Goal: Information Seeking & Learning: Learn about a topic

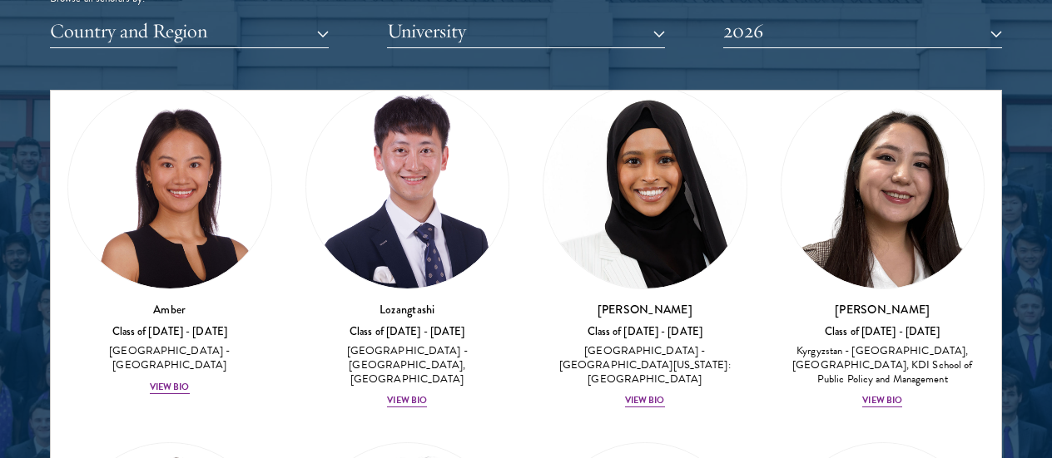
scroll to position [83, 0]
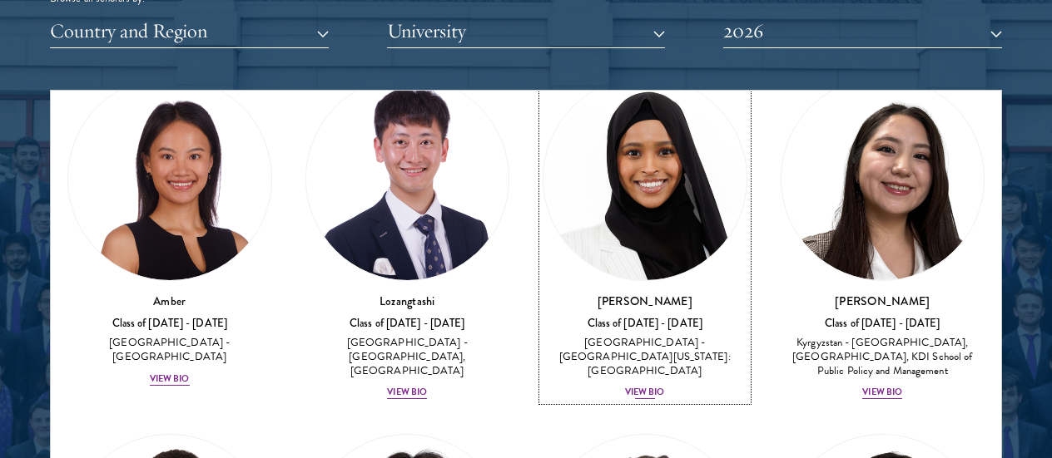
click at [629, 168] on img at bounding box center [644, 178] width 203 height 203
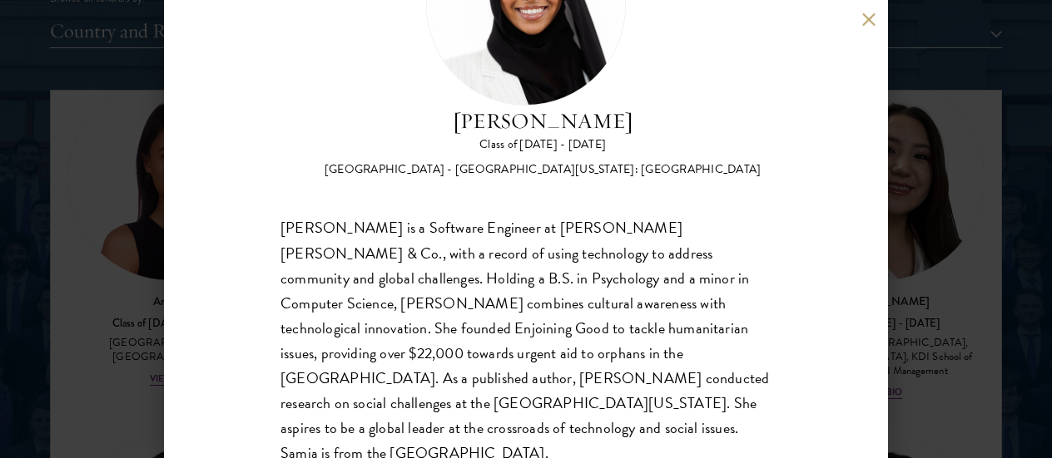
scroll to position [151, 0]
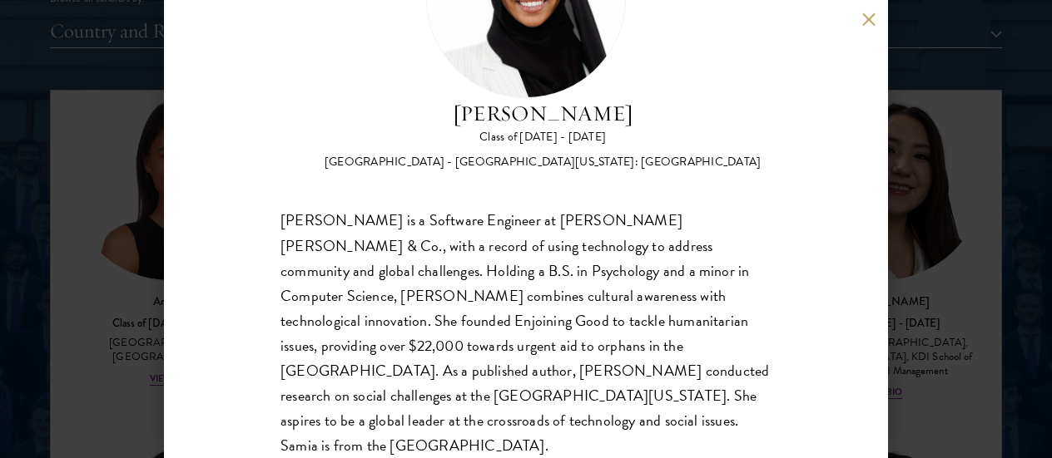
click at [993, 191] on div "Samia Abdi Class of 2025 - 2026 United States of America - University of Minnes…" at bounding box center [526, 229] width 1052 height 458
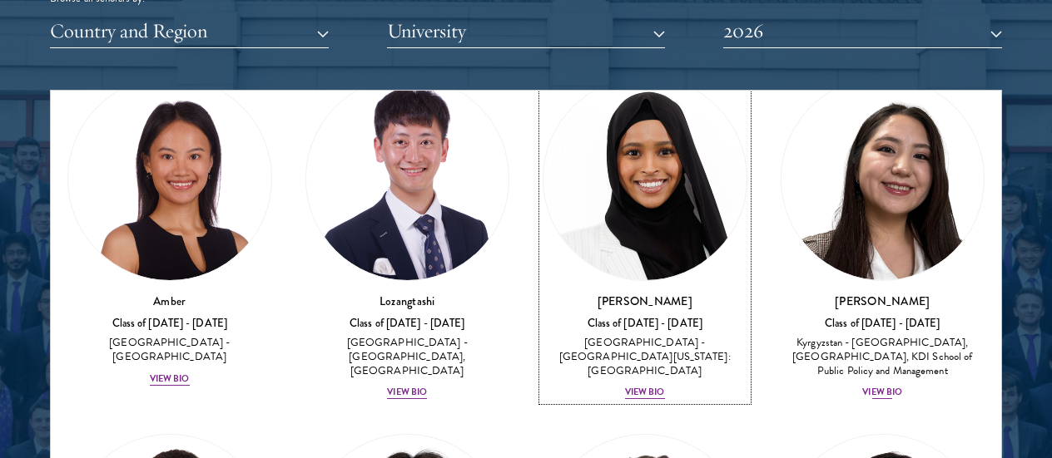
scroll to position [69, 0]
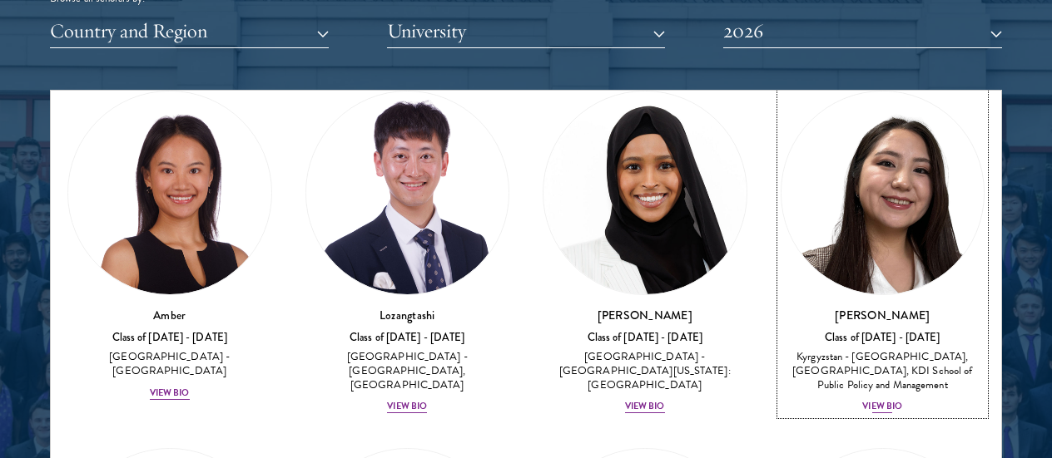
click at [894, 219] on img at bounding box center [882, 193] width 203 height 203
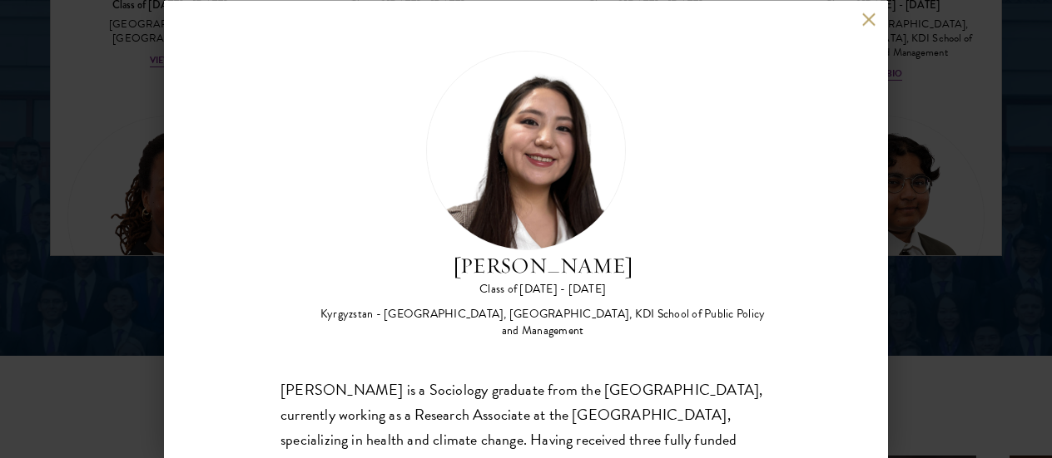
scroll to position [218, 0]
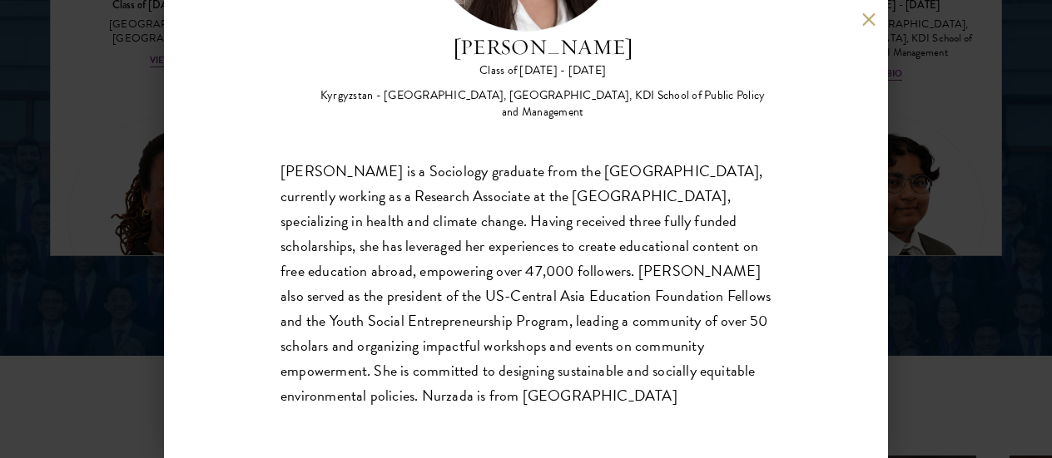
click at [983, 201] on div "Nurzada Abdivalieva Class of 2025 - 2026 Kyrgyzstan - American University of Ce…" at bounding box center [526, 229] width 1052 height 458
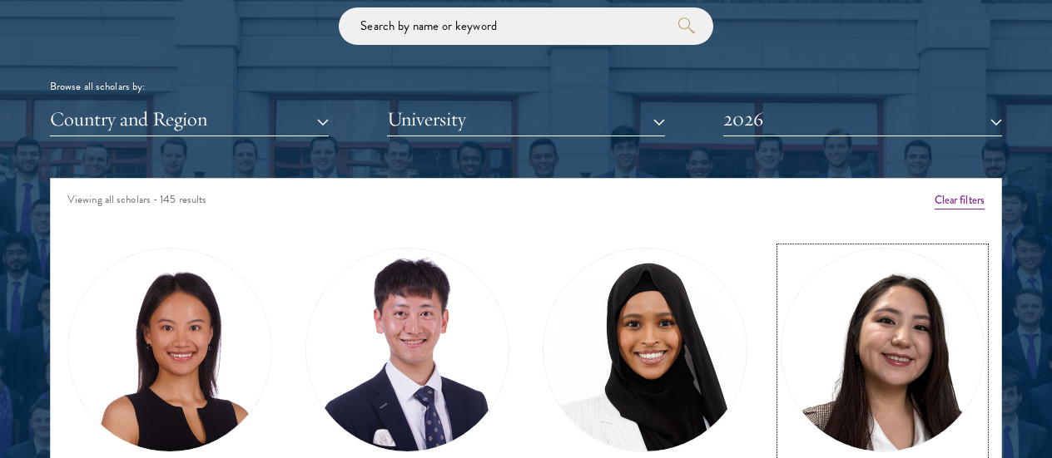
scroll to position [2003, 0]
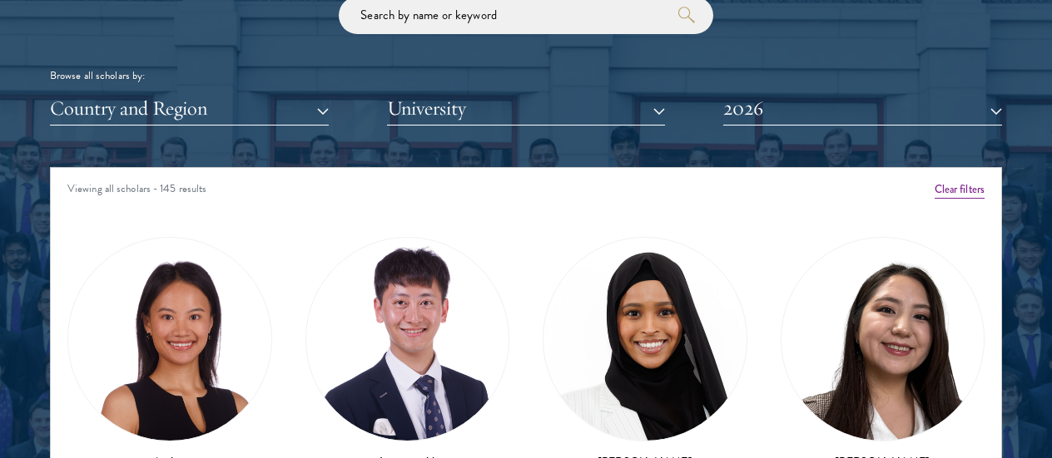
click at [873, 88] on div "Browse all scholars by: Country and Region All Countries and Regions Afghanista…" at bounding box center [526, 61] width 952 height 129
click at [859, 108] on button "2026" at bounding box center [862, 109] width 279 height 34
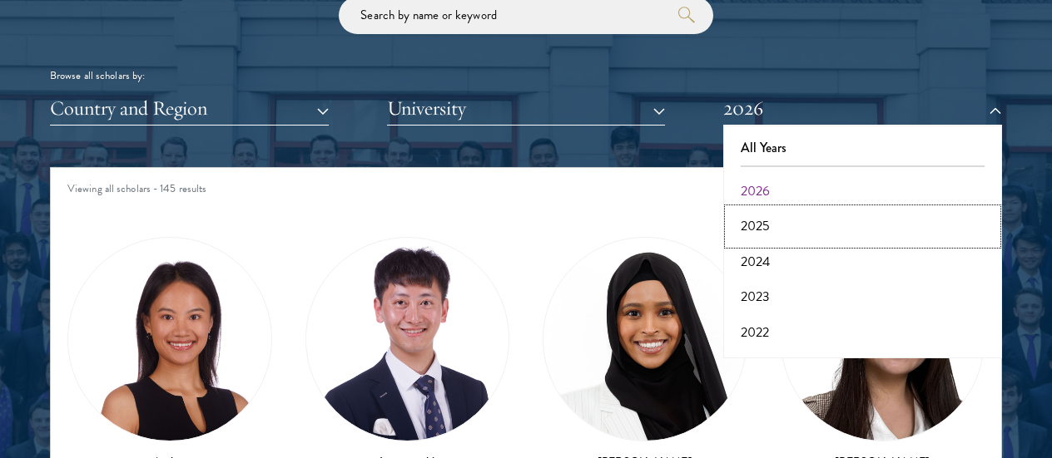
click at [766, 215] on button "2025" at bounding box center [862, 226] width 269 height 35
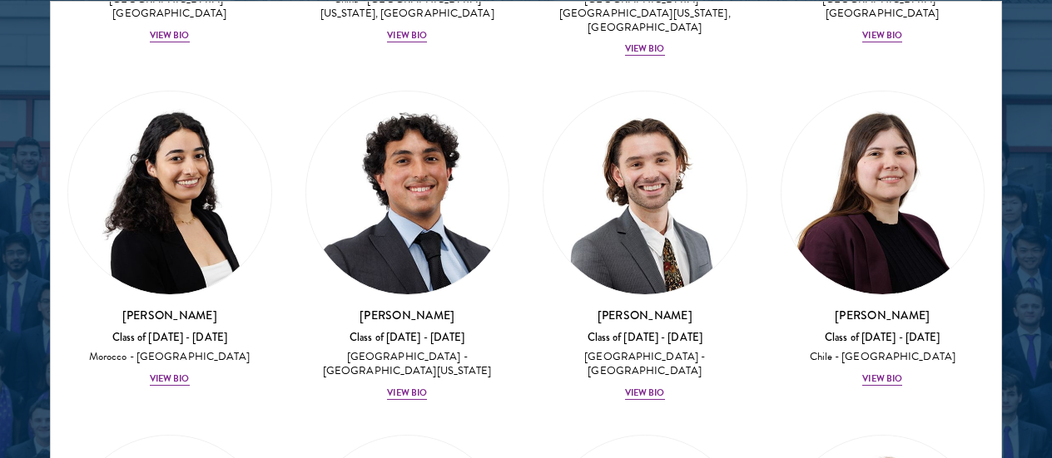
scroll to position [1414, 0]
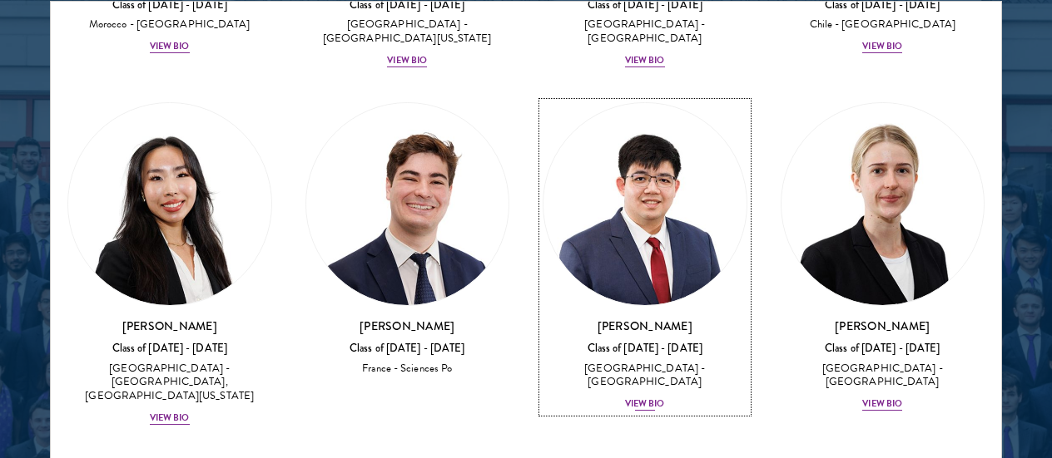
click at [653, 398] on div "View Bio" at bounding box center [645, 404] width 40 height 13
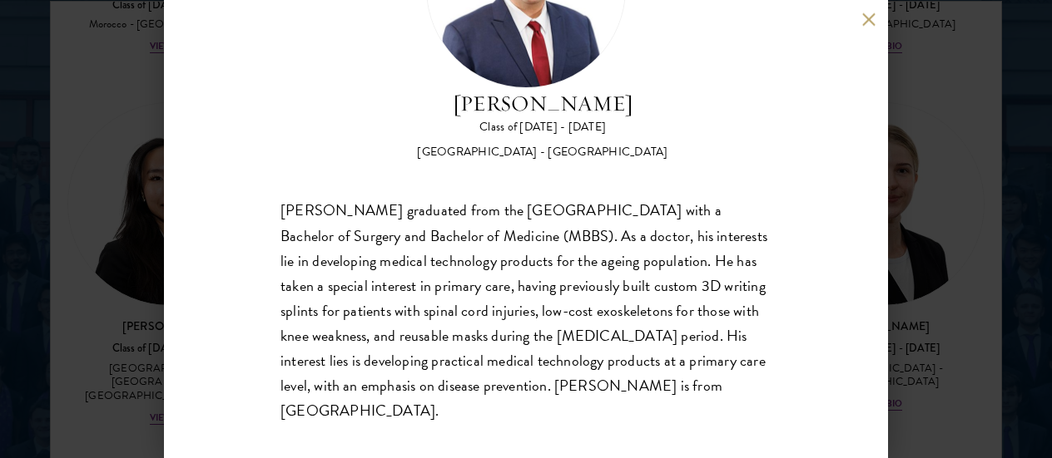
scroll to position [166, 0]
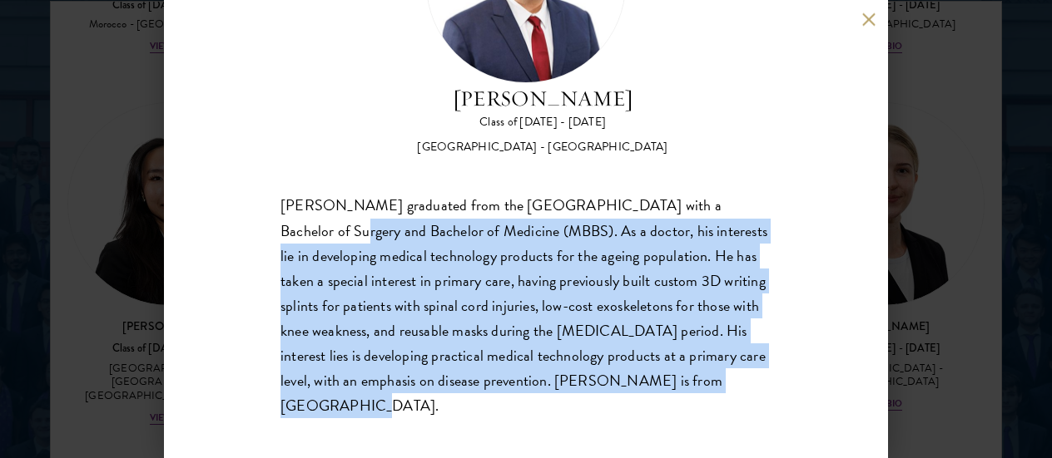
drag, startPoint x: 280, startPoint y: 222, endPoint x: 730, endPoint y: 394, distance: 481.9
click at [730, 394] on div "Matthew Chew graduated from the National University of Singapore with a Bachelo…" at bounding box center [525, 306] width 491 height 225
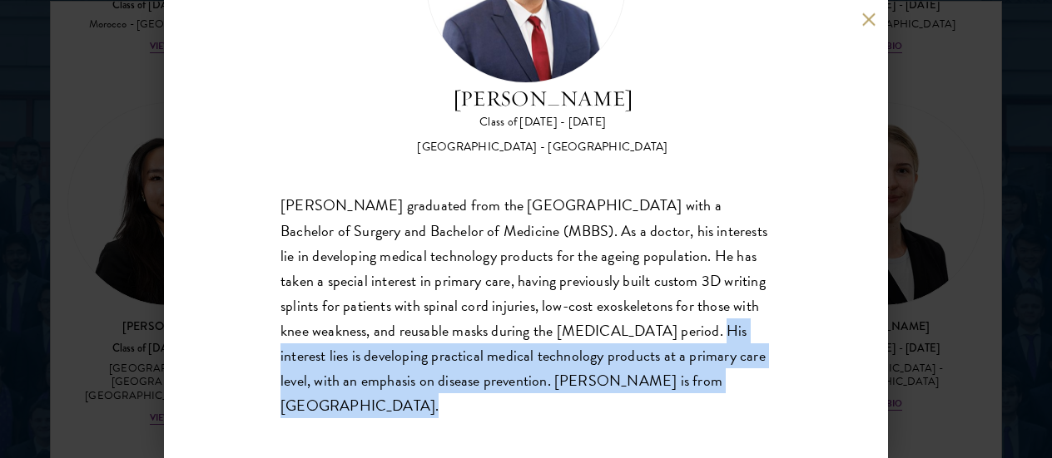
drag, startPoint x: 730, startPoint y: 394, endPoint x: 358, endPoint y: 351, distance: 375.2
click at [358, 351] on div "Matthew Chew graduated from the National University of Singapore with a Bachelo…" at bounding box center [525, 306] width 491 height 225
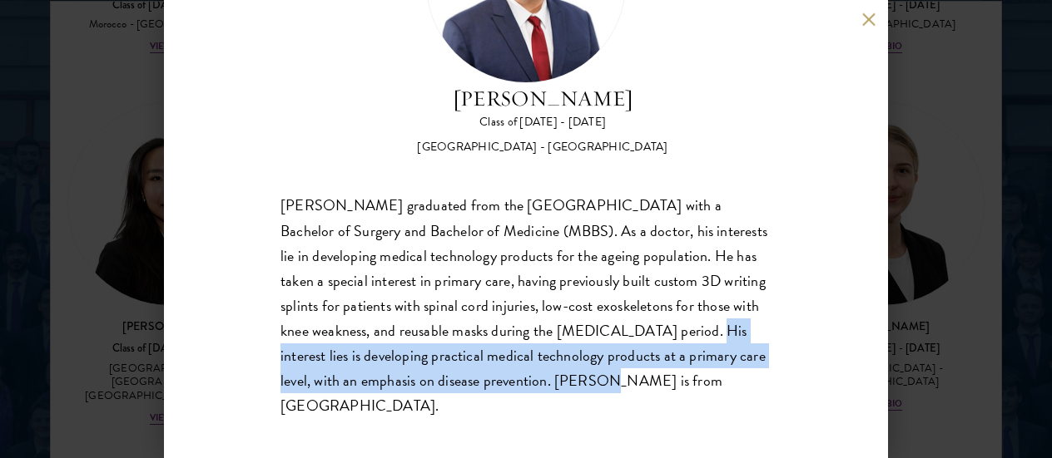
drag, startPoint x: 358, startPoint y: 351, endPoint x: 750, endPoint y: 392, distance: 394.8
click at [750, 392] on div "Matthew Chew graduated from the National University of Singapore with a Bachelo…" at bounding box center [525, 306] width 491 height 225
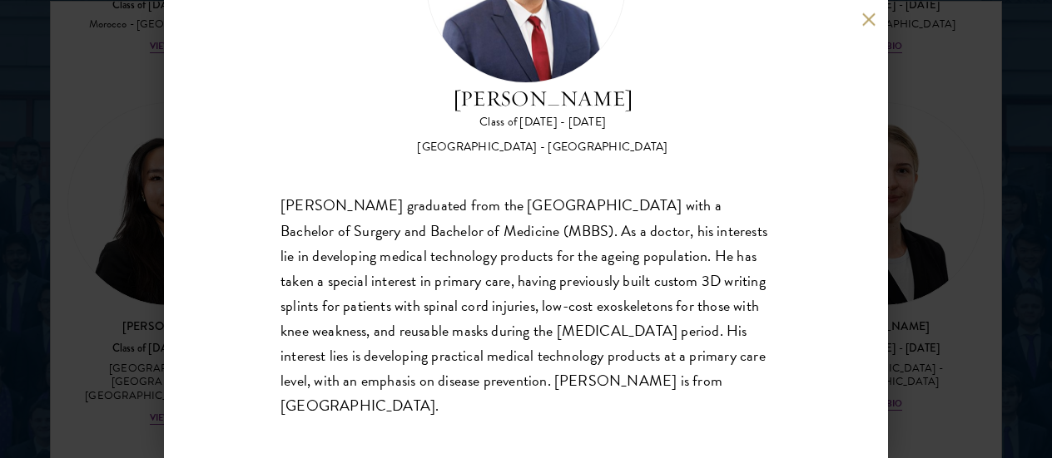
click at [953, 235] on div "Matthew Chew Class of 2024 - 2025 Singapore - National University of Singapore …" at bounding box center [526, 229] width 1052 height 458
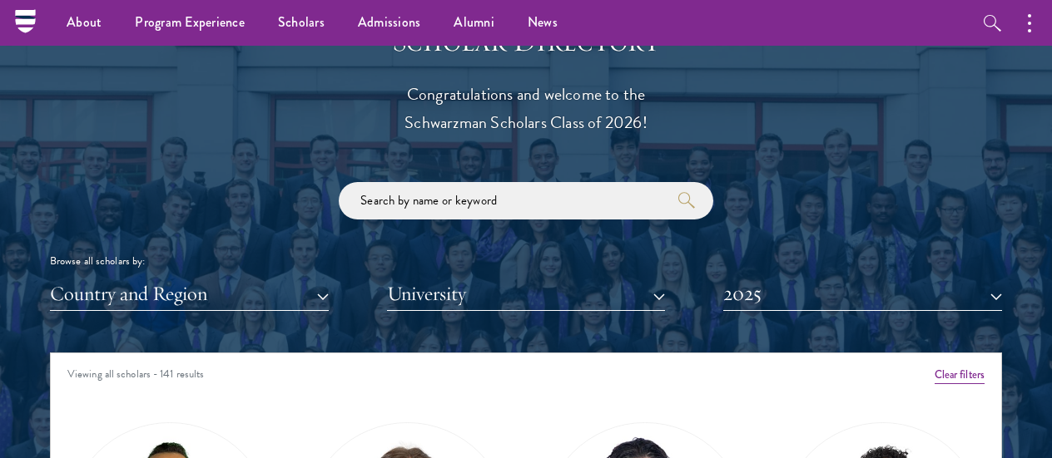
scroll to position [1753, 0]
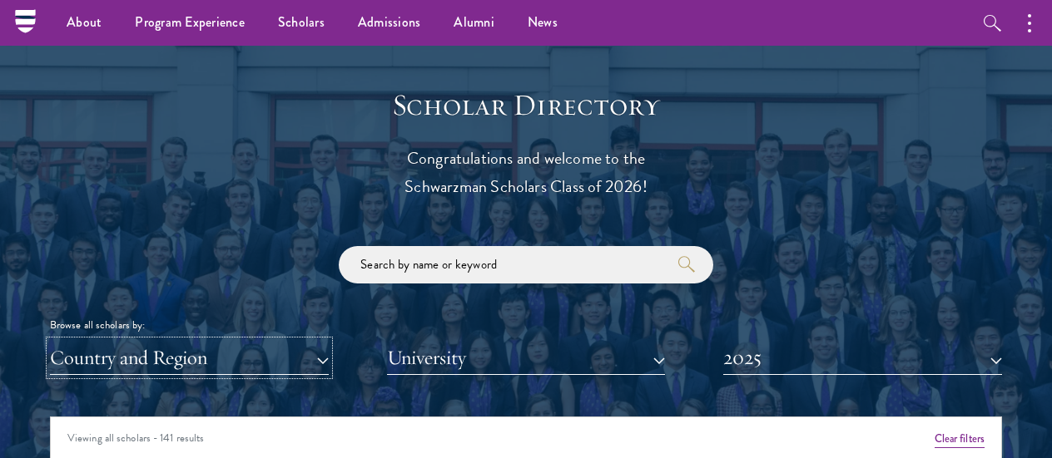
click at [274, 349] on button "Country and Region" at bounding box center [189, 358] width 279 height 34
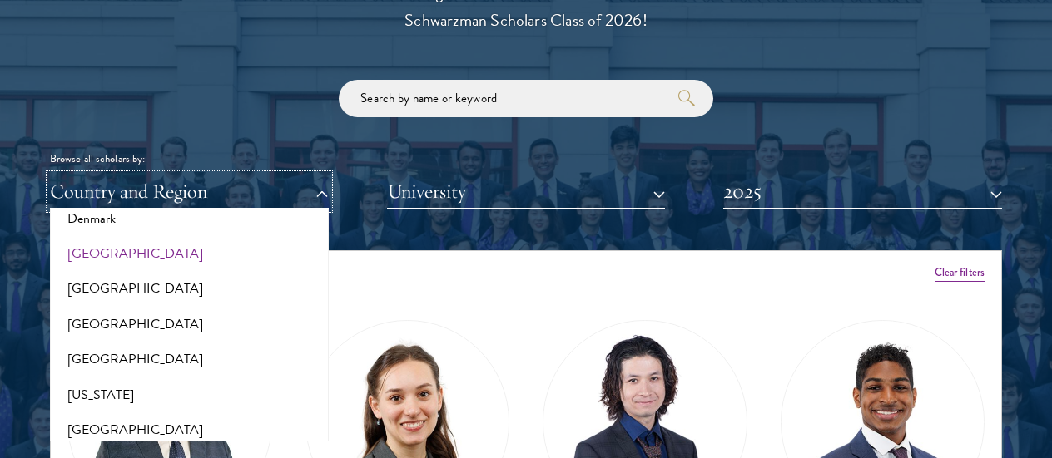
scroll to position [1414, 0]
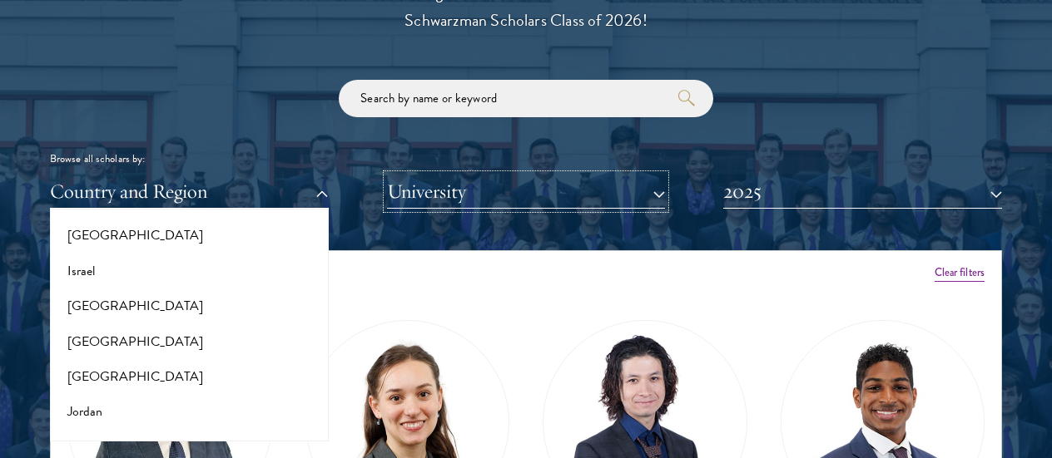
click at [536, 189] on button "University" at bounding box center [526, 192] width 279 height 34
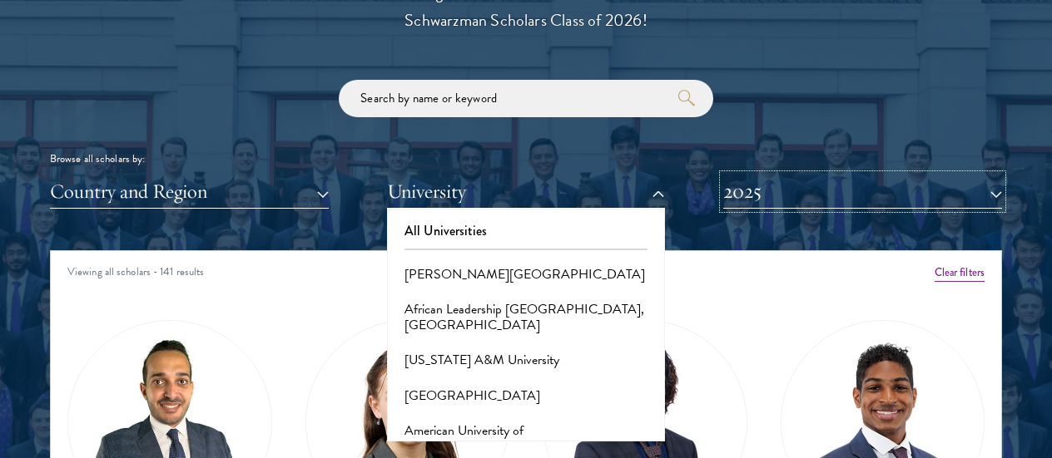
click at [822, 187] on button "2025" at bounding box center [862, 192] width 279 height 34
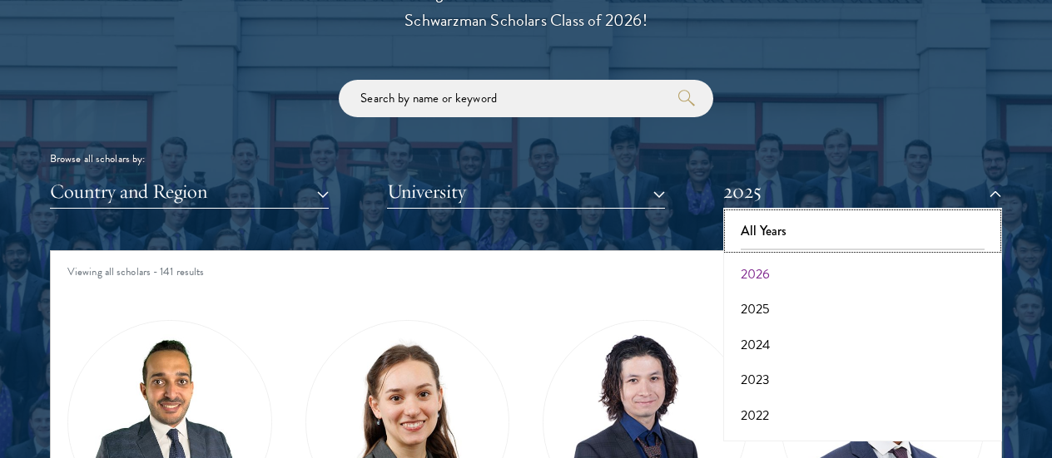
click at [777, 230] on button "All Years" at bounding box center [862, 231] width 269 height 35
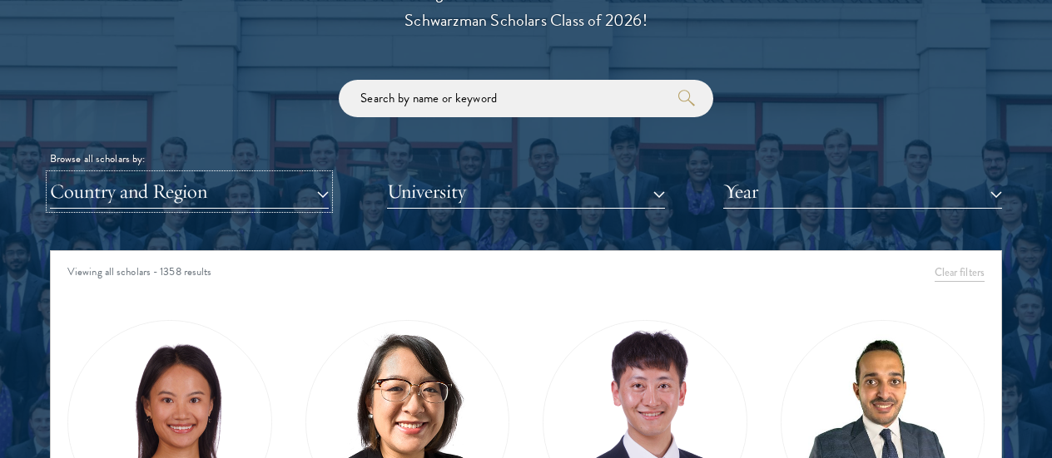
click at [182, 189] on button "Country and Region" at bounding box center [189, 192] width 279 height 34
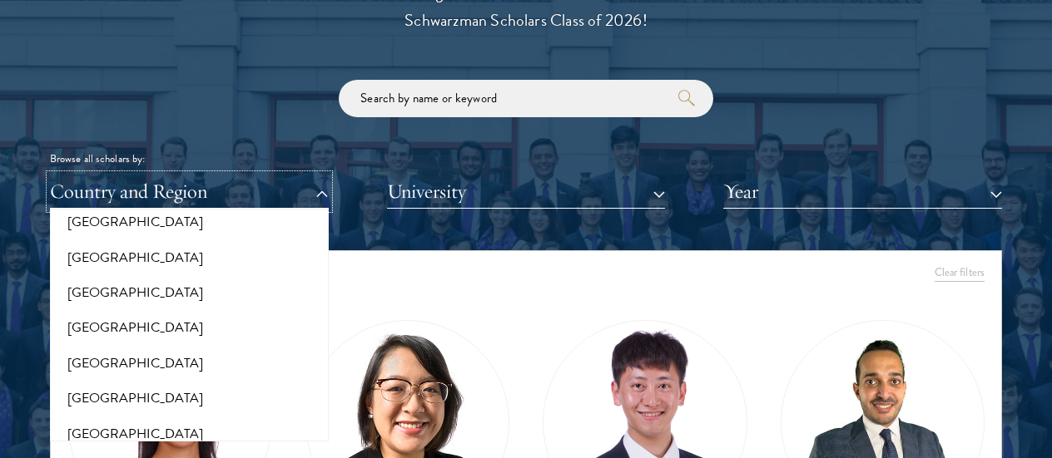
scroll to position [1830, 0]
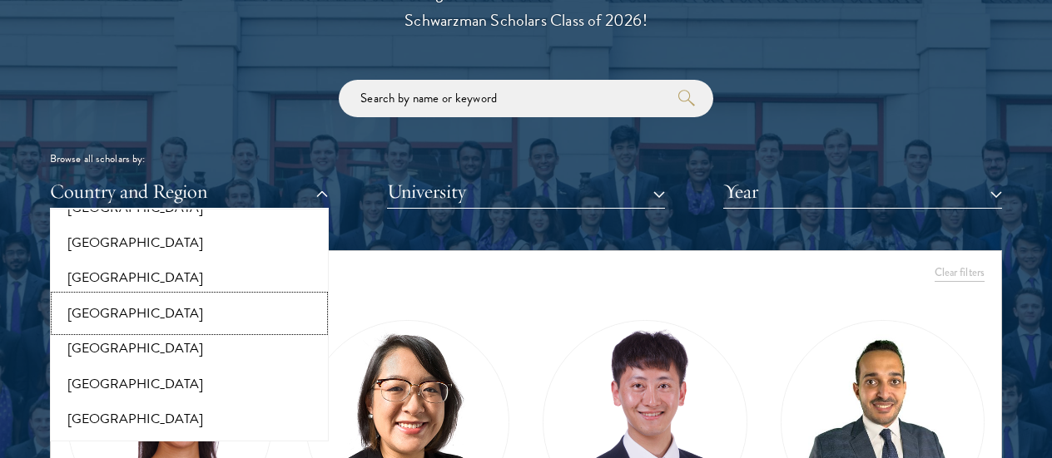
click at [177, 303] on button "[GEOGRAPHIC_DATA]" at bounding box center [189, 313] width 269 height 35
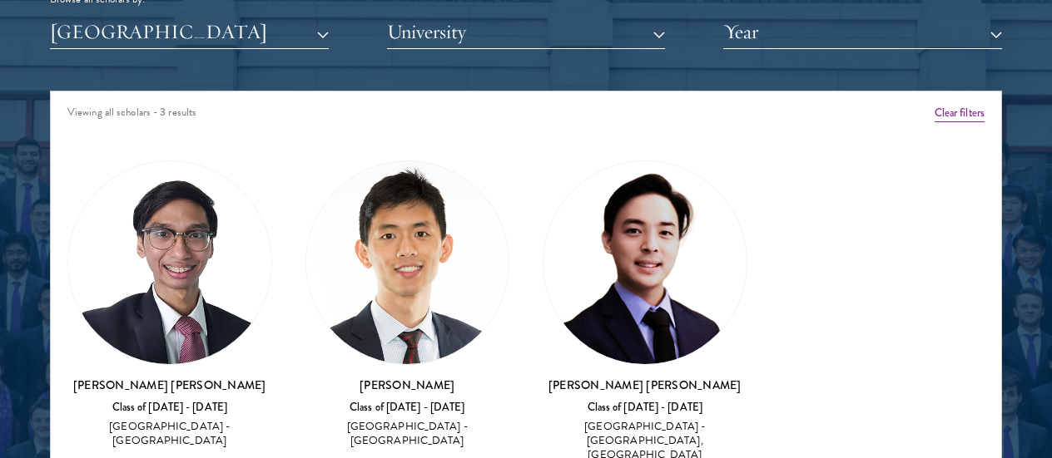
scroll to position [2086, 0]
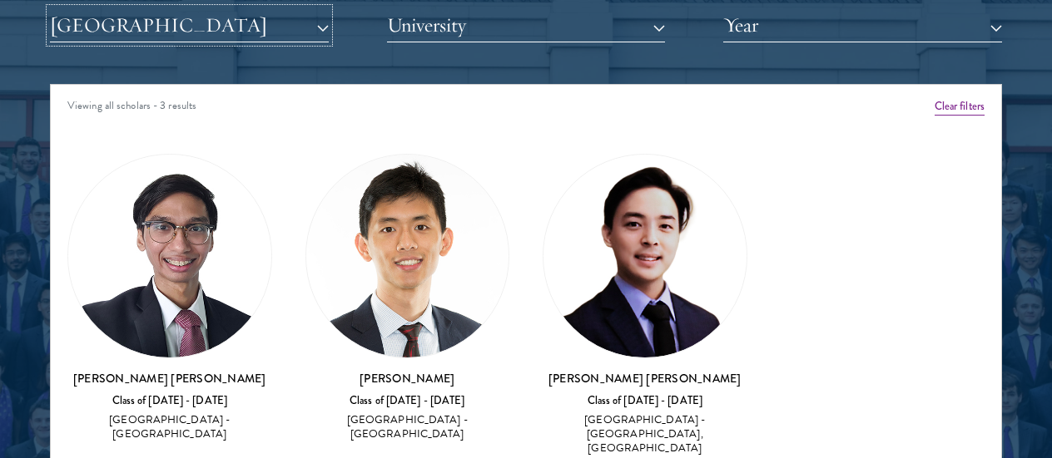
click at [246, 31] on button "[GEOGRAPHIC_DATA]" at bounding box center [189, 25] width 279 height 34
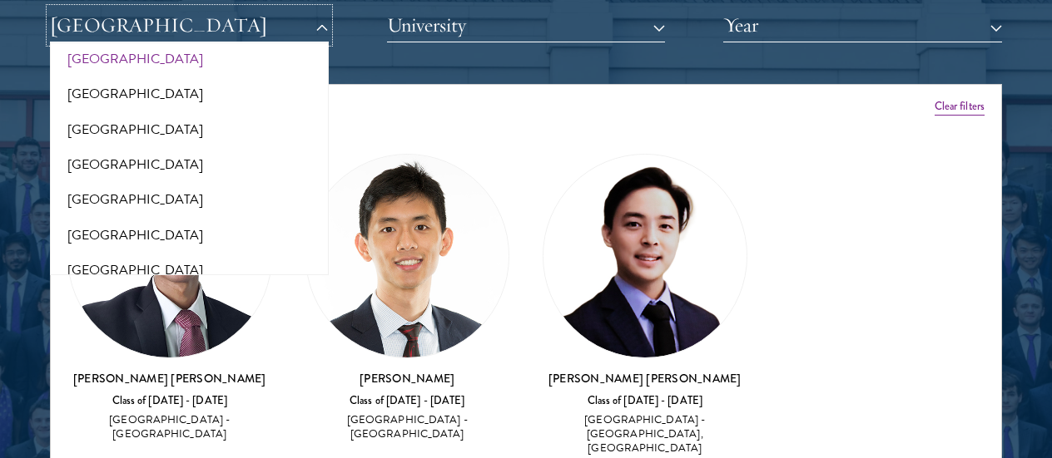
scroll to position [2080, 0]
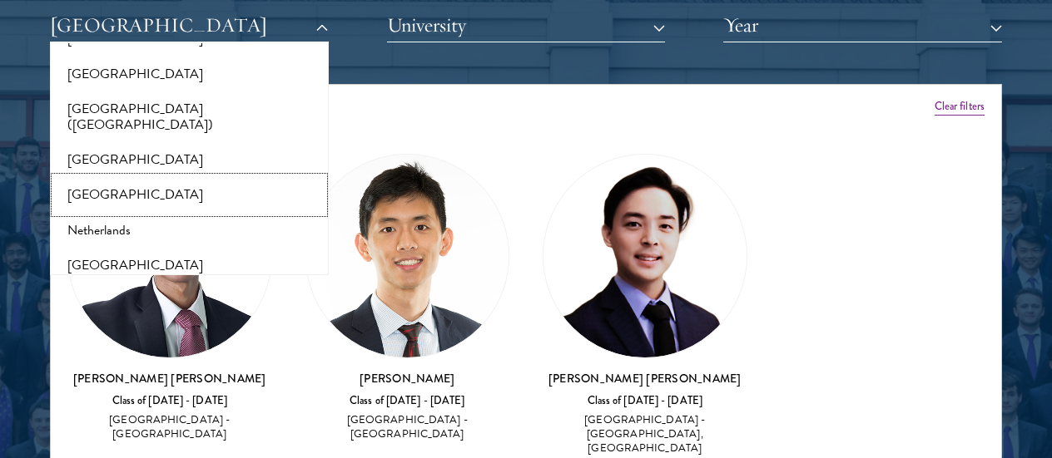
click at [133, 177] on button "[GEOGRAPHIC_DATA]" at bounding box center [189, 194] width 269 height 35
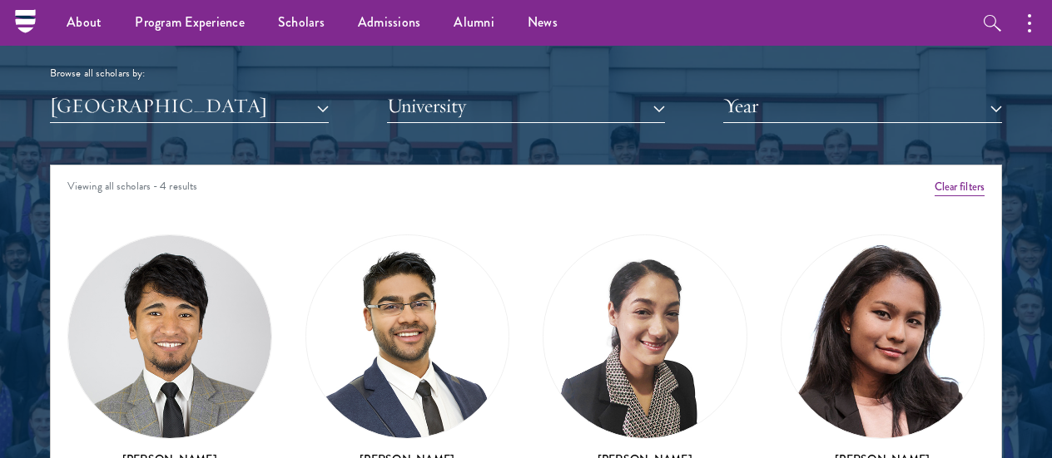
scroll to position [2003, 0]
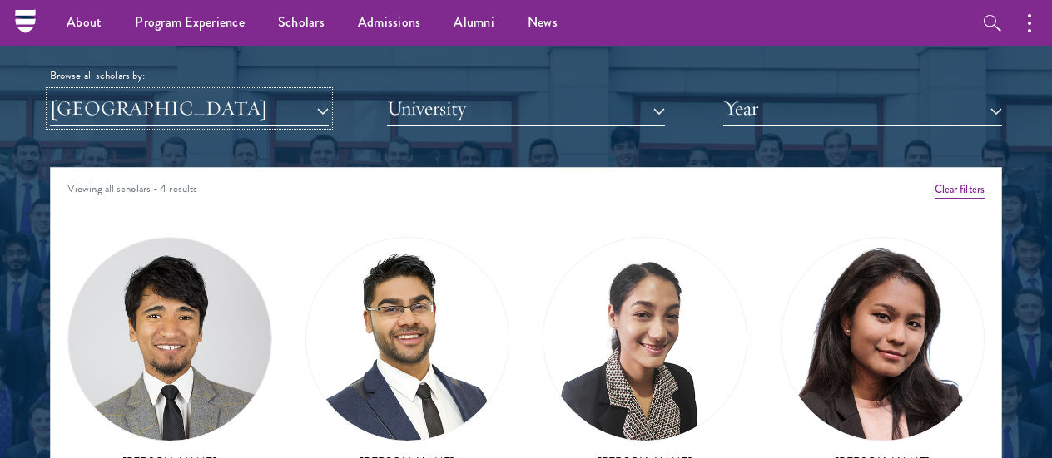
click at [186, 100] on button "[GEOGRAPHIC_DATA]" at bounding box center [189, 109] width 279 height 34
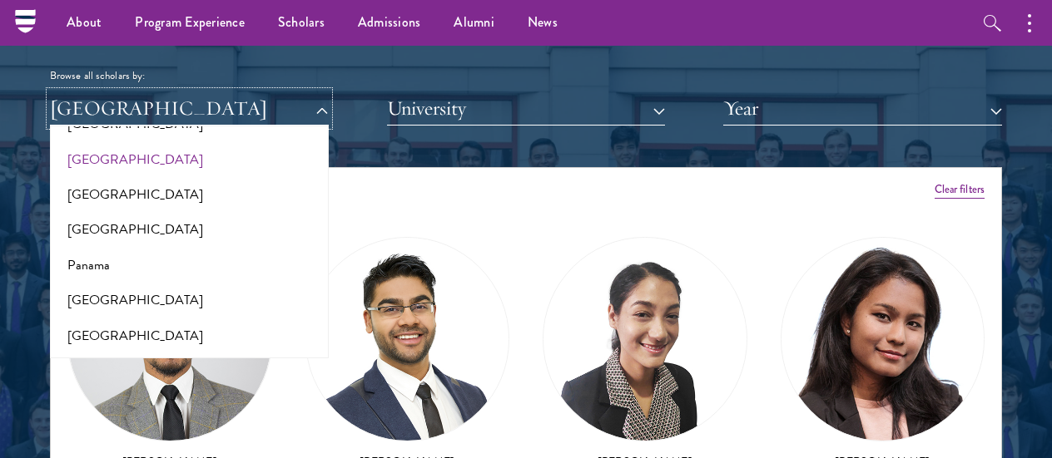
scroll to position [2413, 0]
click at [161, 219] on button "[GEOGRAPHIC_DATA]" at bounding box center [189, 227] width 269 height 35
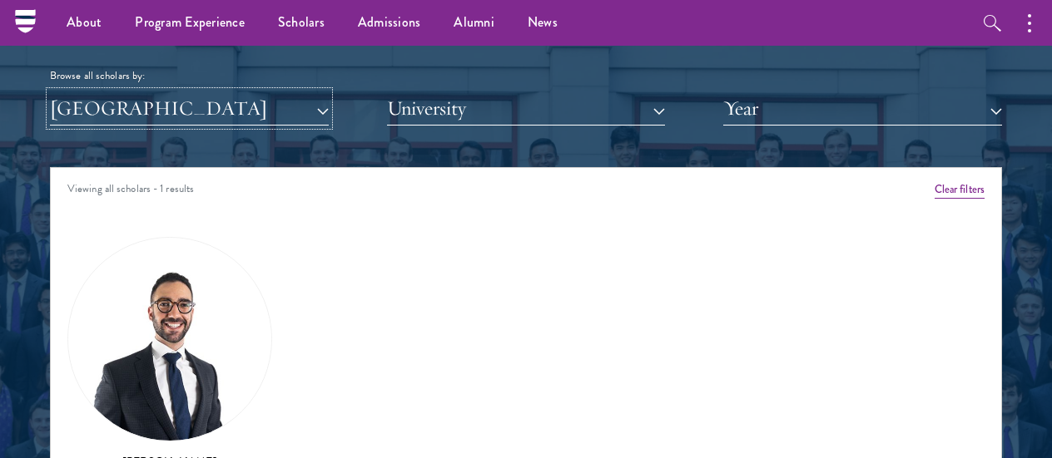
click at [232, 116] on button "[GEOGRAPHIC_DATA]" at bounding box center [189, 109] width 279 height 34
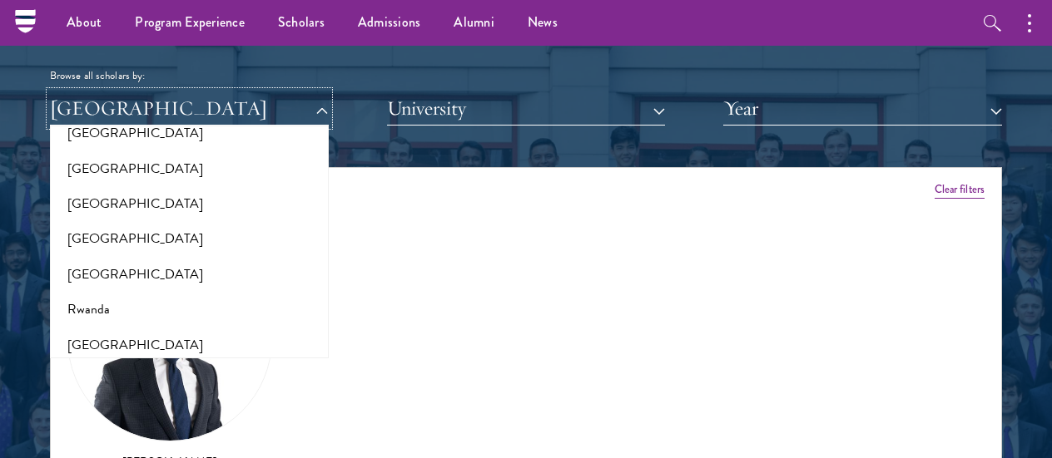
scroll to position [2579, 0]
click at [215, 150] on button "[GEOGRAPHIC_DATA]" at bounding box center [189, 167] width 269 height 35
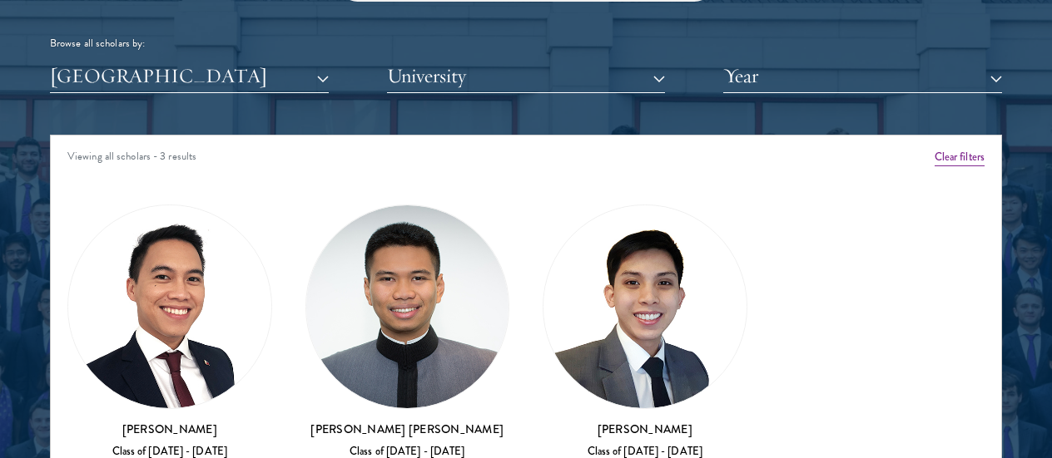
scroll to position [2086, 0]
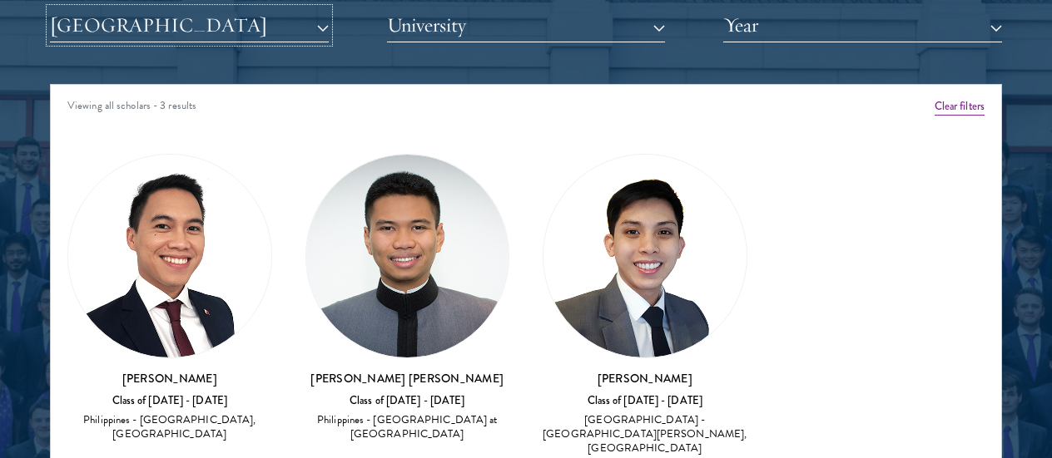
click at [254, 12] on button "[GEOGRAPHIC_DATA]" at bounding box center [189, 25] width 279 height 34
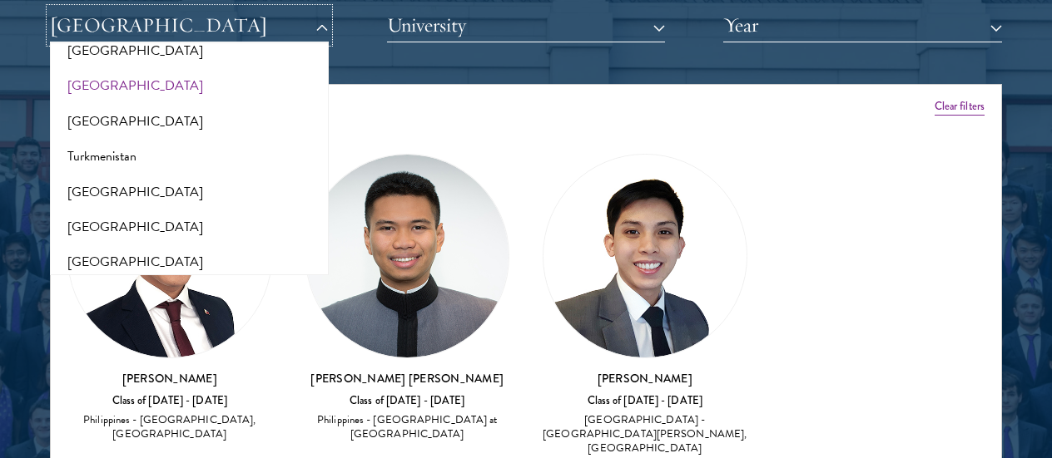
scroll to position [3328, 0]
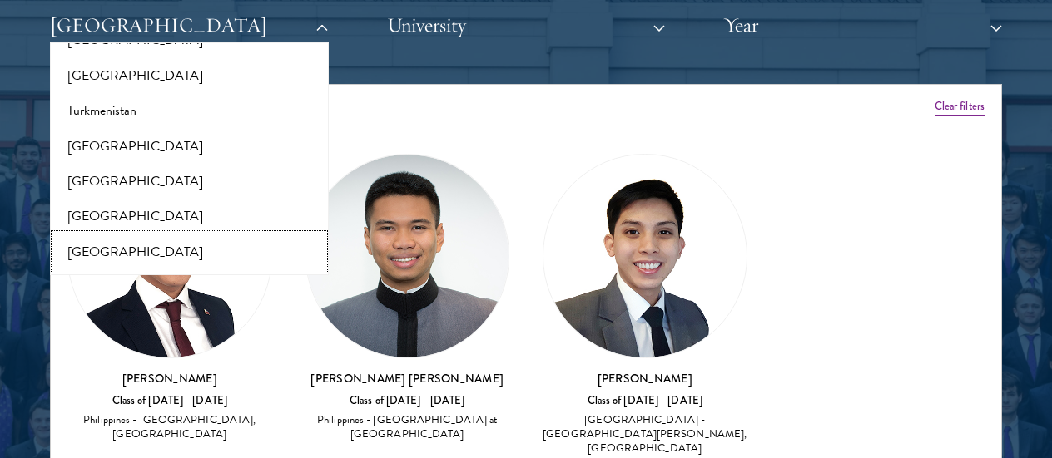
click at [177, 235] on button "[GEOGRAPHIC_DATA]" at bounding box center [189, 252] width 269 height 35
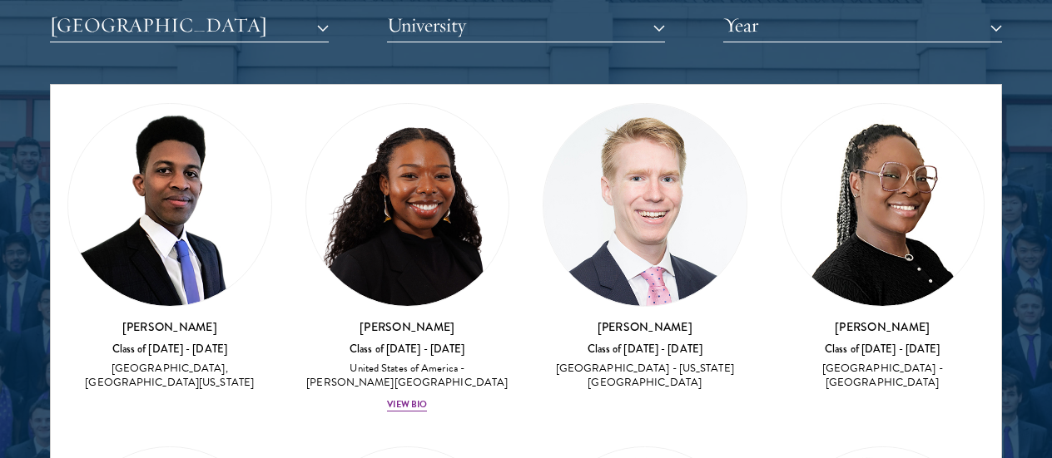
scroll to position [1830, 0]
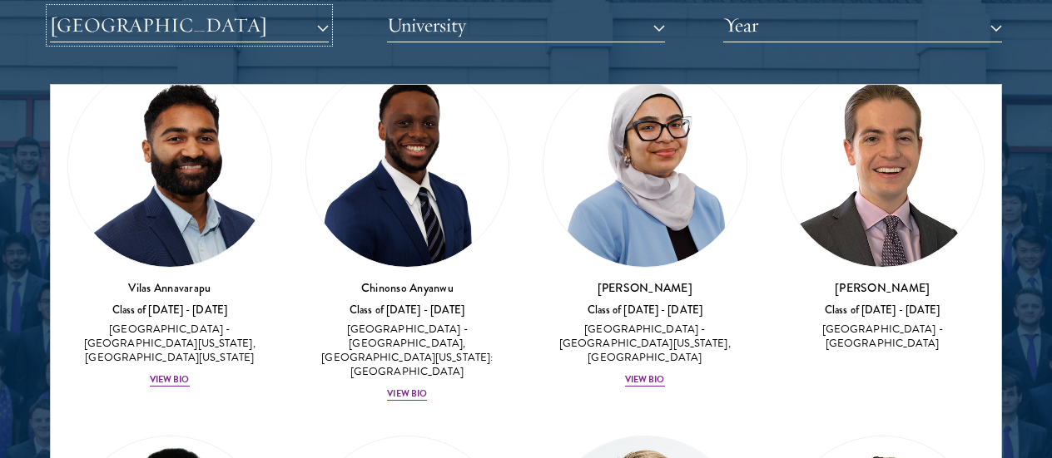
click at [253, 33] on button "[GEOGRAPHIC_DATA]" at bounding box center [189, 25] width 279 height 34
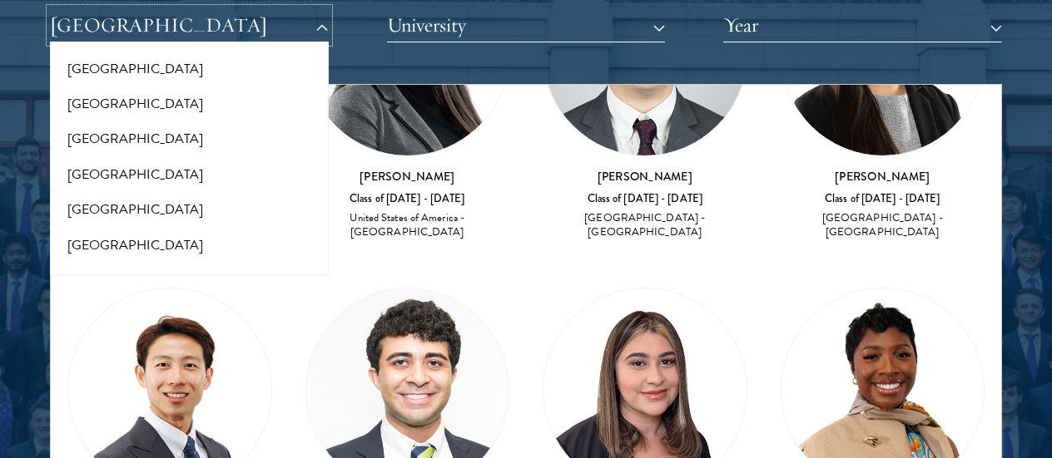
scroll to position [3404, 0]
click at [153, 264] on button "[GEOGRAPHIC_DATA]" at bounding box center [189, 281] width 269 height 35
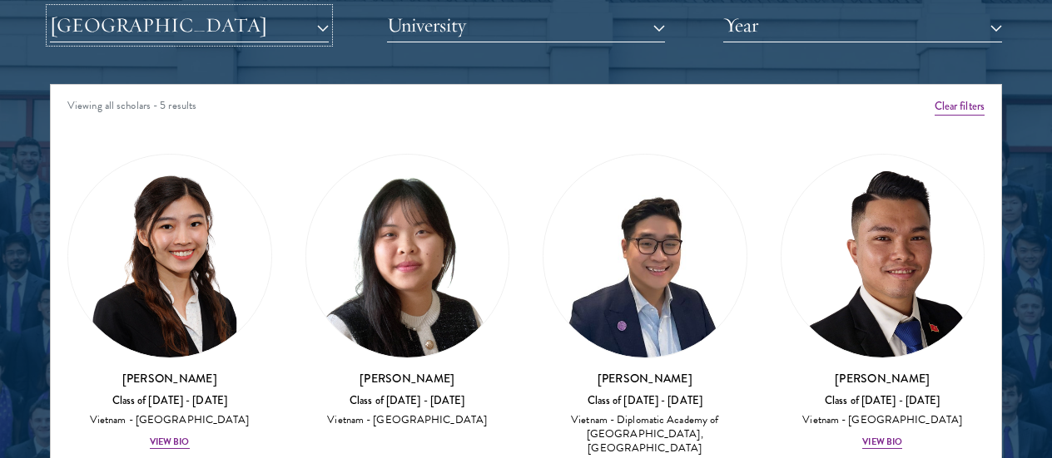
click at [180, 17] on button "[GEOGRAPHIC_DATA]" at bounding box center [189, 25] width 279 height 34
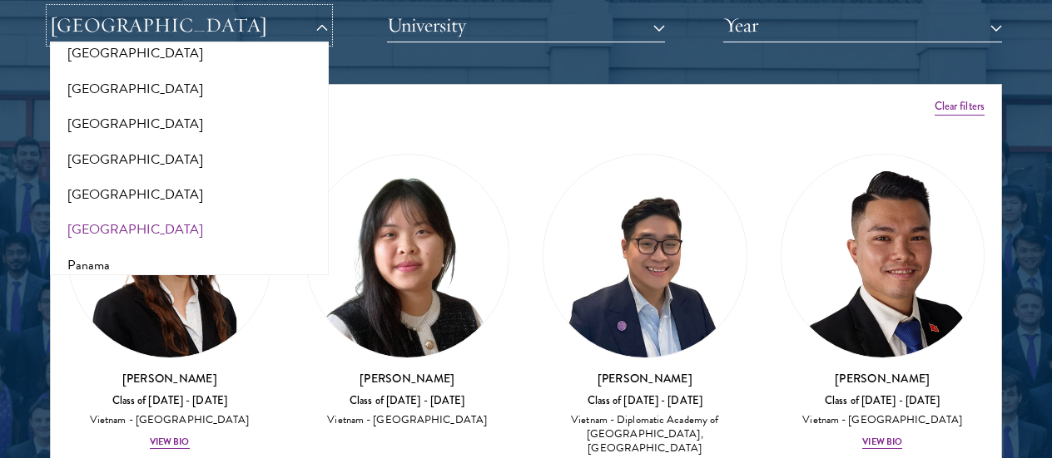
scroll to position [2323, 0]
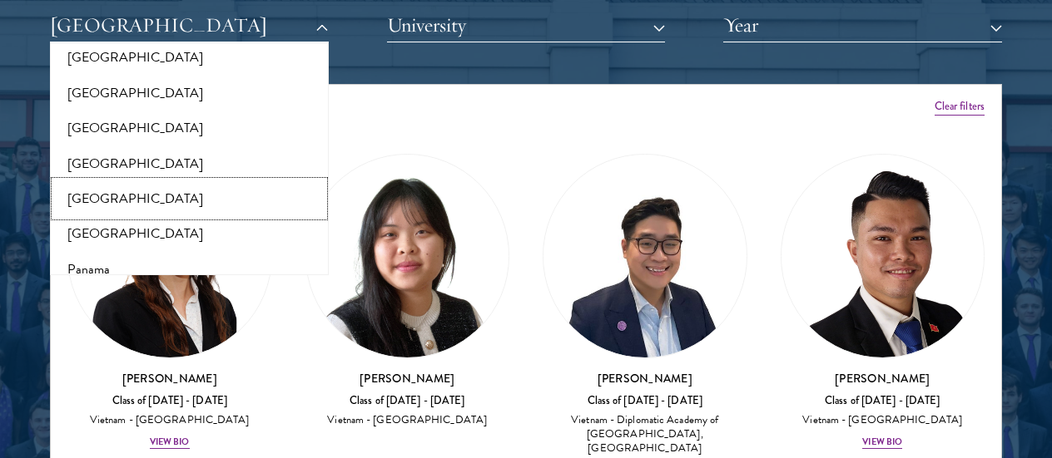
click at [108, 185] on button "[GEOGRAPHIC_DATA]" at bounding box center [189, 198] width 269 height 35
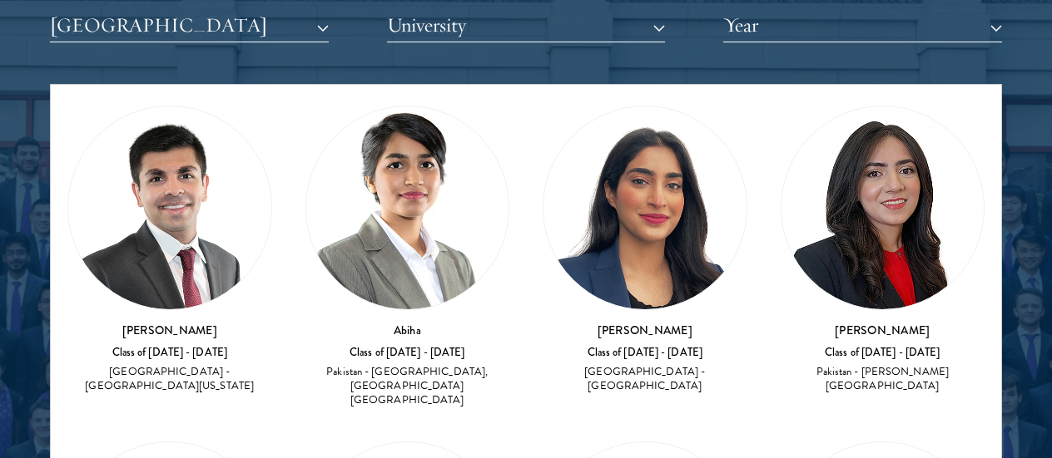
scroll to position [45, 0]
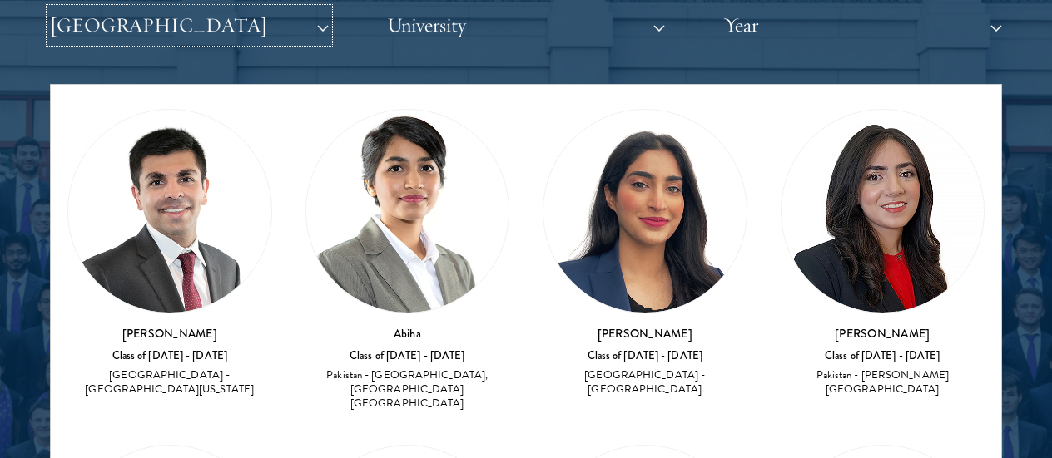
click at [215, 25] on button "[GEOGRAPHIC_DATA]" at bounding box center [189, 25] width 279 height 34
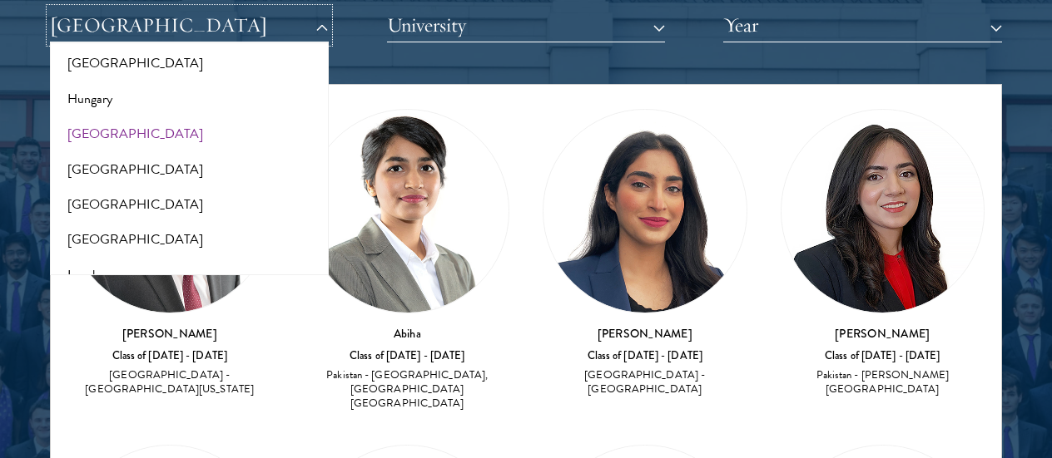
scroll to position [1241, 0]
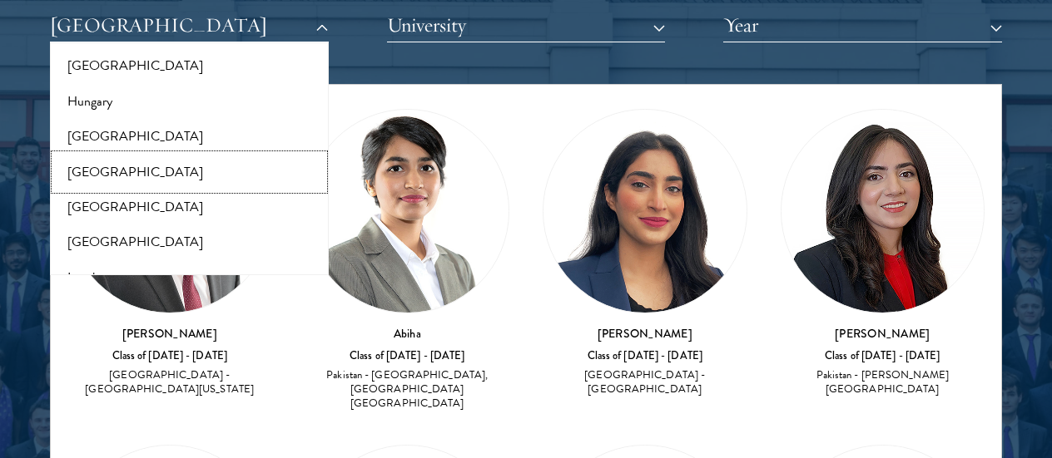
click at [123, 159] on button "[GEOGRAPHIC_DATA]" at bounding box center [189, 172] width 269 height 35
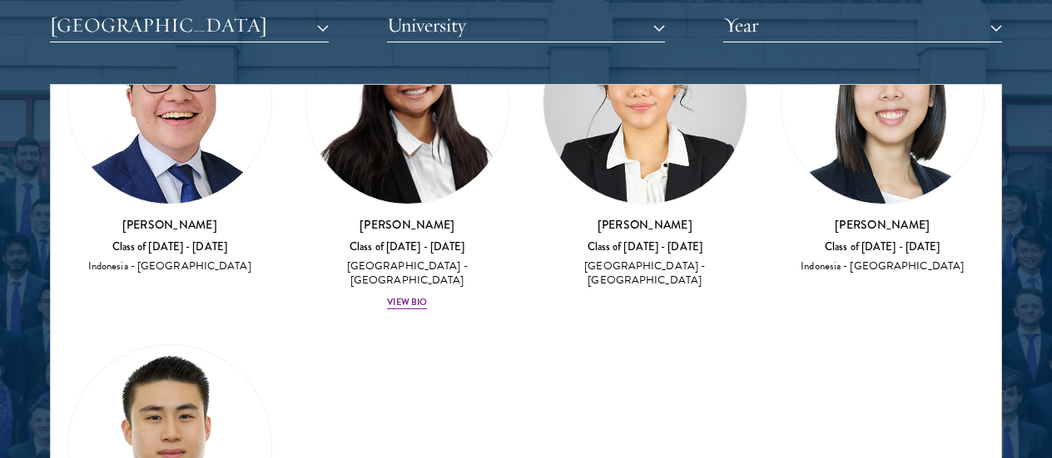
scroll to position [203, 0]
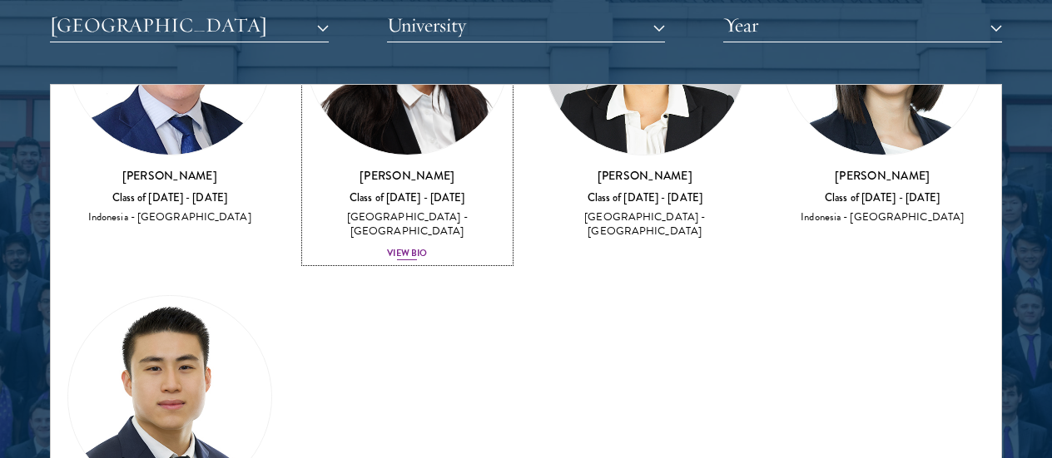
click at [418, 247] on div "View Bio" at bounding box center [407, 253] width 40 height 13
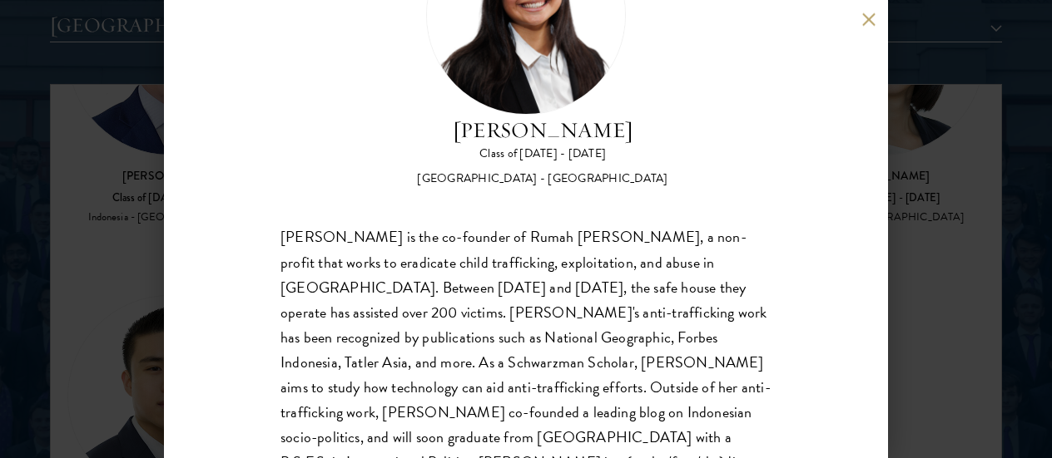
scroll to position [166, 0]
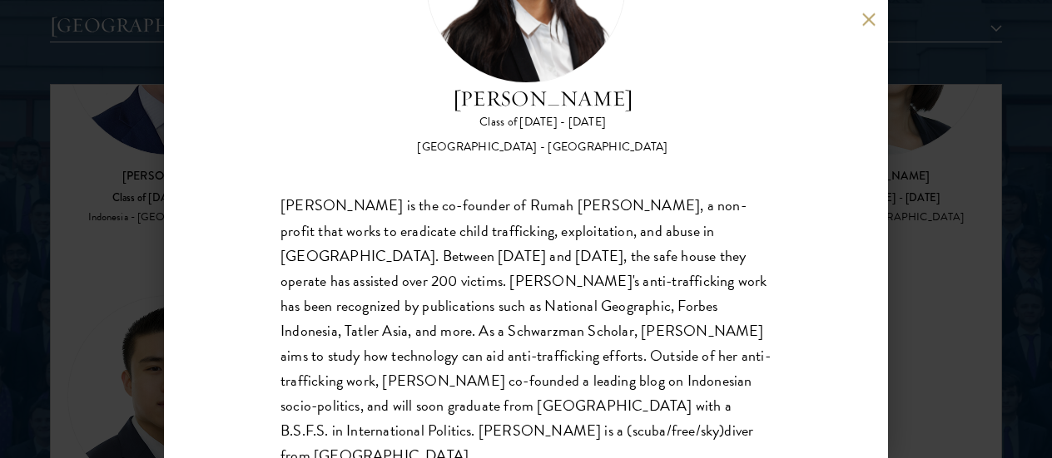
click at [973, 202] on div "Faye Simanjuntak Class of 2024 - 2025 Indonesia - Georgetown University Faye Si…" at bounding box center [526, 229] width 1052 height 458
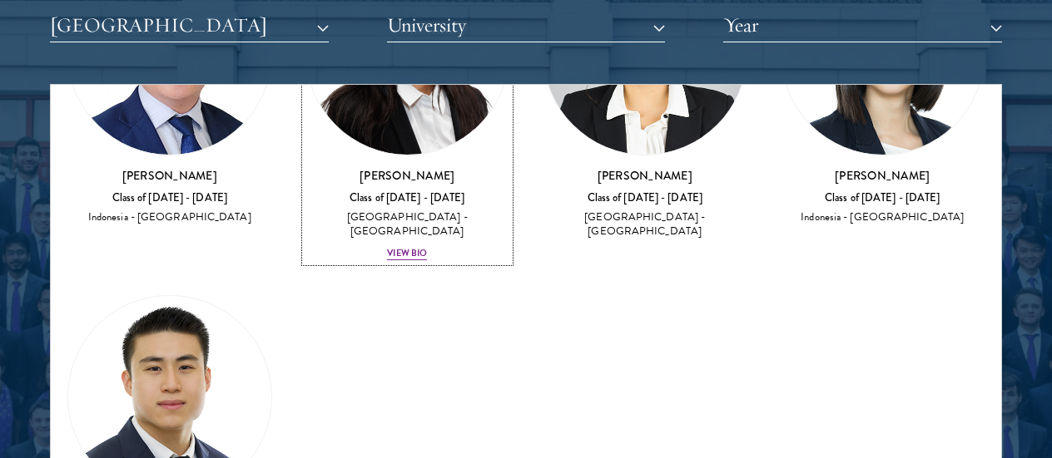
scroll to position [69, 0]
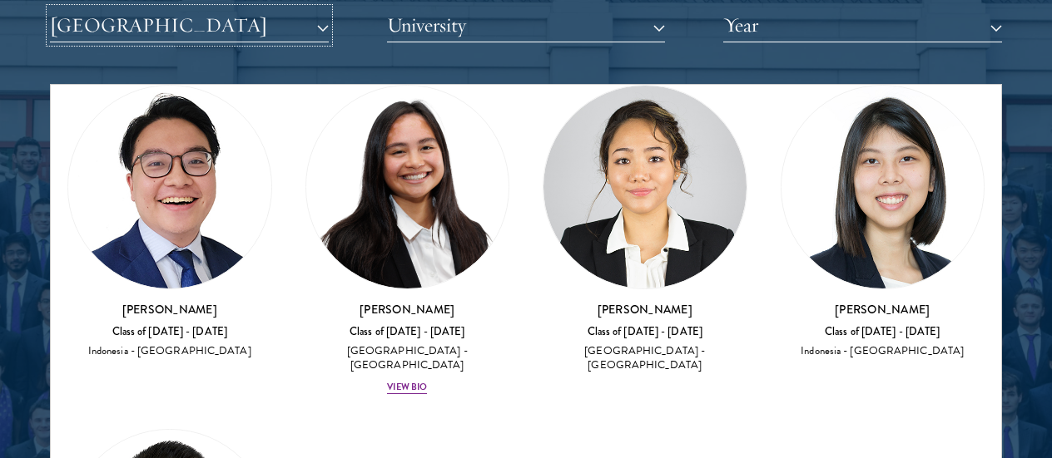
click at [82, 17] on button "[GEOGRAPHIC_DATA]" at bounding box center [189, 25] width 279 height 34
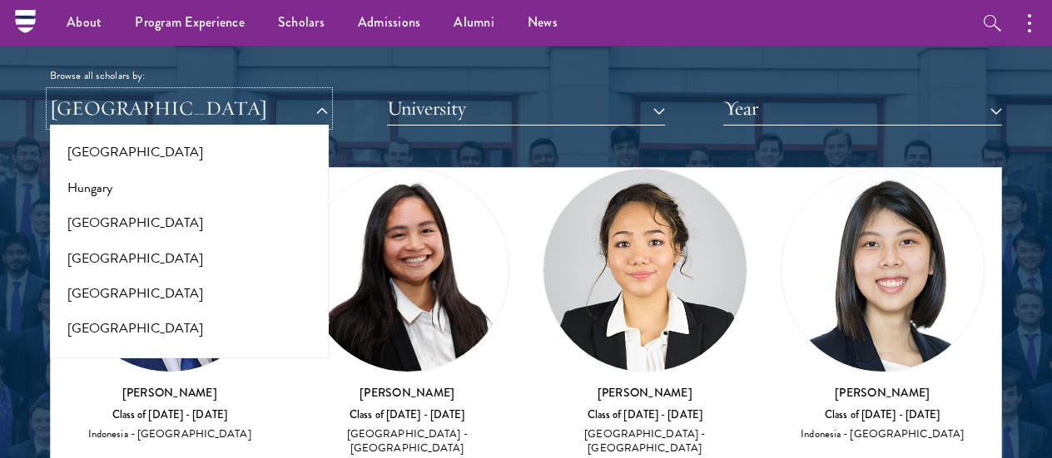
scroll to position [1414, 0]
click at [499, 92] on button "University" at bounding box center [526, 109] width 279 height 34
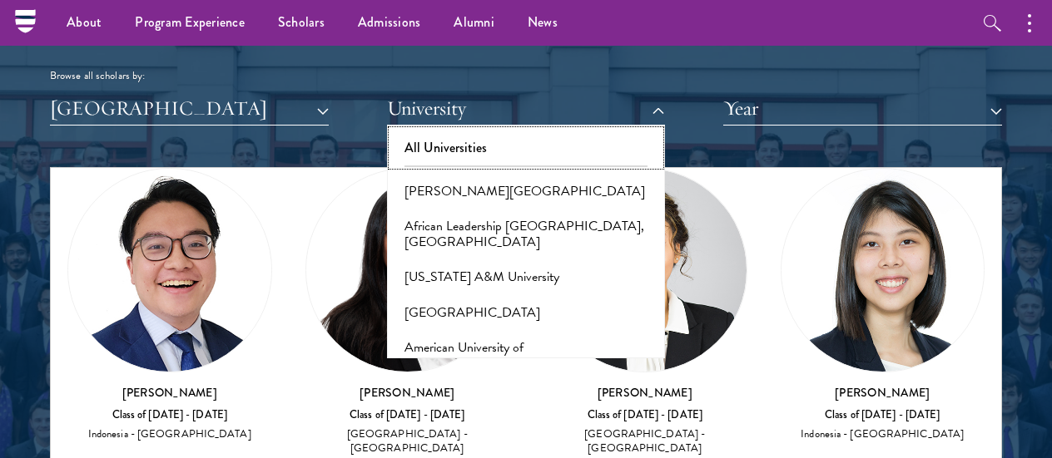
click at [482, 141] on button "All Universities" at bounding box center [526, 148] width 269 height 35
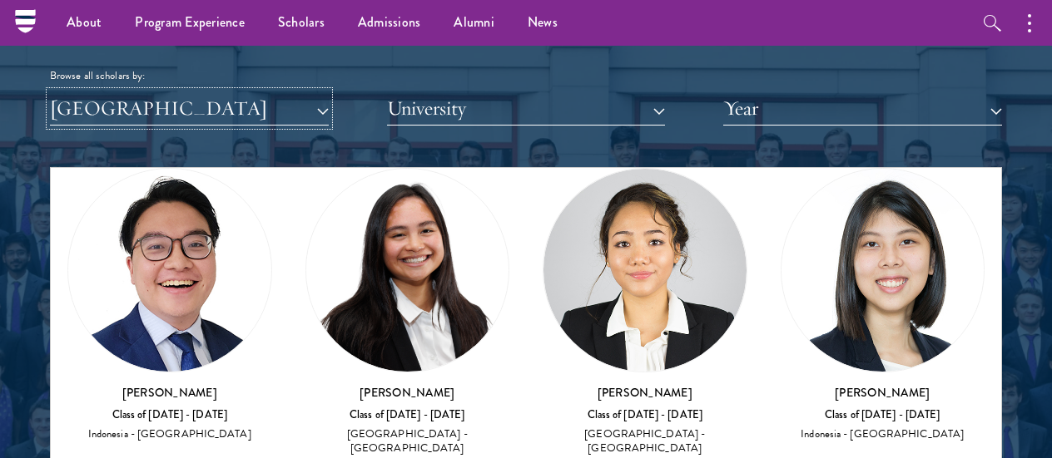
click at [181, 92] on button "[GEOGRAPHIC_DATA]" at bounding box center [189, 109] width 279 height 34
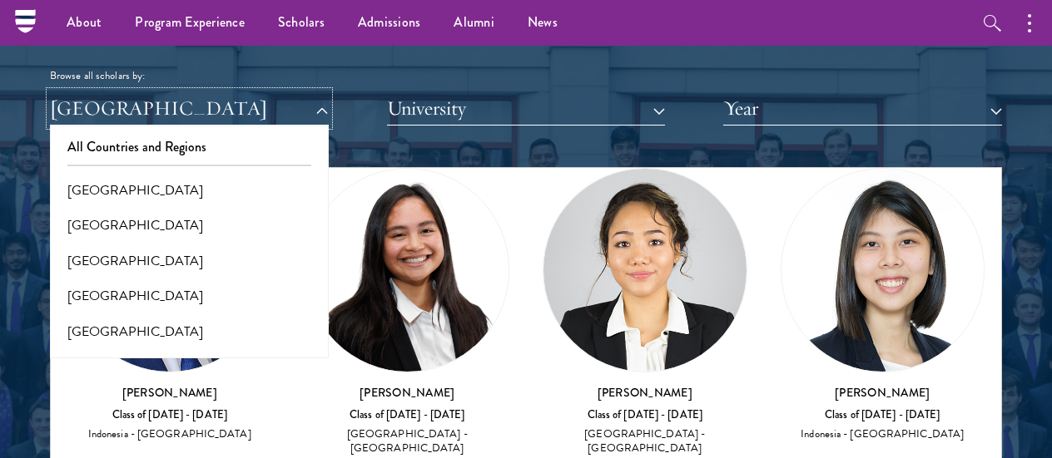
scroll to position [0, 0]
click at [541, 113] on button "University" at bounding box center [526, 109] width 279 height 34
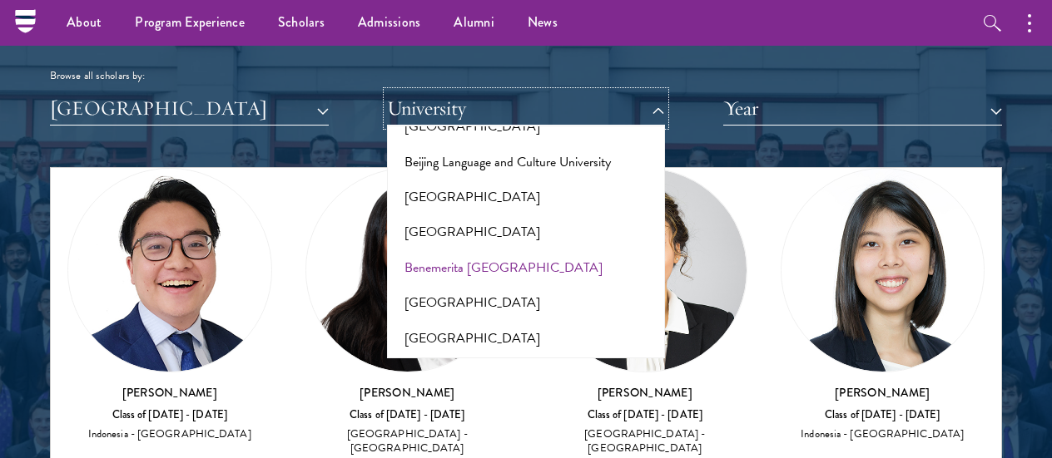
scroll to position [1082, 0]
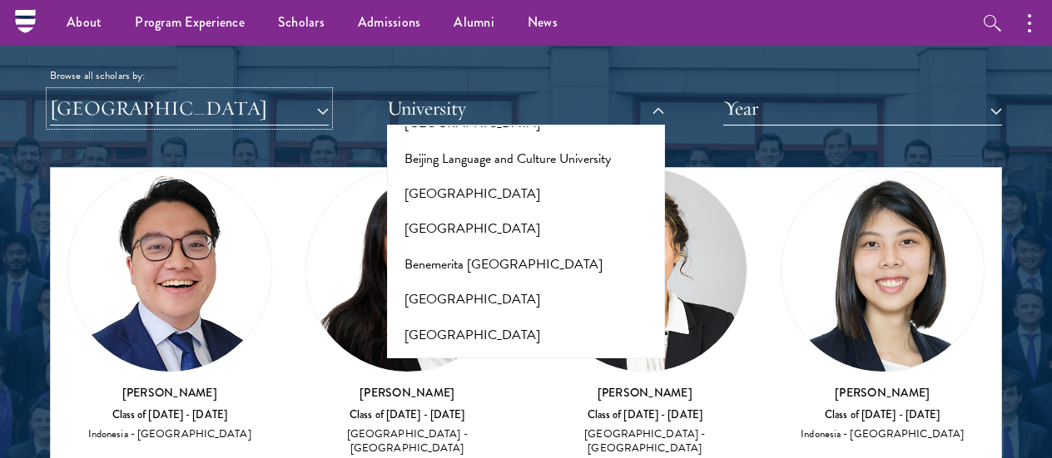
click at [129, 99] on button "[GEOGRAPHIC_DATA]" at bounding box center [189, 109] width 279 height 34
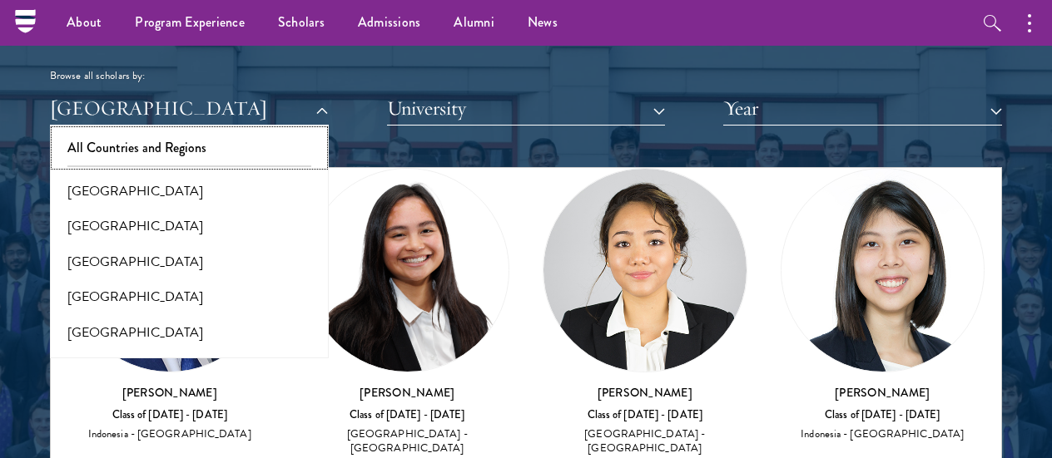
click at [108, 134] on button "All Countries and Regions" at bounding box center [189, 148] width 269 height 35
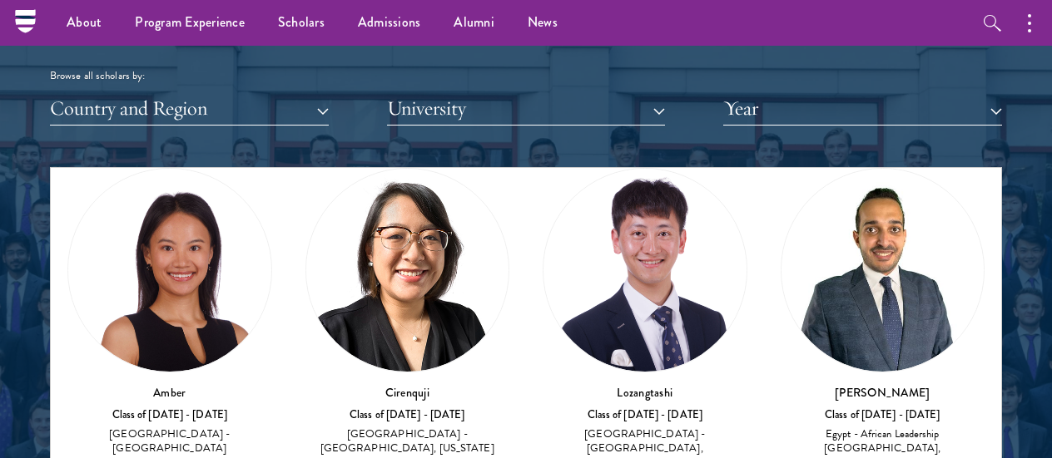
scroll to position [67048, 0]
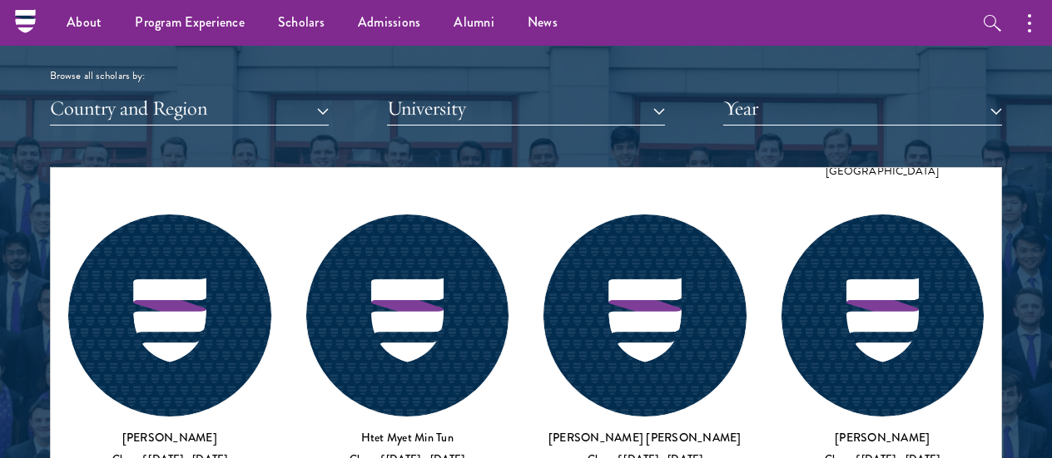
click at [491, 126] on div "Scholar Directory Congratulations and welcome to the Schwarzman Scholars Class …" at bounding box center [526, 252] width 952 height 829
click at [503, 109] on button "University" at bounding box center [526, 109] width 279 height 34
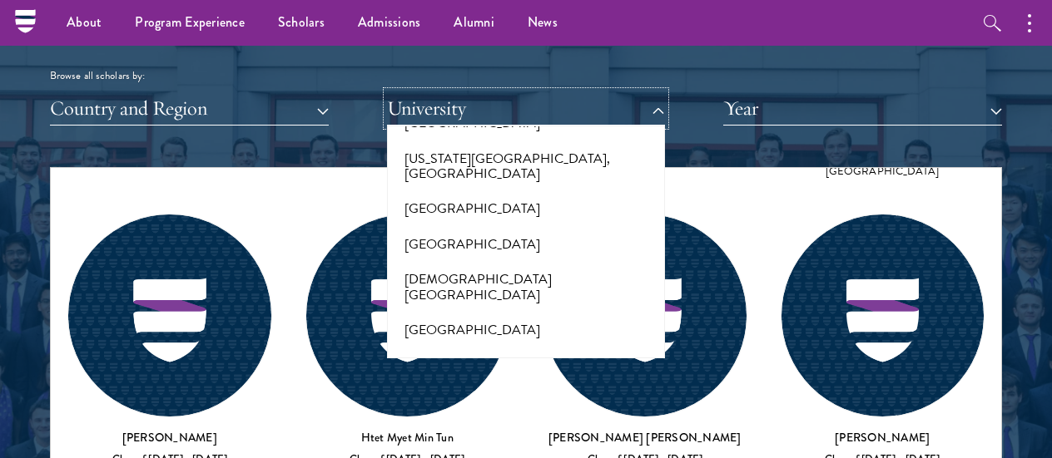
scroll to position [1830, 0]
click at [535, 265] on button "Catholic University of Cameroon" at bounding box center [526, 290] width 269 height 51
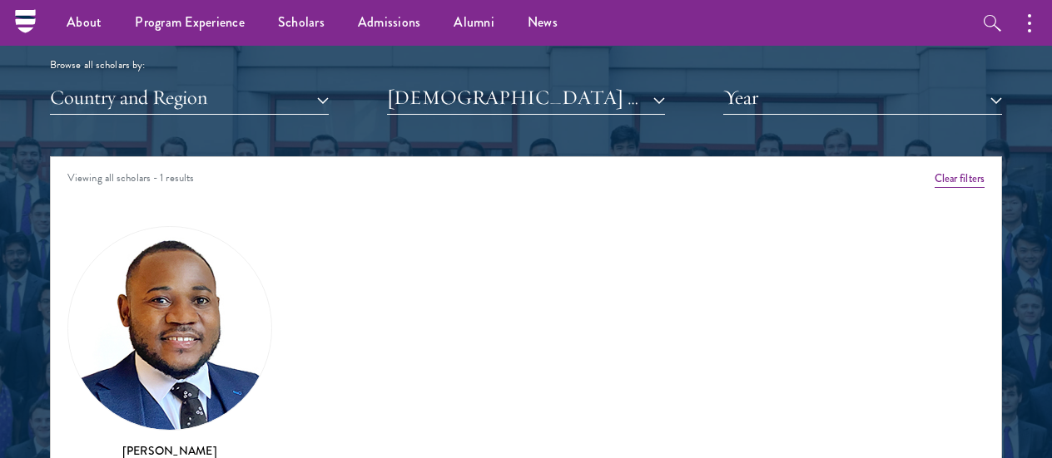
scroll to position [2003, 0]
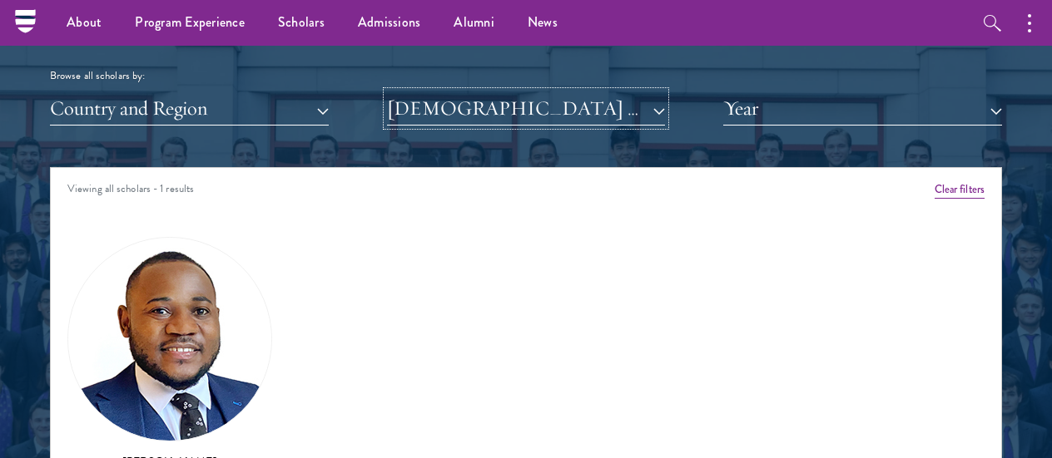
click at [527, 116] on button "Catholic University of Cameroon" at bounding box center [526, 109] width 279 height 34
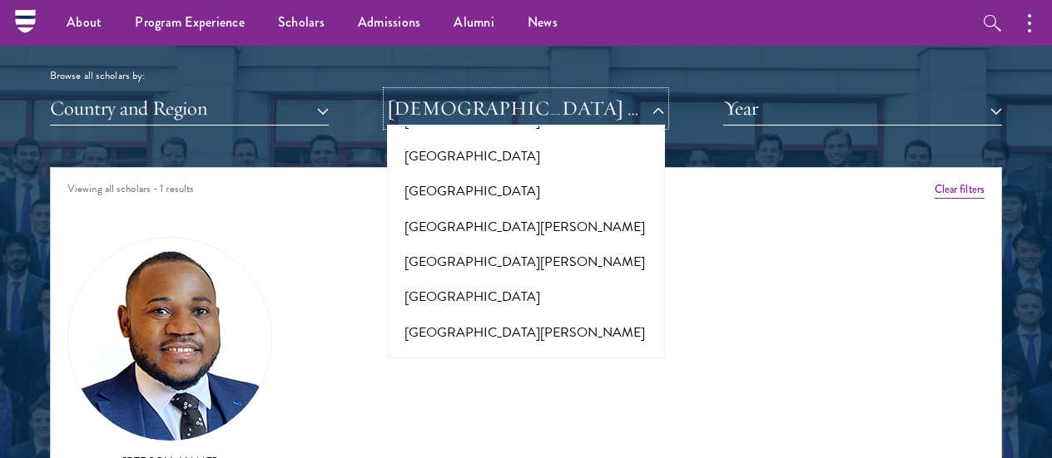
scroll to position [11897, 0]
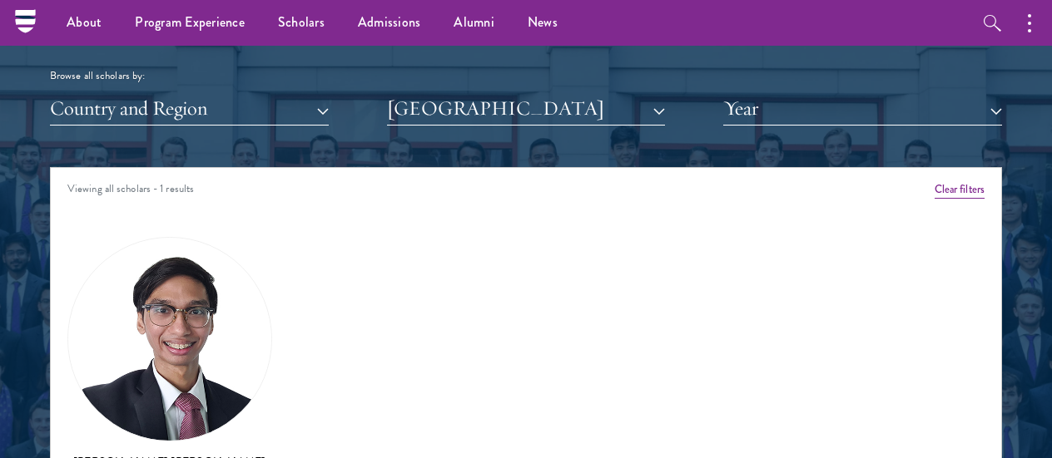
scroll to position [2086, 0]
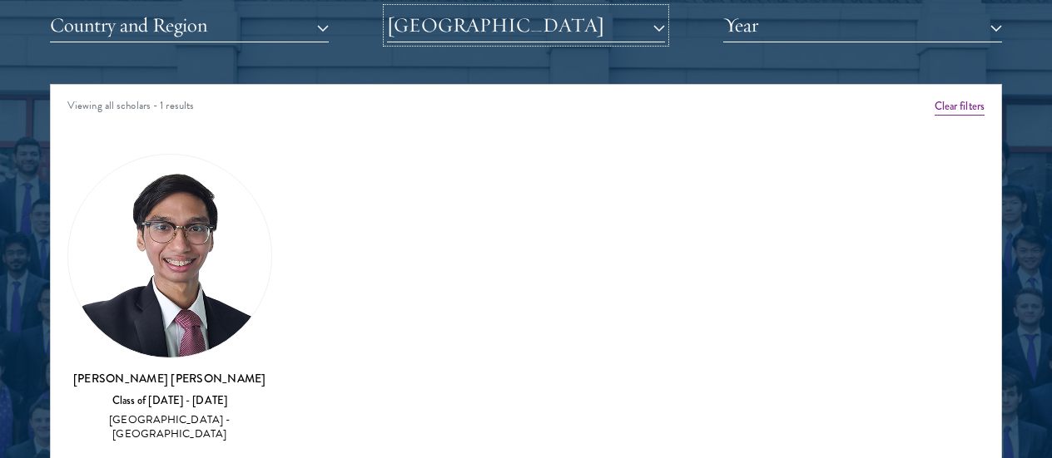
click at [572, 37] on button "Universiti Malaysia Sarawak" at bounding box center [526, 25] width 279 height 34
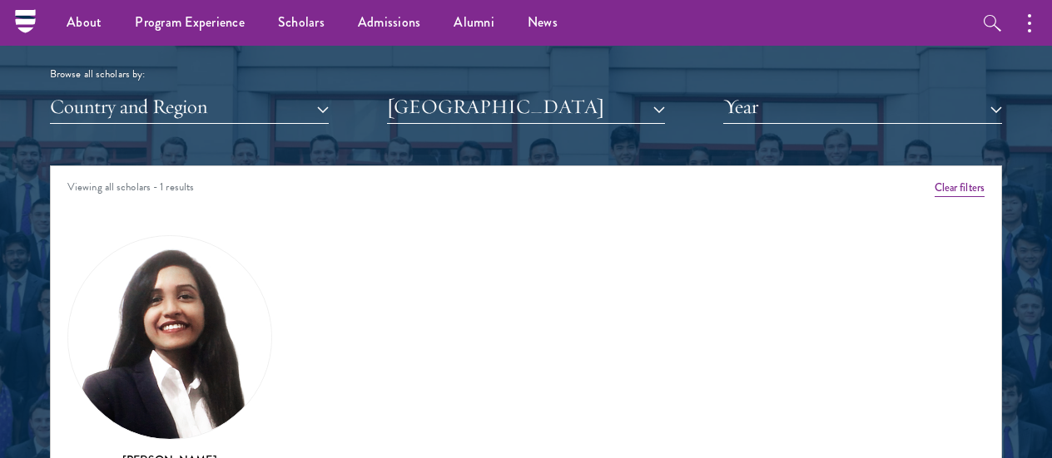
scroll to position [2003, 0]
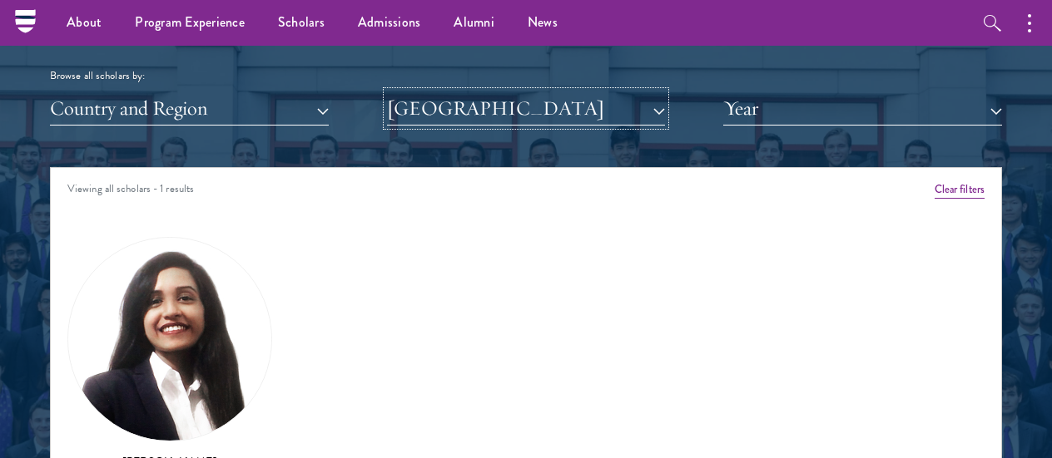
click at [447, 97] on button "Universiti Putra Malaysia" at bounding box center [526, 109] width 279 height 34
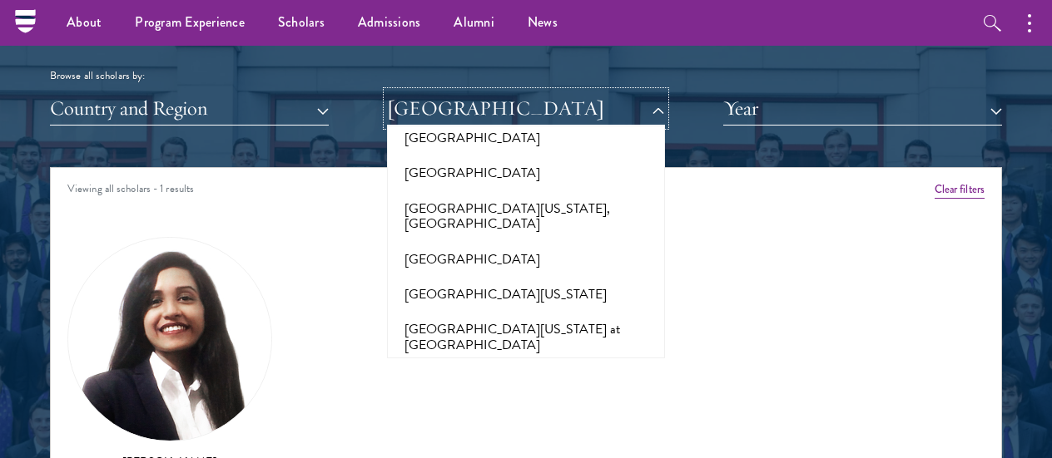
scroll to position [12479, 0]
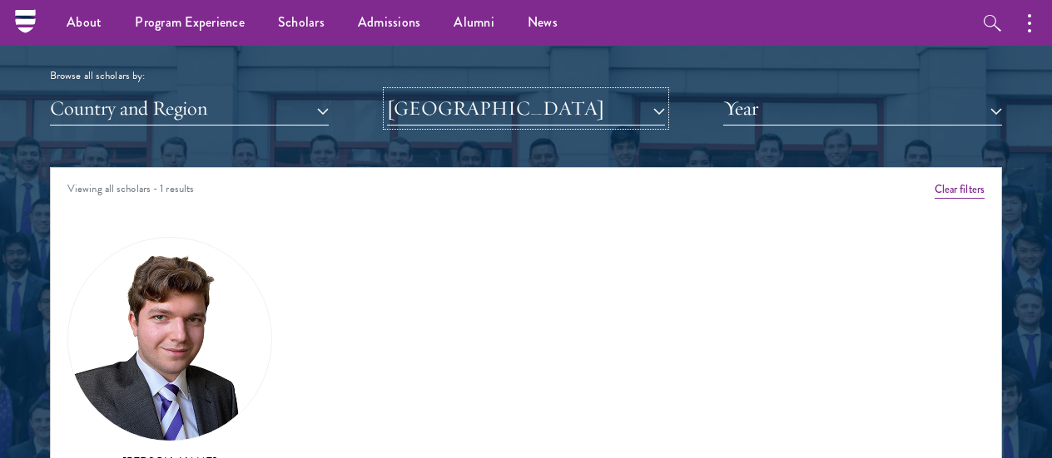
click at [522, 117] on button "University of Bucharest" at bounding box center [526, 109] width 279 height 34
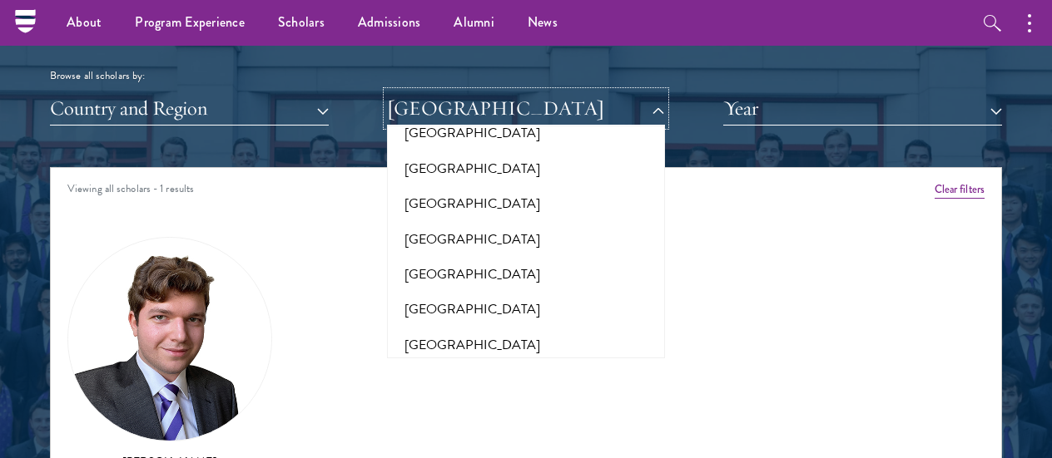
scroll to position [12812, 0]
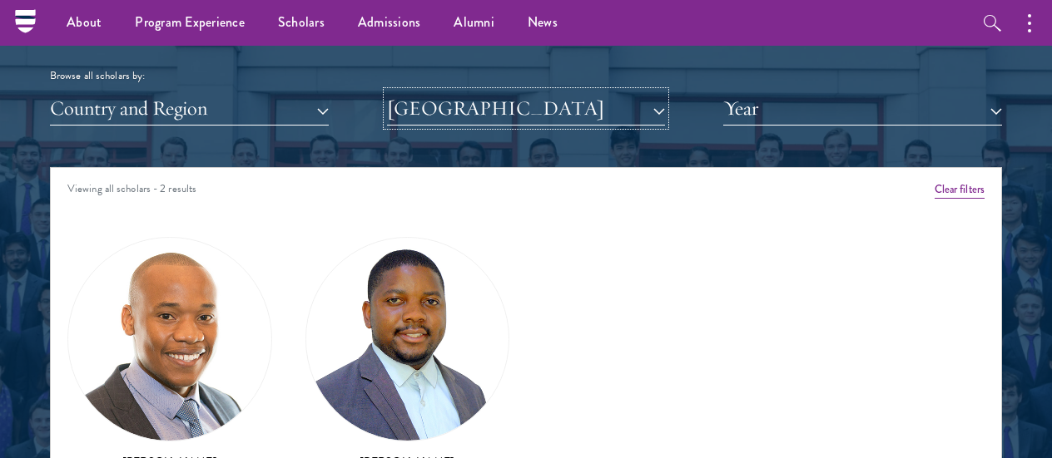
click at [557, 103] on button "University of Cape Town" at bounding box center [526, 109] width 279 height 34
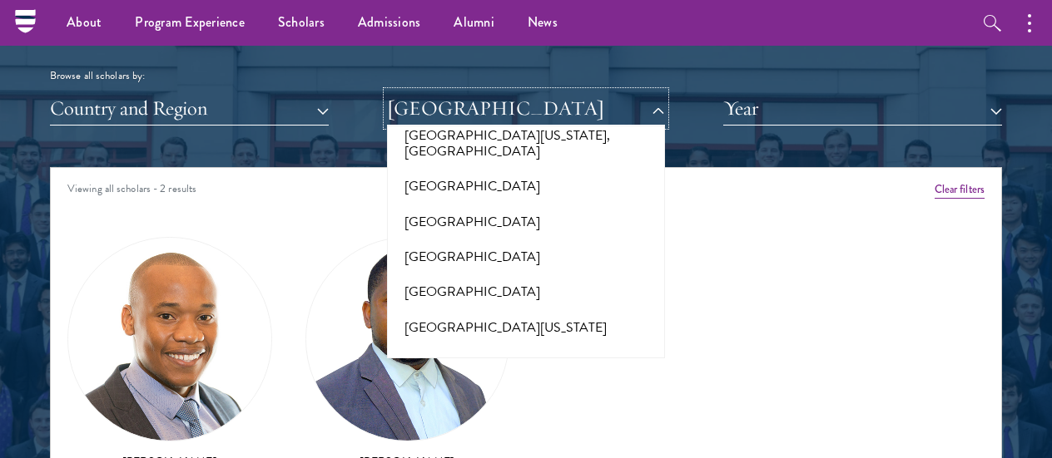
scroll to position [13228, 0]
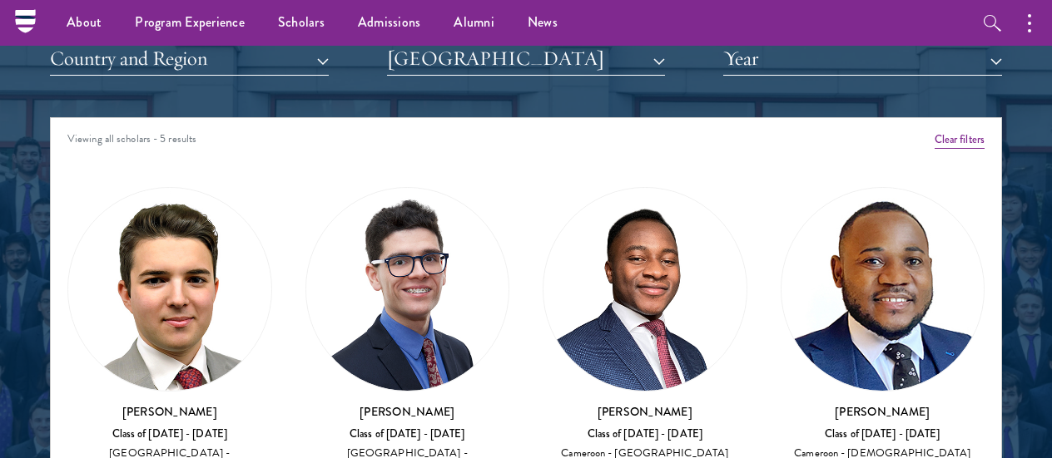
scroll to position [2003, 0]
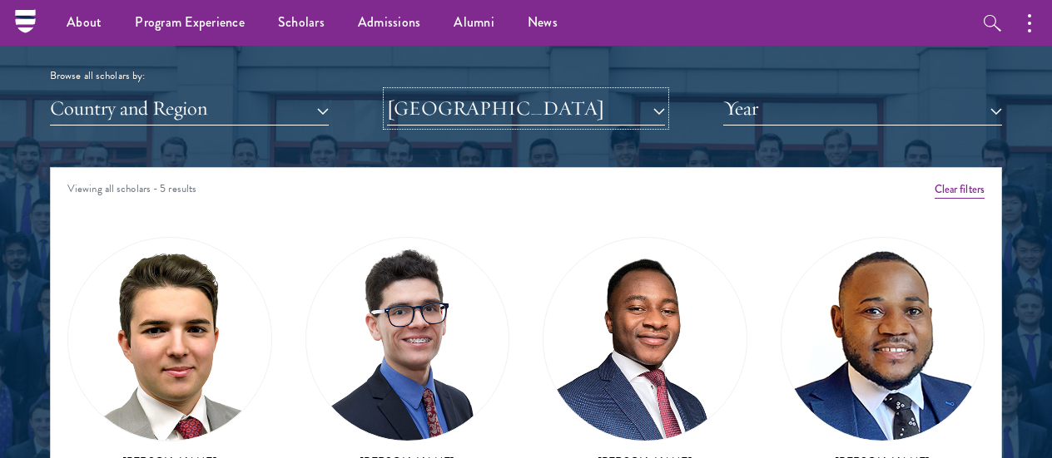
click at [514, 115] on button "University of Edinburgh" at bounding box center [526, 109] width 279 height 34
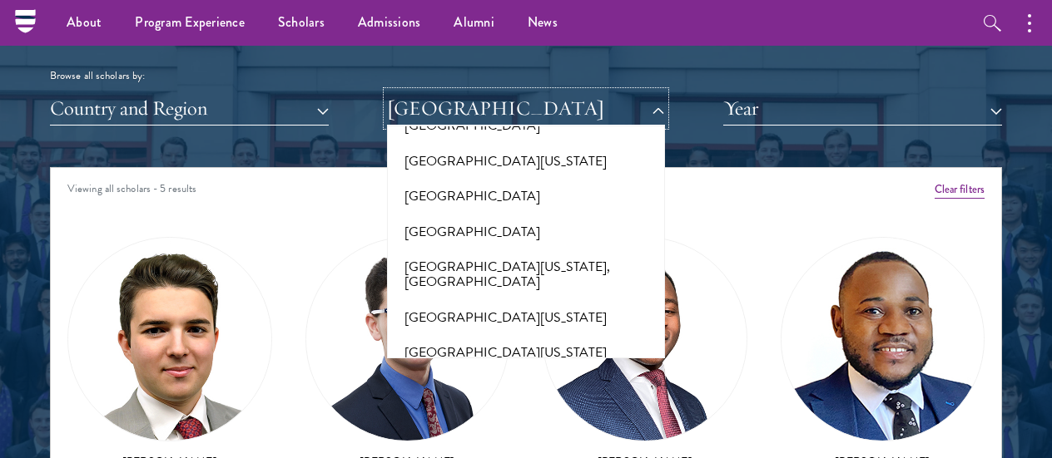
scroll to position [13395, 0]
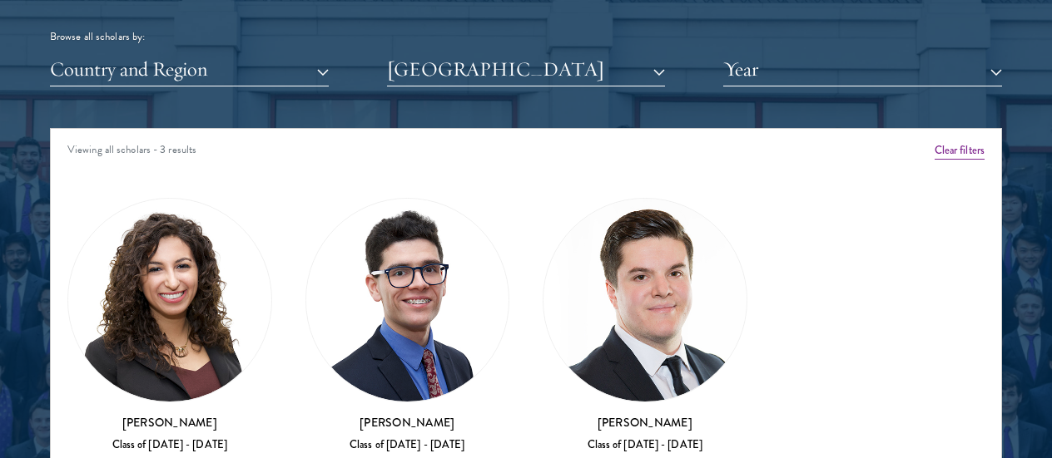
scroll to position [2086, 0]
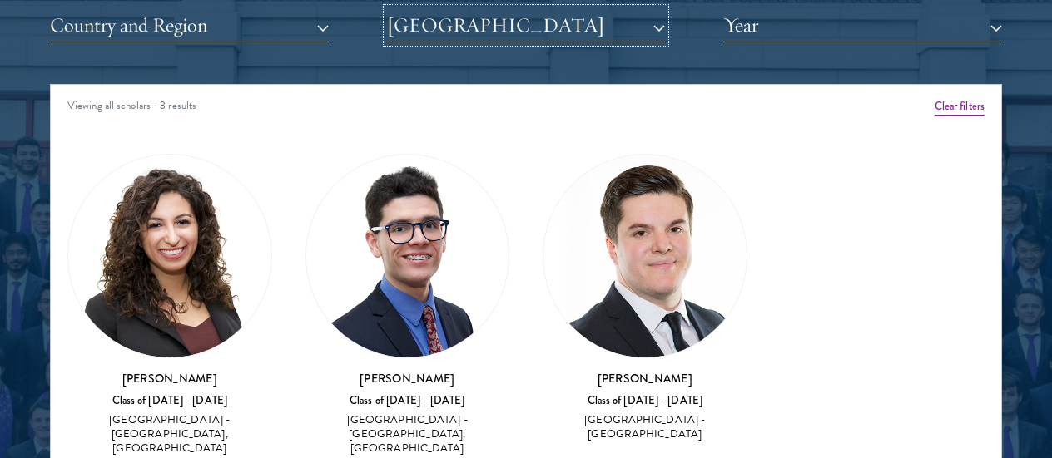
click at [498, 32] on button "University of Glasgow" at bounding box center [526, 25] width 279 height 34
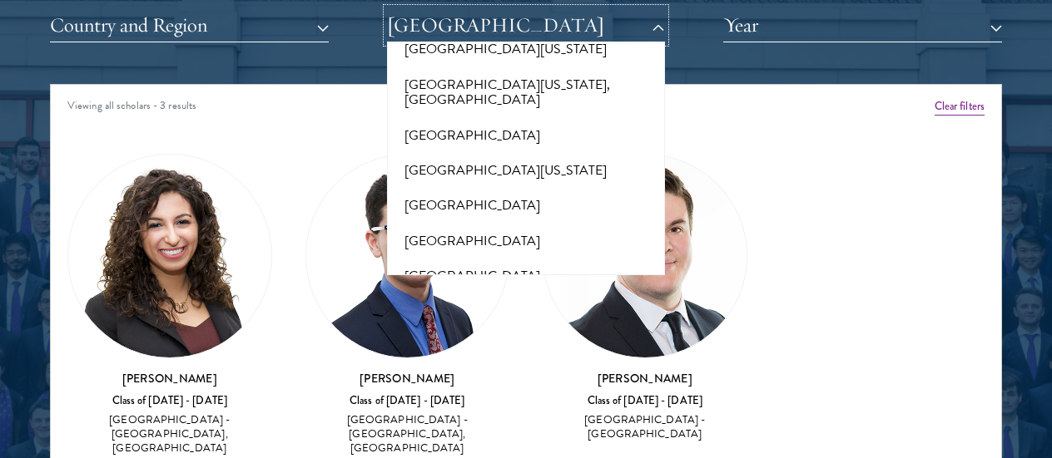
scroll to position [14892, 0]
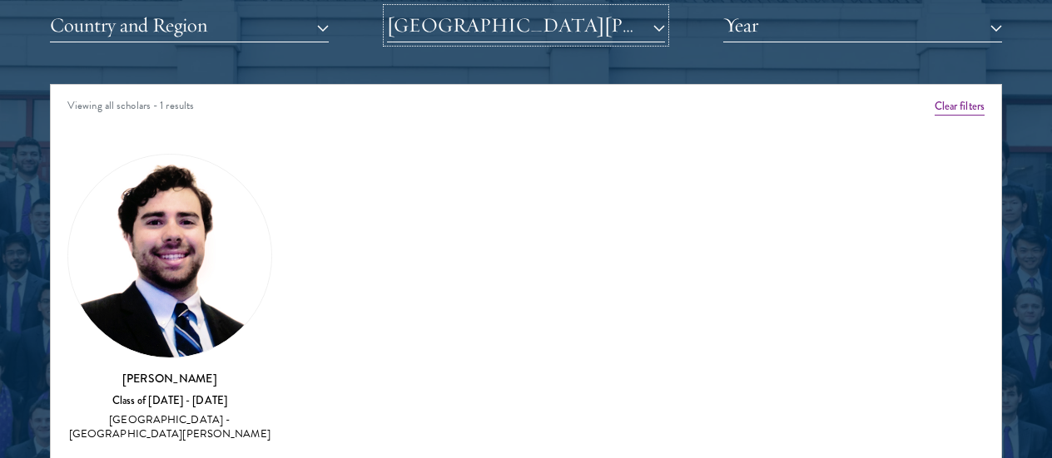
click at [516, 31] on button "University of St. Andrews" at bounding box center [526, 25] width 279 height 34
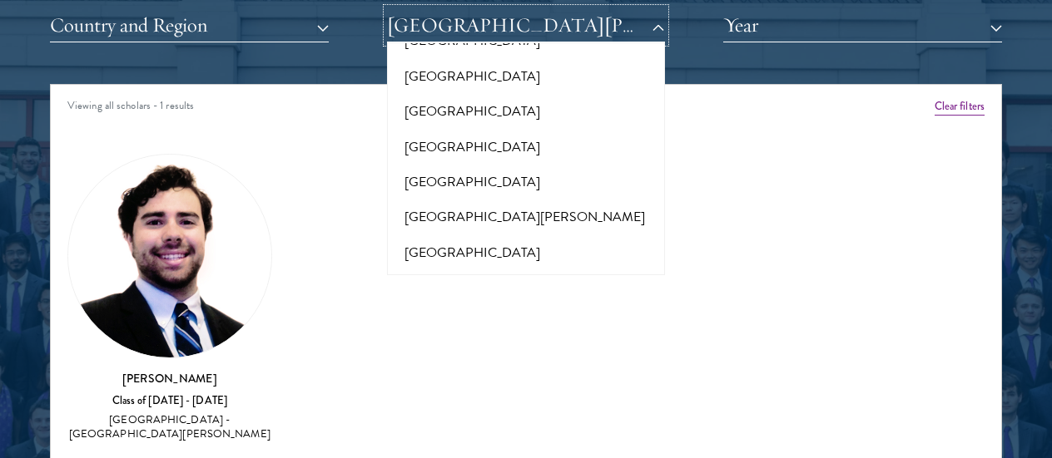
scroll to position [15391, 0]
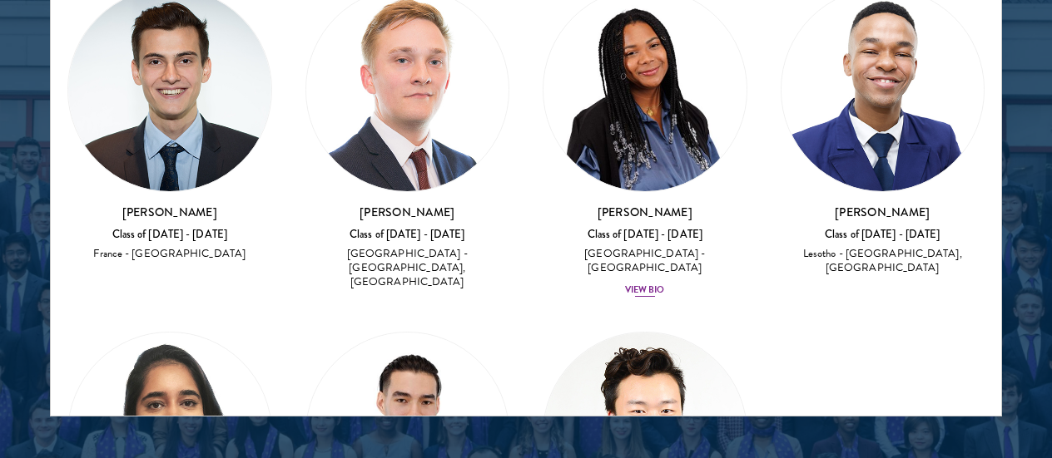
scroll to position [2003, 0]
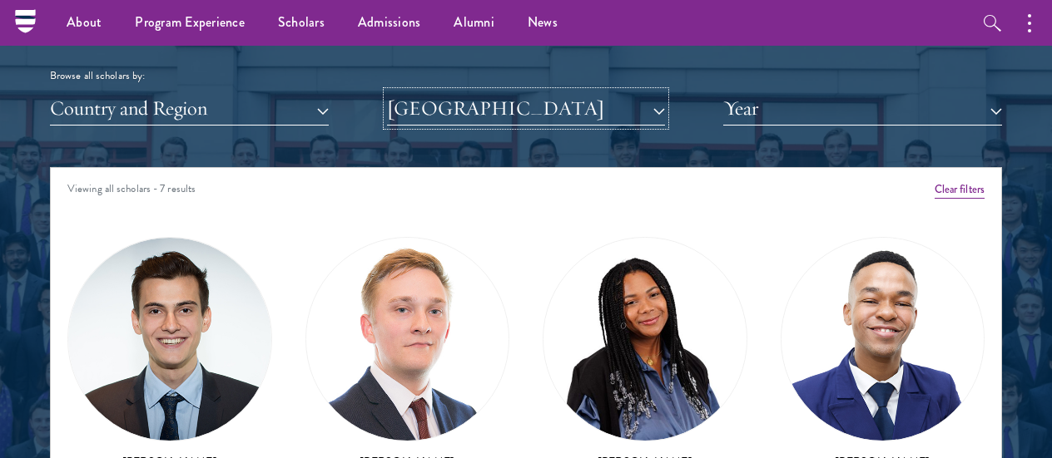
click at [561, 111] on button "University of Warwick" at bounding box center [526, 109] width 279 height 34
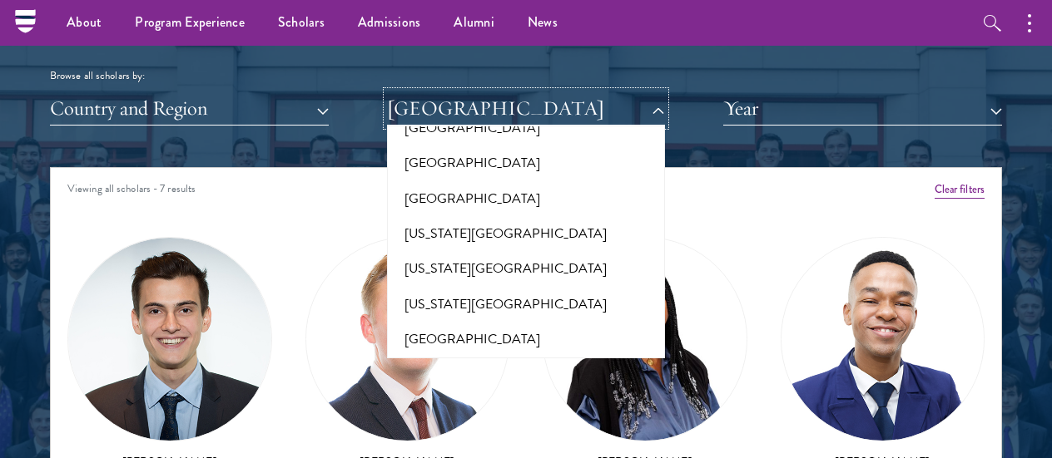
scroll to position [16889, 0]
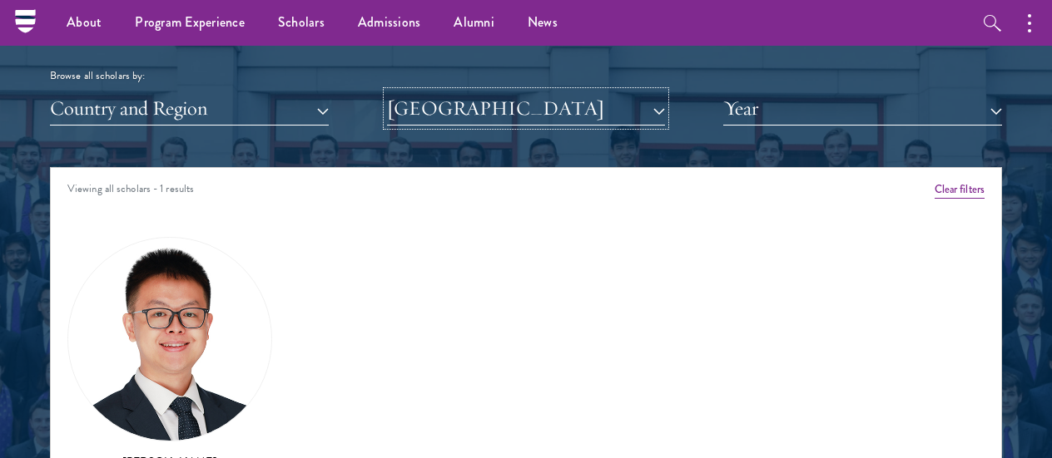
click at [578, 118] on button "Xiamen University" at bounding box center [526, 109] width 279 height 34
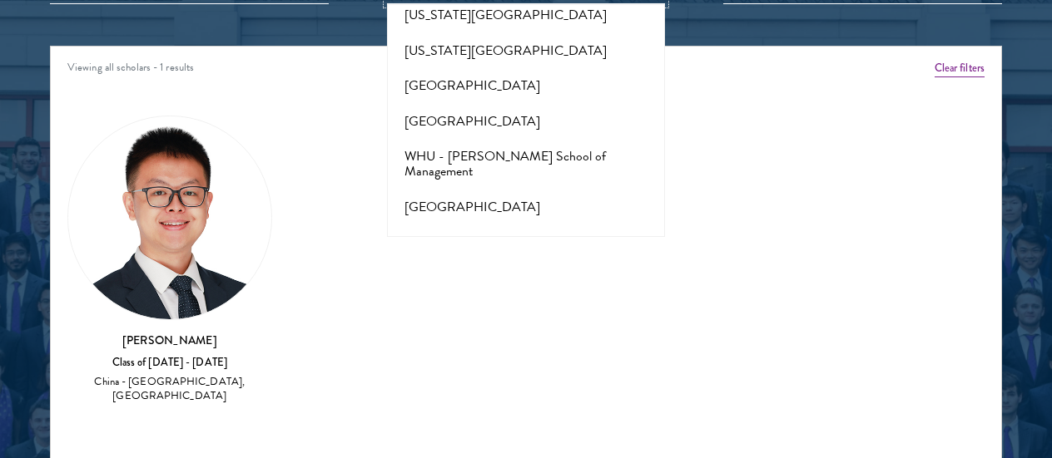
scroll to position [2169, 0]
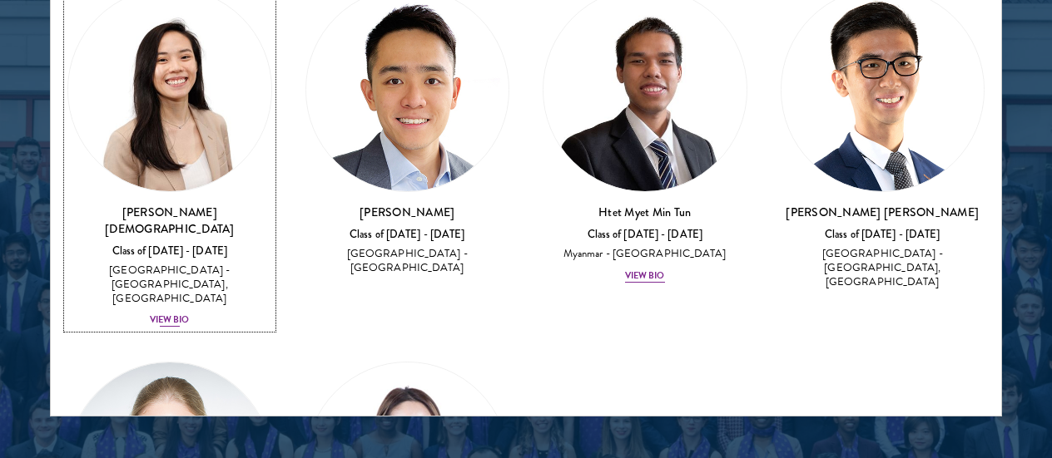
click at [166, 314] on div "View Bio" at bounding box center [170, 320] width 40 height 13
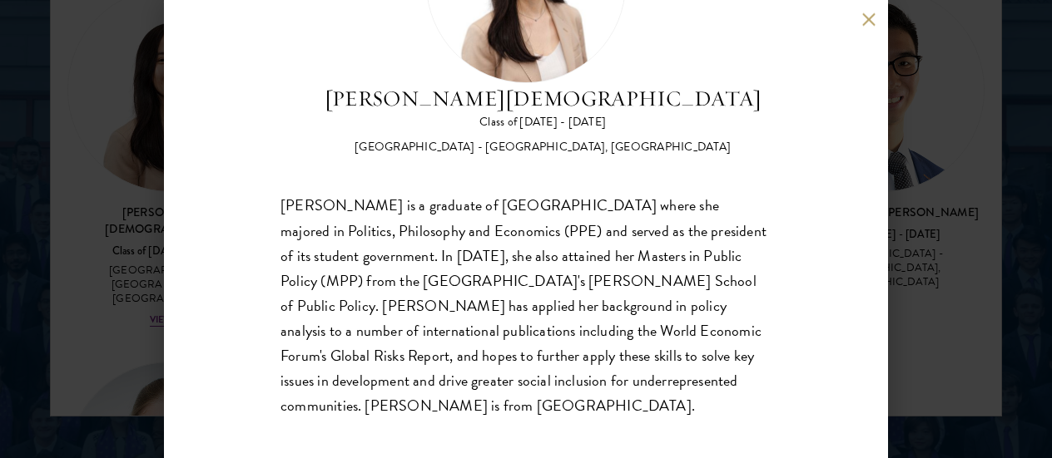
scroll to position [2653, 0]
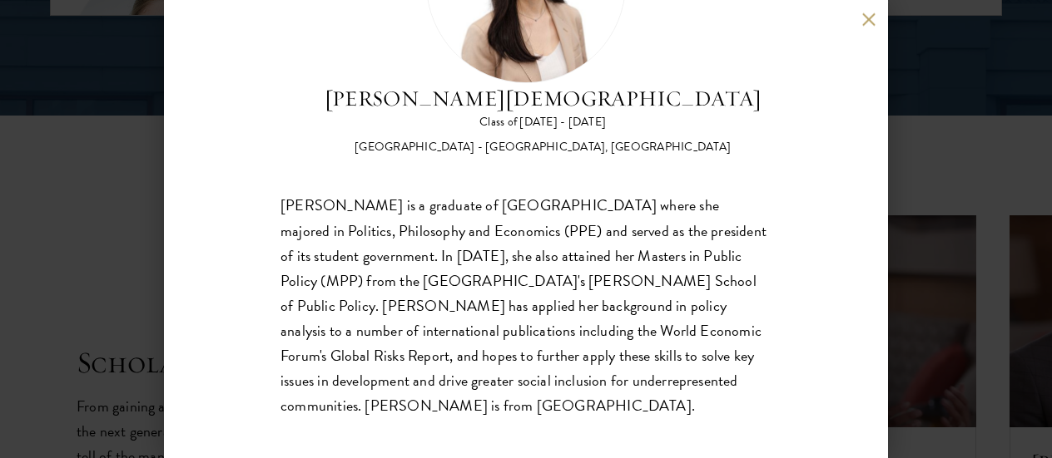
click at [934, 218] on div "Rachel Juay Class of 2024 - 2025 Singapore - Yale-NUS College, National Univers…" at bounding box center [526, 229] width 1052 height 458
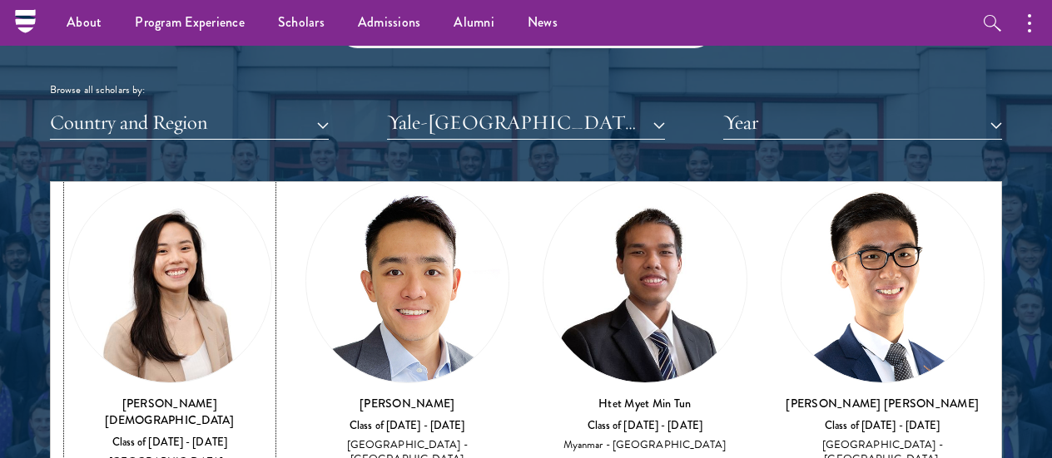
scroll to position [239, 0]
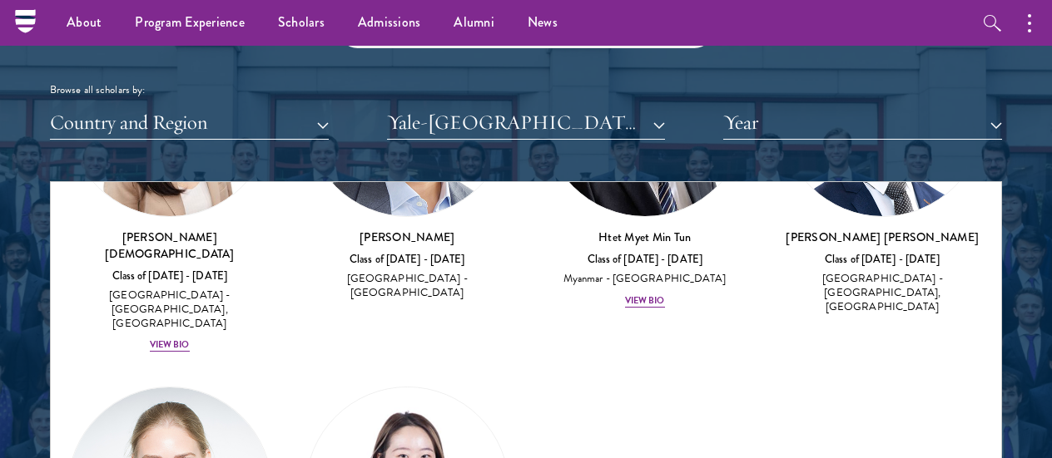
click at [560, 101] on div "Browse all scholars by: Country and Region All Countries and Regions Afghanista…" at bounding box center [526, 75] width 952 height 129
click at [556, 131] on button "Yale-NUS College" at bounding box center [526, 123] width 279 height 34
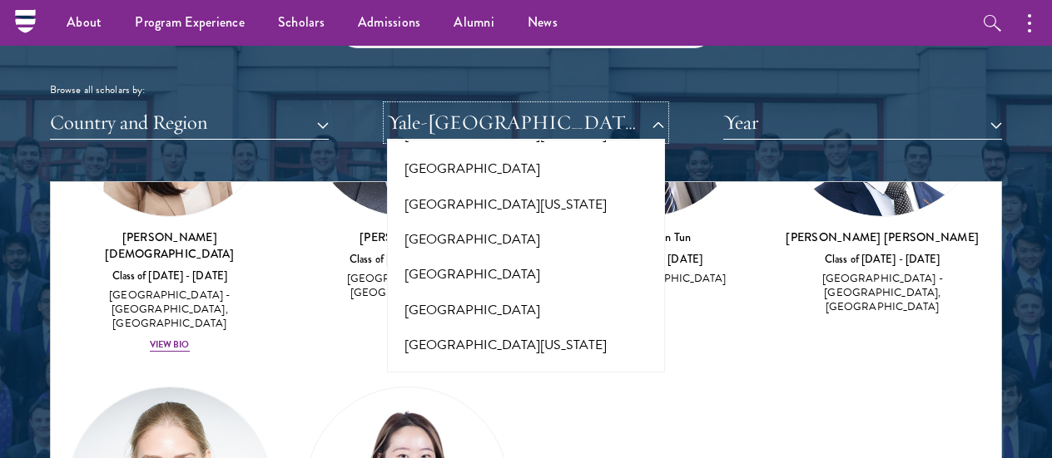
scroll to position [15854, 0]
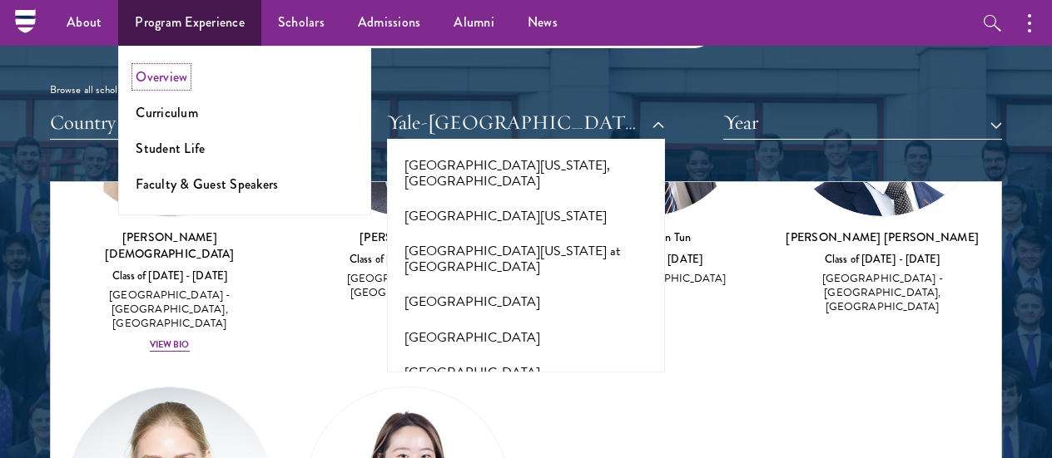
click at [184, 80] on link "Overview" at bounding box center [162, 76] width 52 height 19
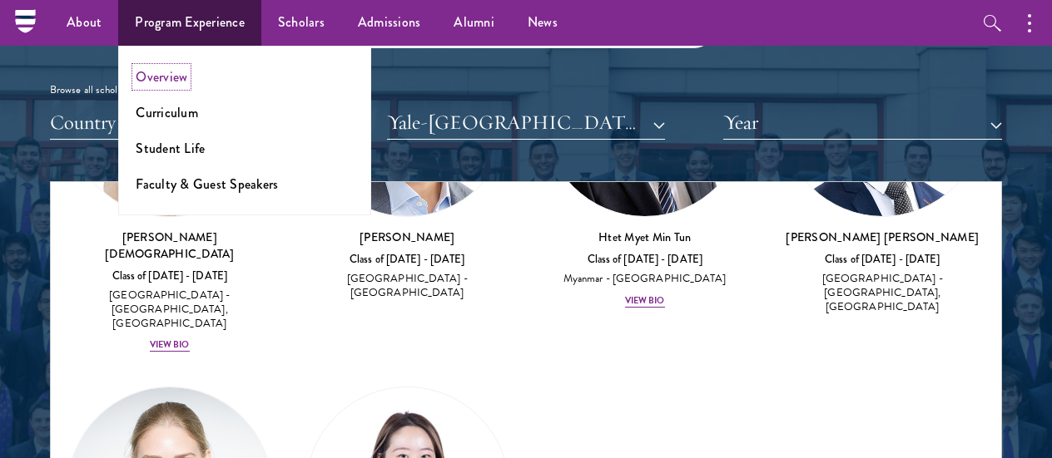
click at [161, 73] on link "Overview" at bounding box center [162, 76] width 52 height 19
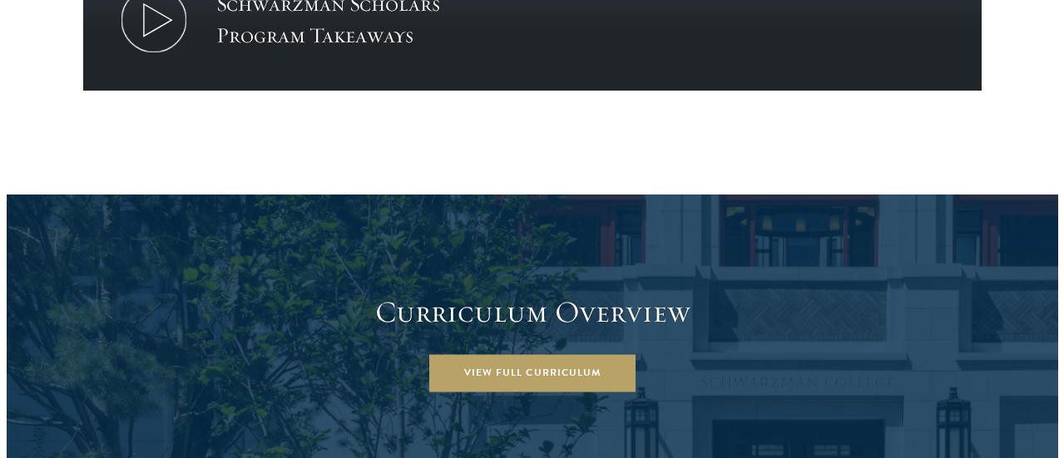
scroll to position [2080, 0]
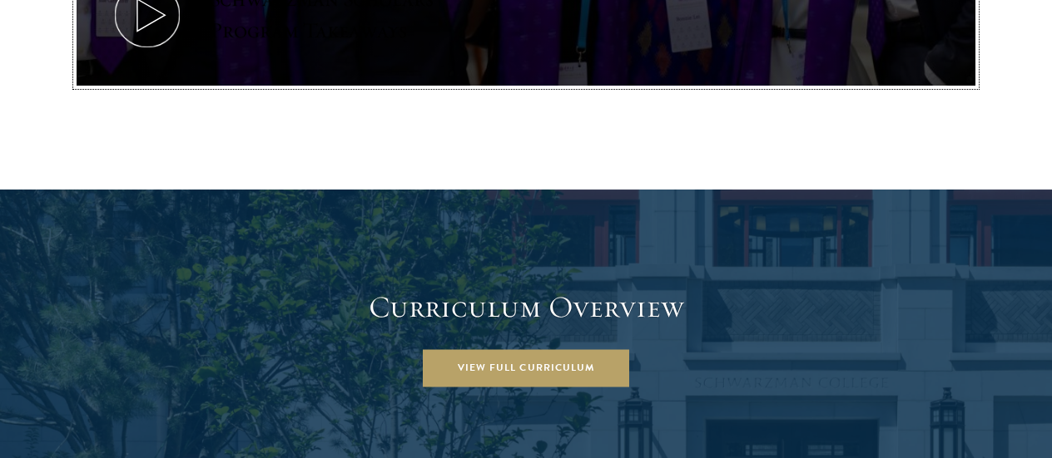
click at [354, 12] on div "Schwarzman Scholars Program Takeaways" at bounding box center [364, 14] width 308 height 63
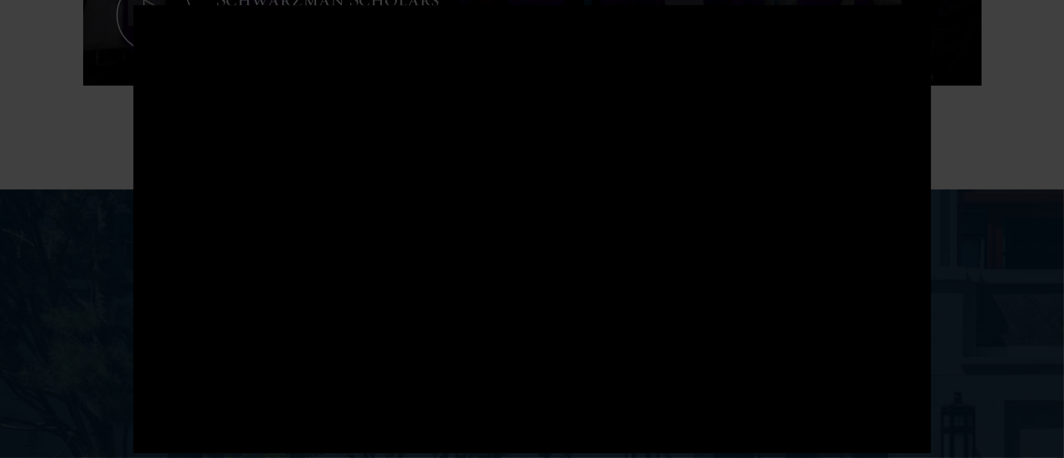
click at [1016, 255] on div at bounding box center [532, 229] width 1064 height 458
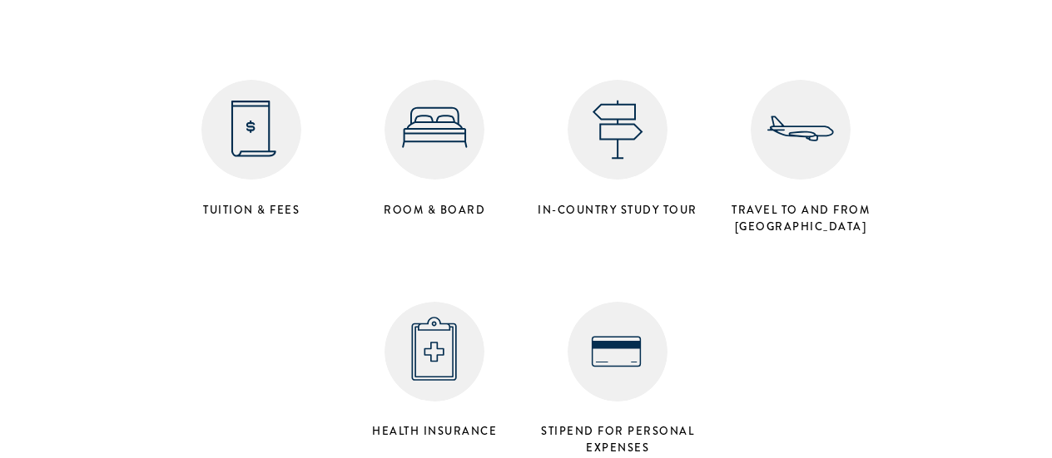
scroll to position [6739, 0]
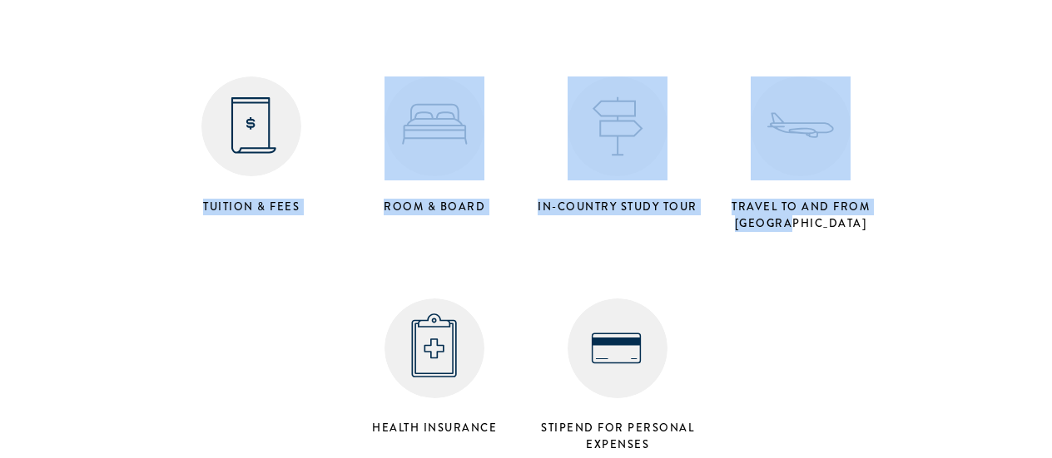
drag, startPoint x: 193, startPoint y: 174, endPoint x: 834, endPoint y: 210, distance: 641.7
click at [834, 210] on div "Tuition & Fees Room & Board in-country study tour Travel to and from Beijing He…" at bounding box center [526, 239] width 732 height 443
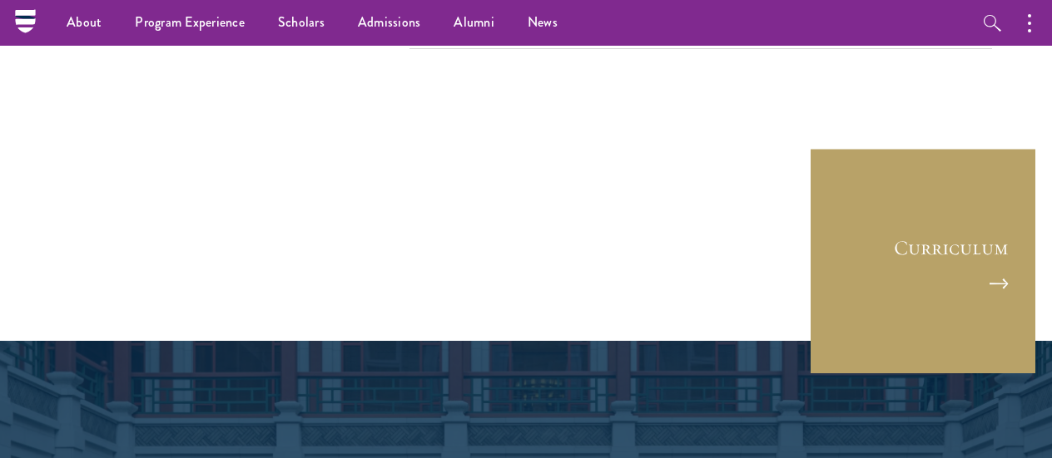
scroll to position [7737, 0]
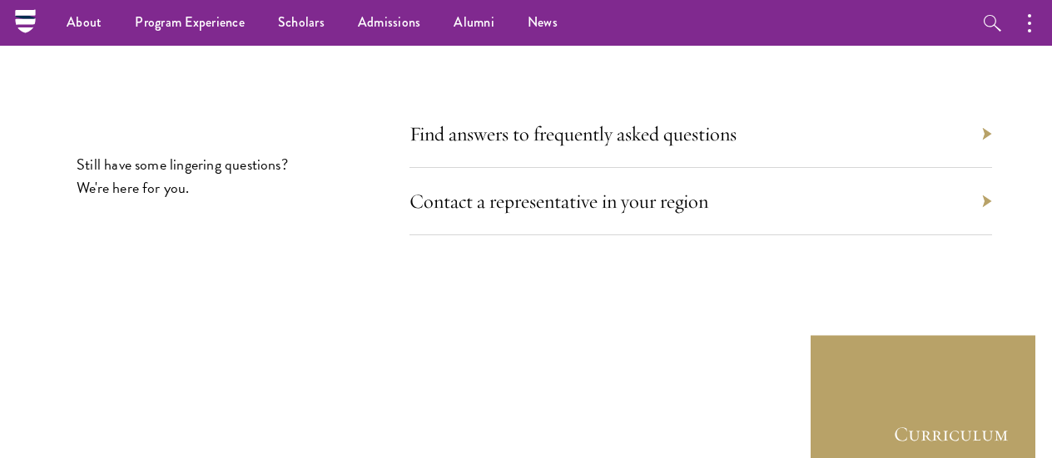
drag, startPoint x: 720, startPoint y: 44, endPoint x: 715, endPoint y: 87, distance: 43.5
drag, startPoint x: 715, startPoint y: 87, endPoint x: 363, endPoint y: 296, distance: 409.2
click at [363, 296] on section "Still have some lingering questions? We're here for you. Find answers to freque…" at bounding box center [526, 272] width 1052 height 310
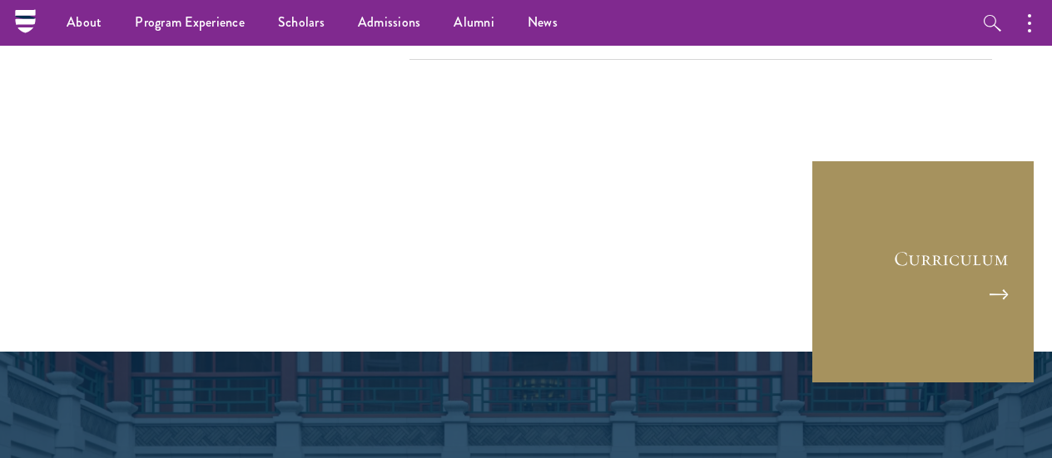
scroll to position [7904, 0]
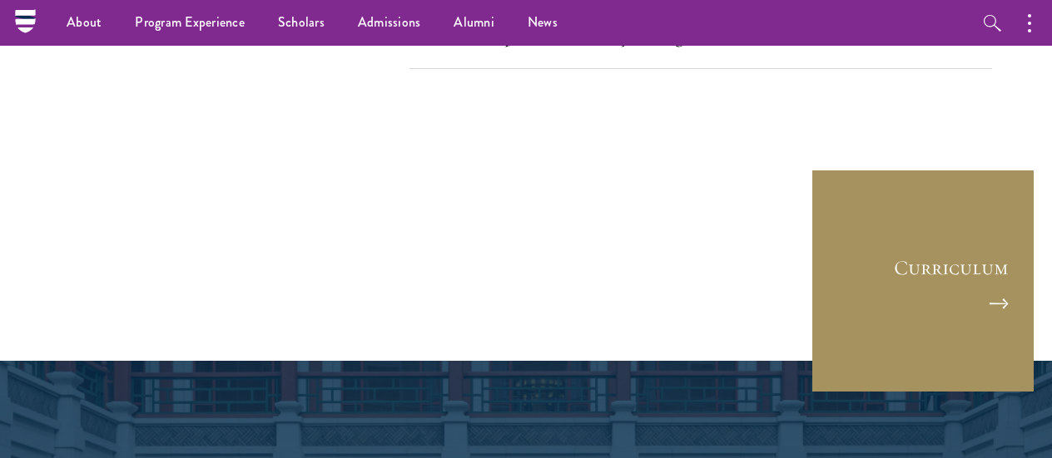
click at [948, 258] on link "Curriculum" at bounding box center [922, 281] width 225 height 225
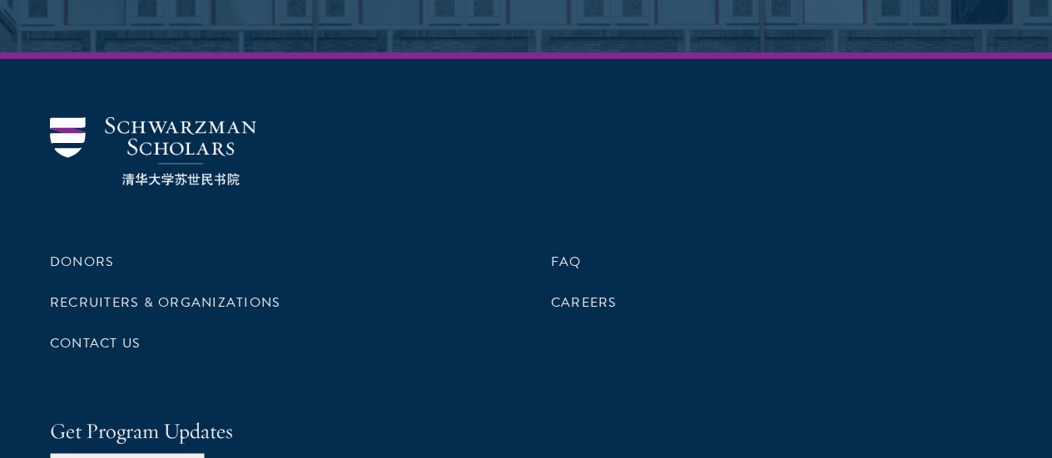
scroll to position [8744, 0]
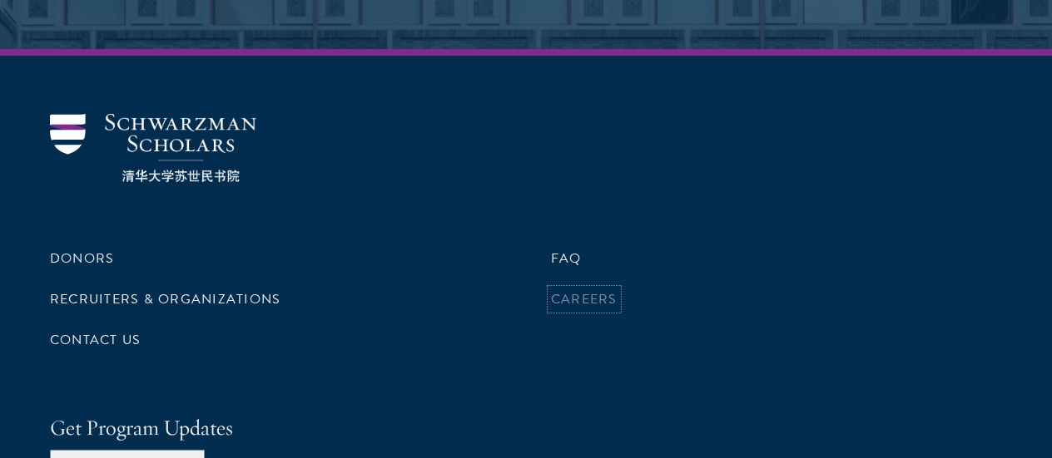
click at [565, 290] on link "Careers" at bounding box center [584, 300] width 67 height 20
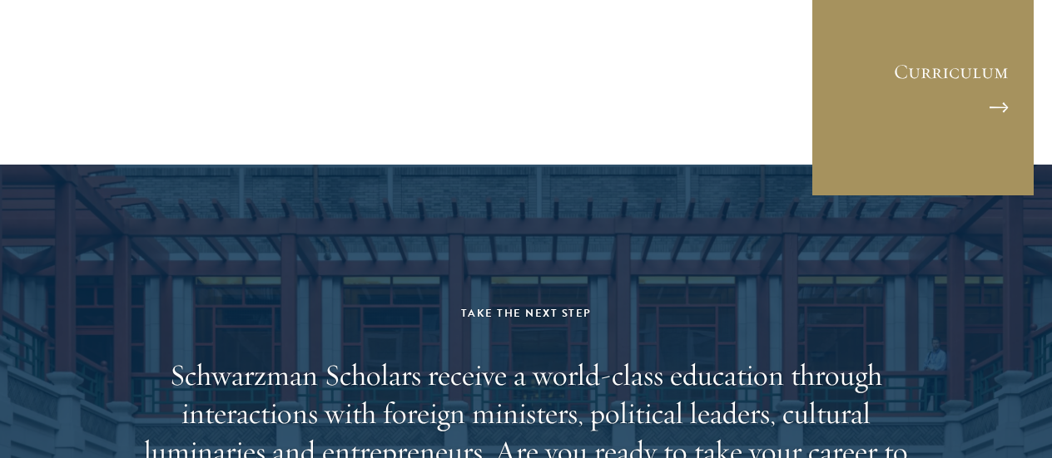
scroll to position [8162, 0]
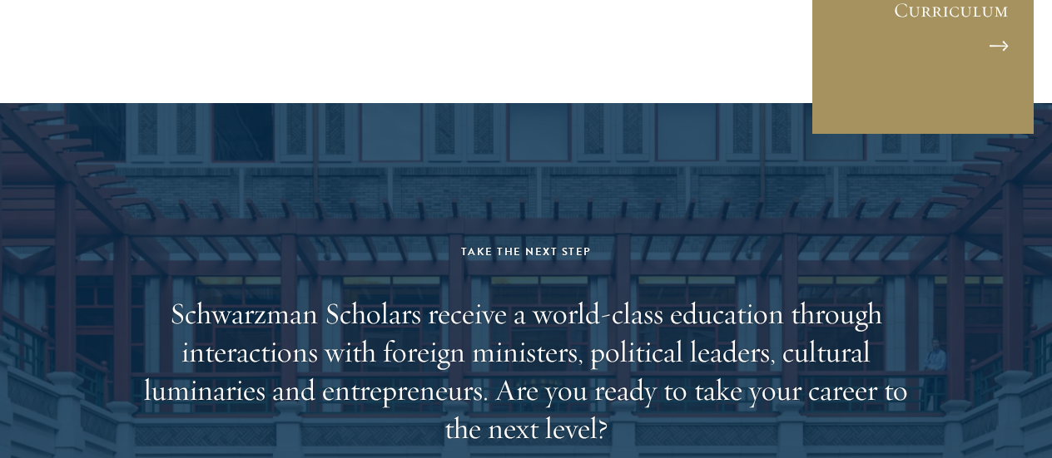
click at [904, 39] on link "Curriculum" at bounding box center [922, 23] width 225 height 225
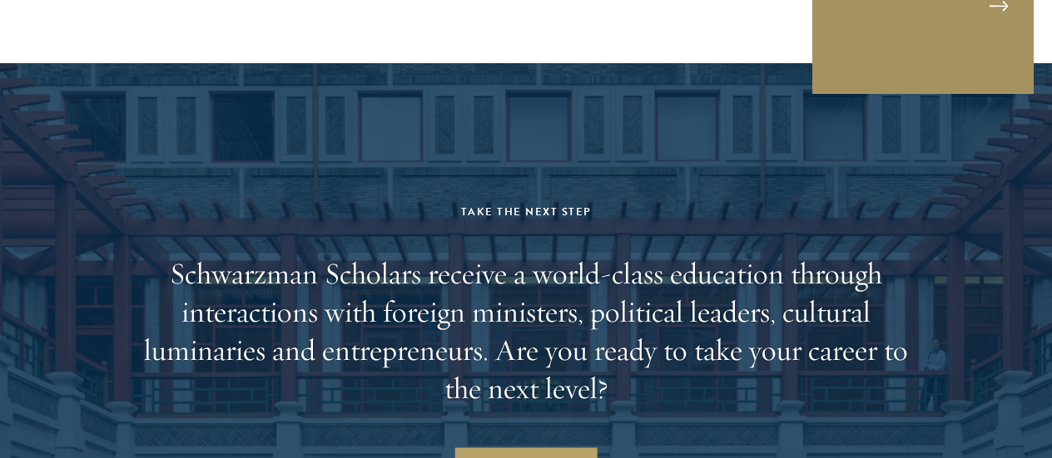
scroll to position [8374, 0]
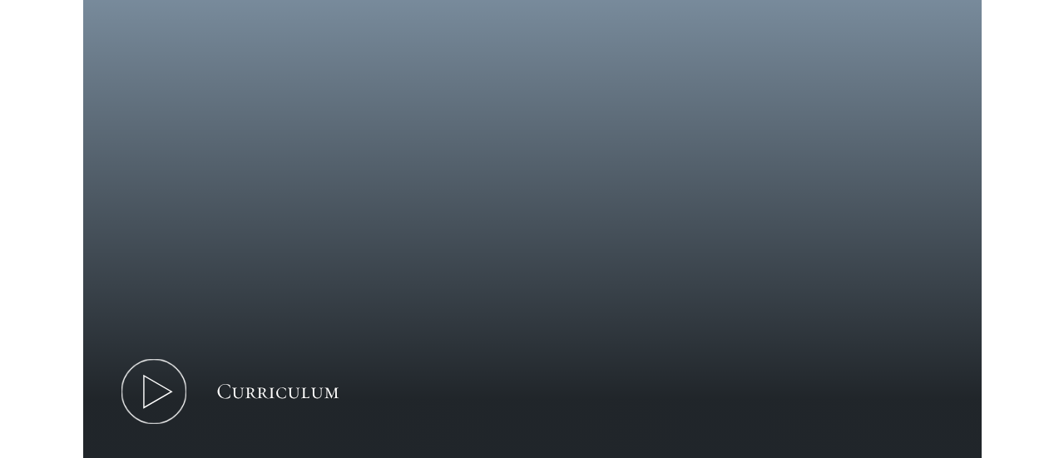
scroll to position [748, 0]
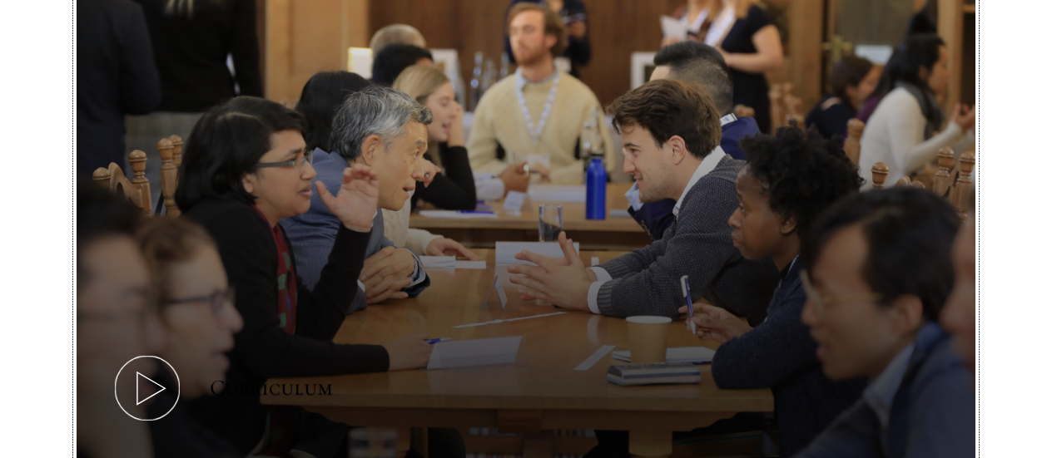
click at [585, 206] on button "Curriculum" at bounding box center [526, 207] width 899 height 506
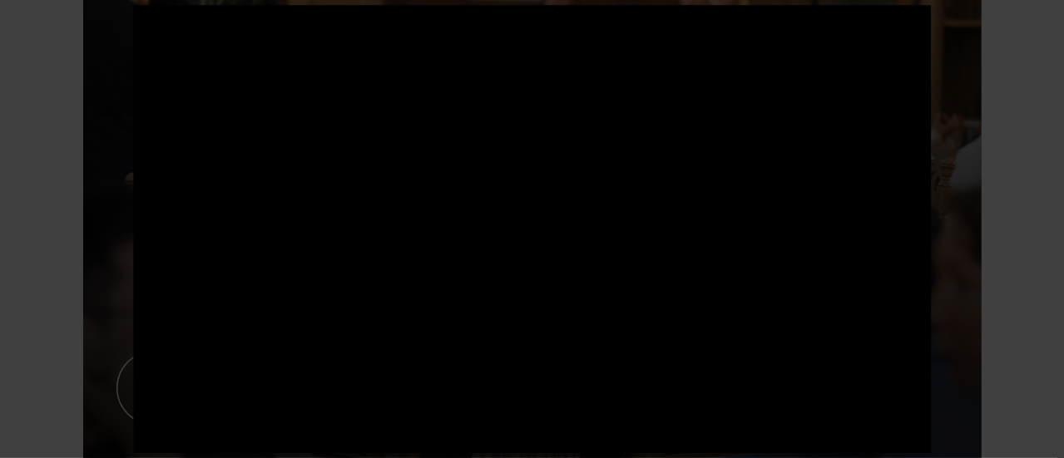
drag, startPoint x: 58, startPoint y: 126, endPoint x: 58, endPoint y: 137, distance: 10.8
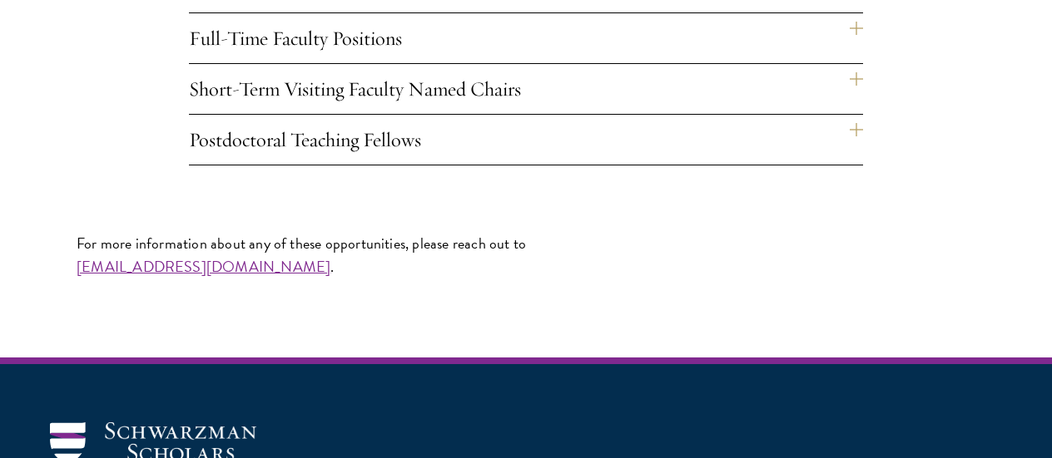
scroll to position [1331, 0]
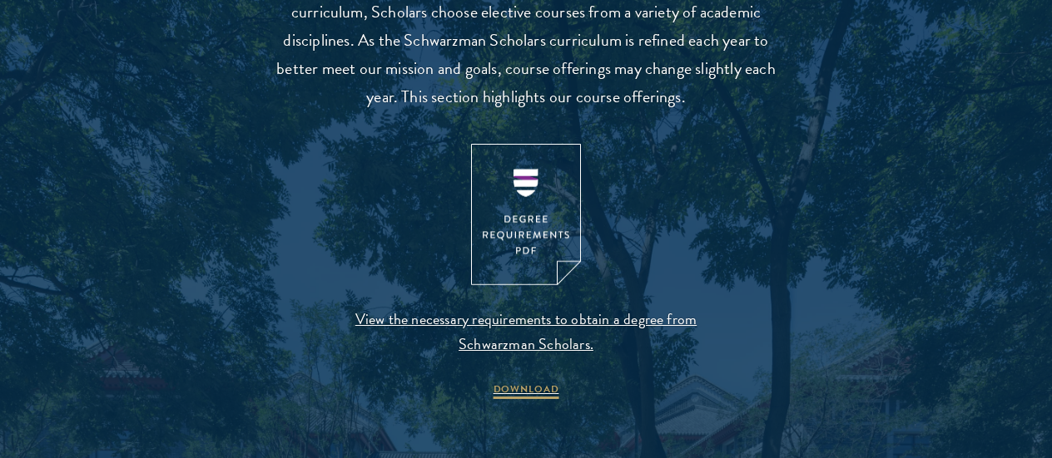
scroll to position [1664, 0]
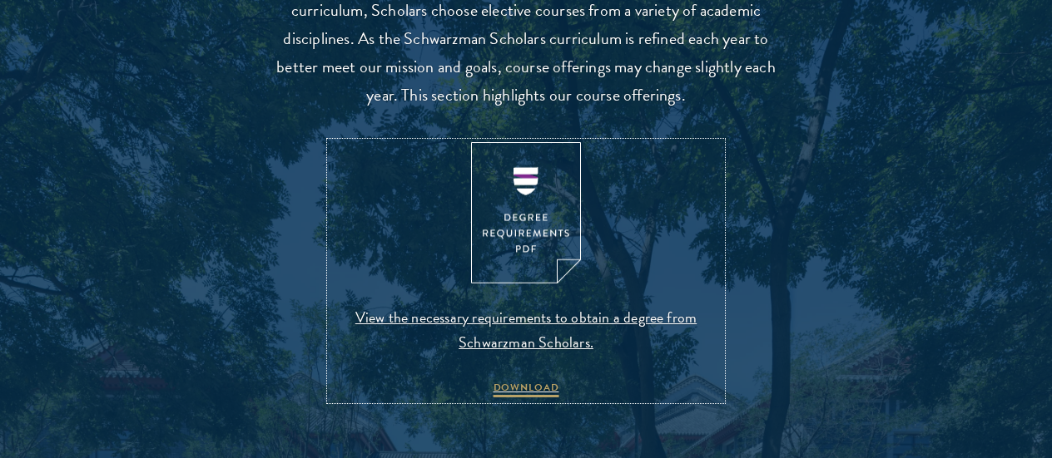
click at [493, 201] on img at bounding box center [526, 213] width 110 height 142
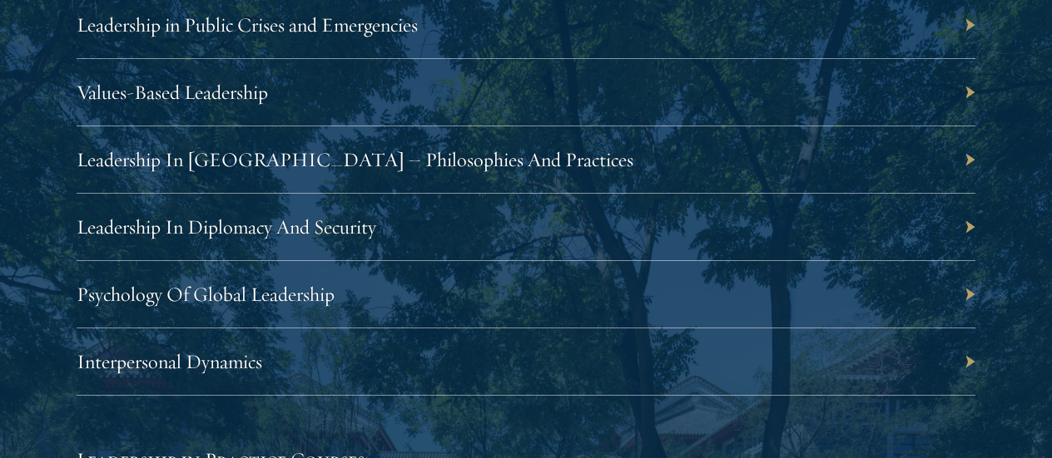
scroll to position [3161, 0]
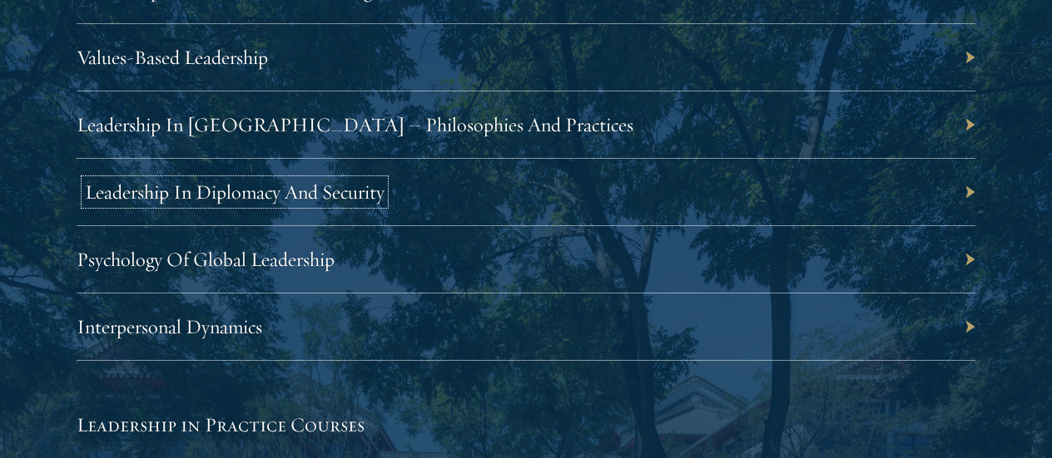
click at [329, 197] on link "Leadership In Diplomacy And Security" at bounding box center [235, 192] width 300 height 25
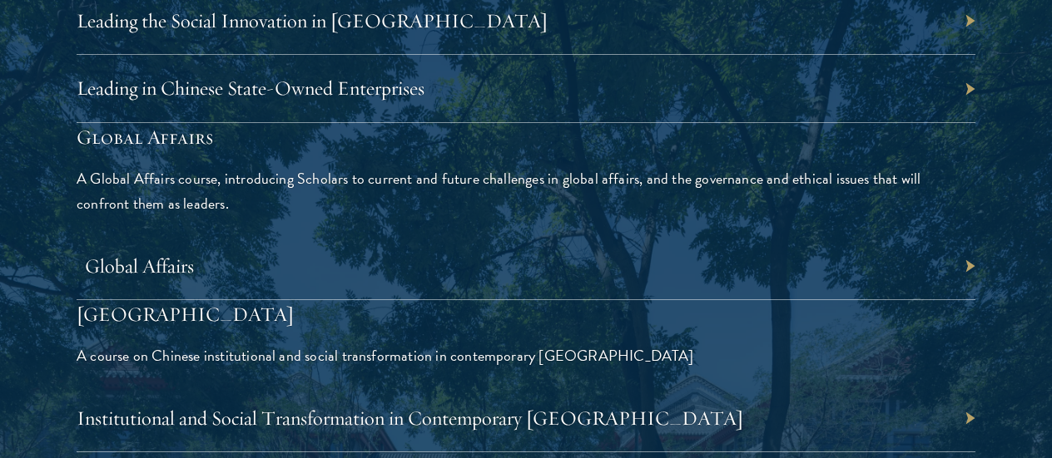
scroll to position [3827, 0]
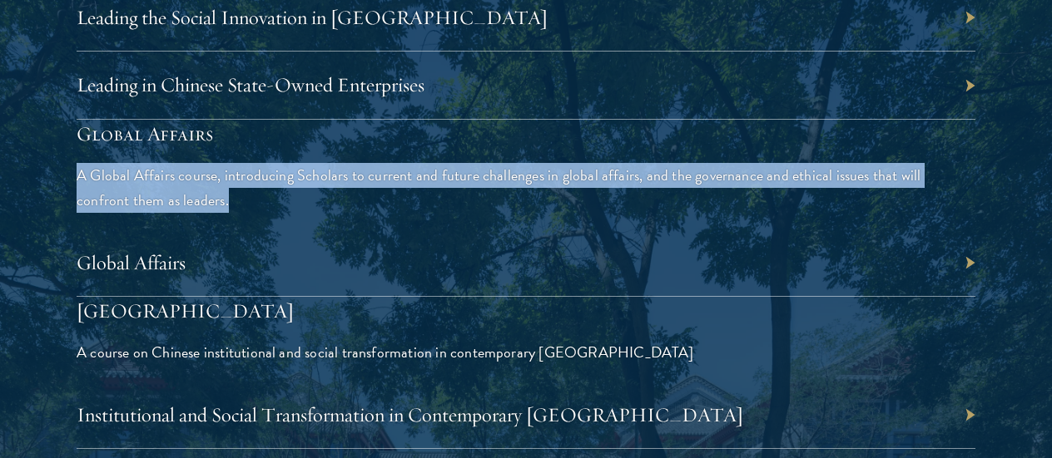
drag, startPoint x: 80, startPoint y: 176, endPoint x: 186, endPoint y: 197, distance: 108.7
click at [186, 197] on p "A Global Affairs course, introducing Scholars to current and future challenges …" at bounding box center [526, 188] width 899 height 50
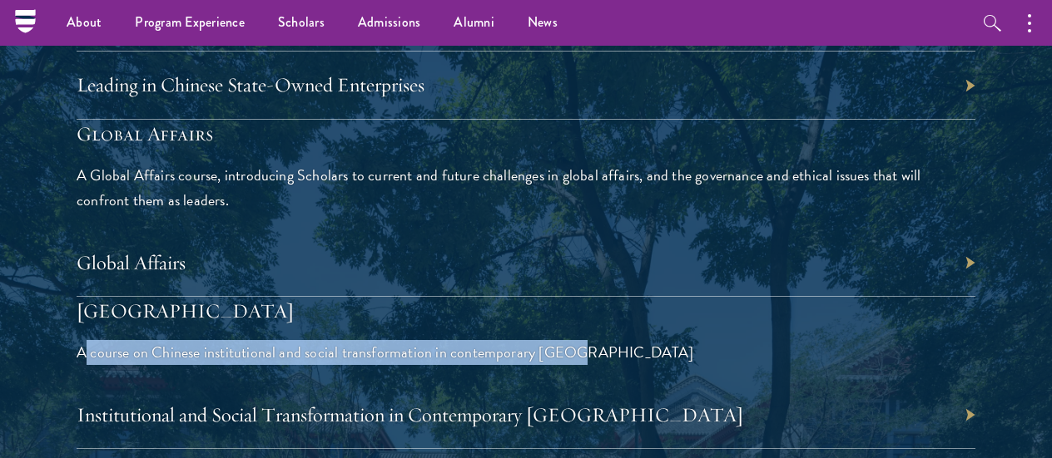
drag, startPoint x: 85, startPoint y: 347, endPoint x: 569, endPoint y: 359, distance: 484.4
click at [569, 359] on p "A course on Chinese institutional and social transformation in contemporary Chi…" at bounding box center [526, 352] width 899 height 25
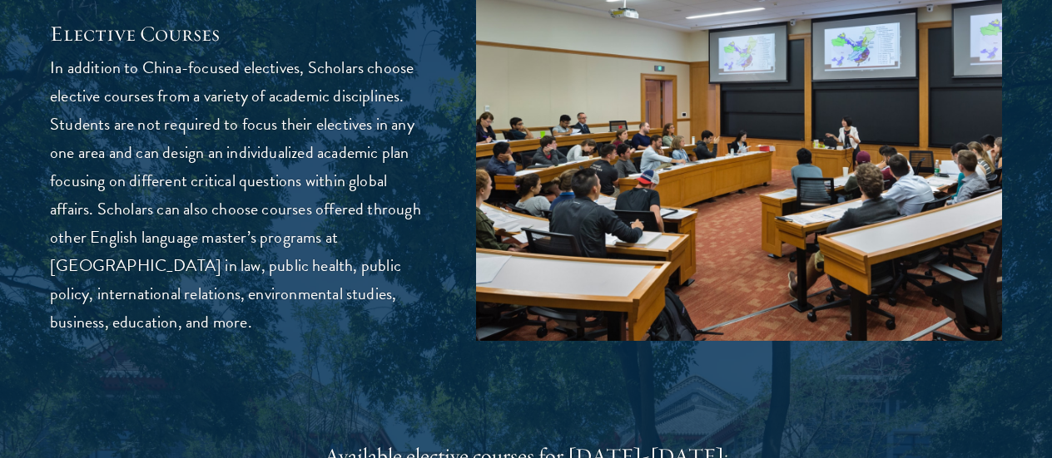
scroll to position [4409, 0]
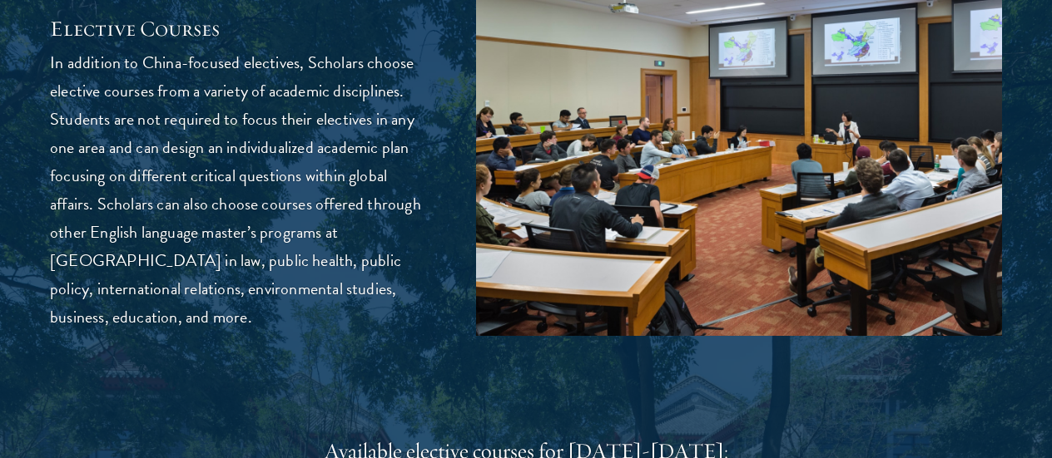
drag, startPoint x: 62, startPoint y: 62, endPoint x: 344, endPoint y: 295, distance: 367.0
click at [344, 296] on p "In addition to China-focused electives, Scholars choose elective courses from a…" at bounding box center [238, 189] width 376 height 283
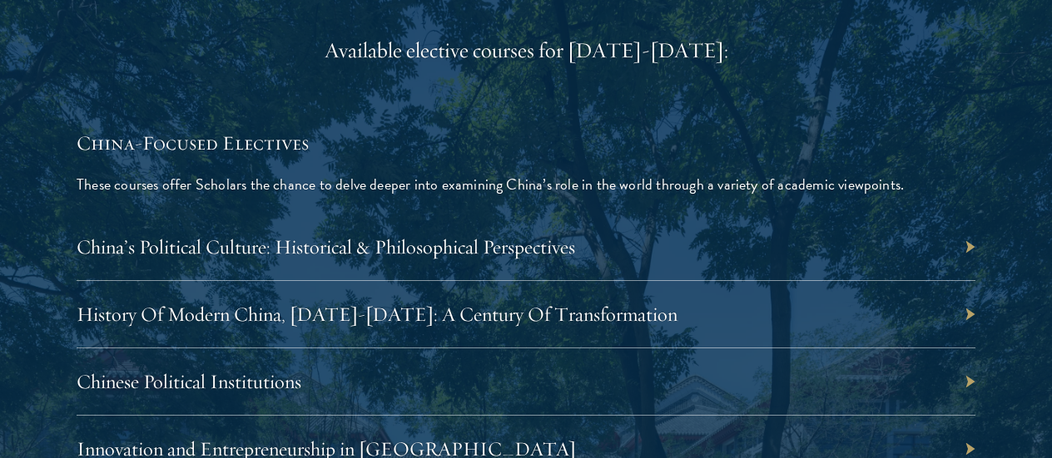
scroll to position [4825, 0]
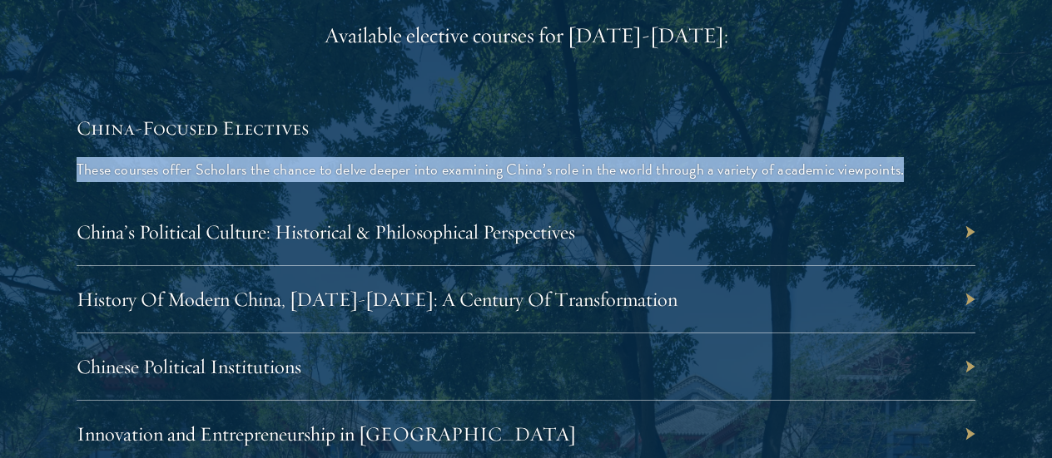
drag, startPoint x: 67, startPoint y: 157, endPoint x: 896, endPoint y: 167, distance: 829.5
click at [896, 167] on div "02 Elective Courses 02 Elective Courses In addition to China-focused electives,…" at bounding box center [526, 187] width 952 height 1323
click at [897, 177] on div "China-Focused Electives These courses offer Scholars the chance to delve deeper…" at bounding box center [526, 291] width 899 height 354
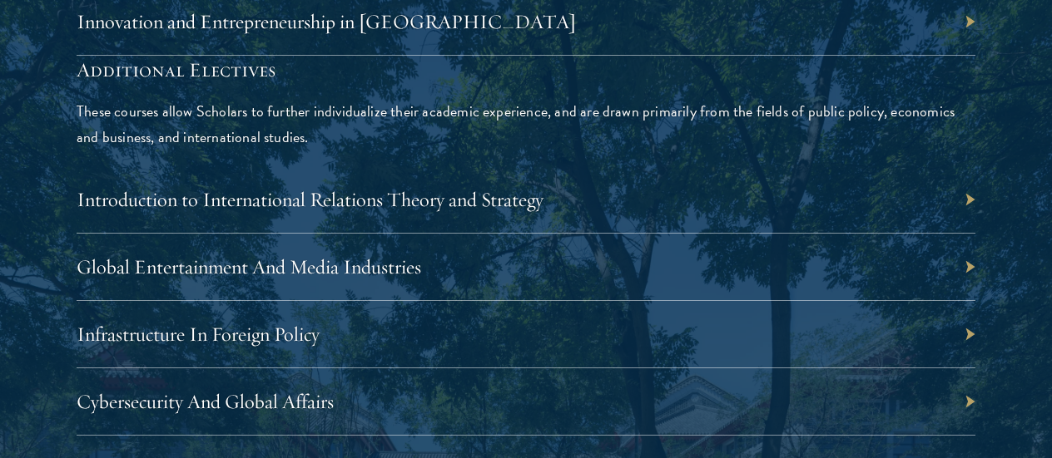
scroll to position [5241, 0]
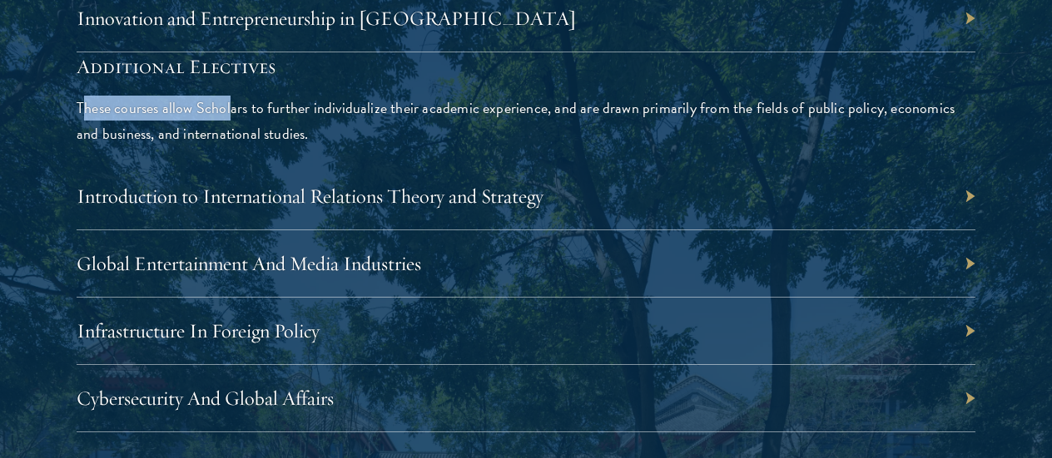
drag, startPoint x: 82, startPoint y: 90, endPoint x: 227, endPoint y: 109, distance: 146.8
click at [227, 109] on p "These courses allow Scholars to further individualize their academic experience…" at bounding box center [526, 121] width 899 height 50
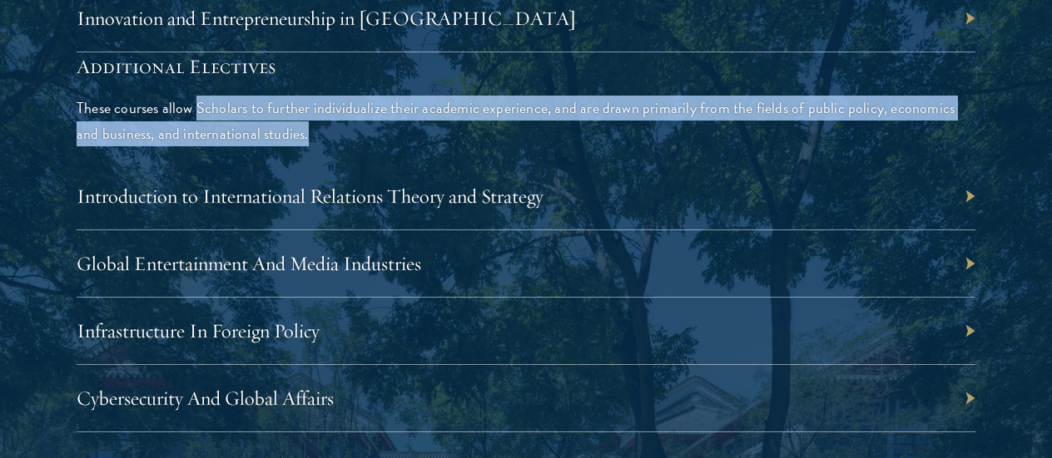
drag, startPoint x: 227, startPoint y: 109, endPoint x: 480, endPoint y: 131, distance: 253.9
click at [480, 131] on p "These courses allow Scholars to further individualize their academic experience…" at bounding box center [526, 121] width 899 height 50
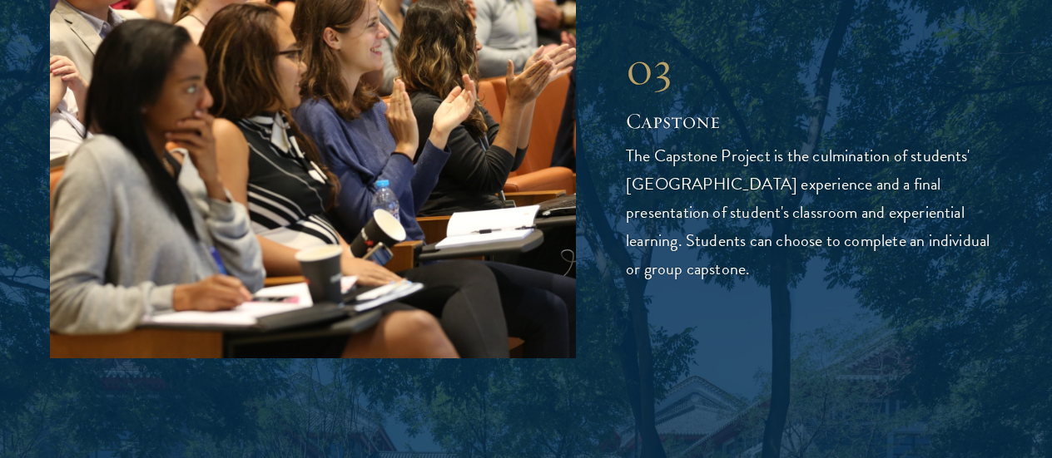
scroll to position [5824, 0]
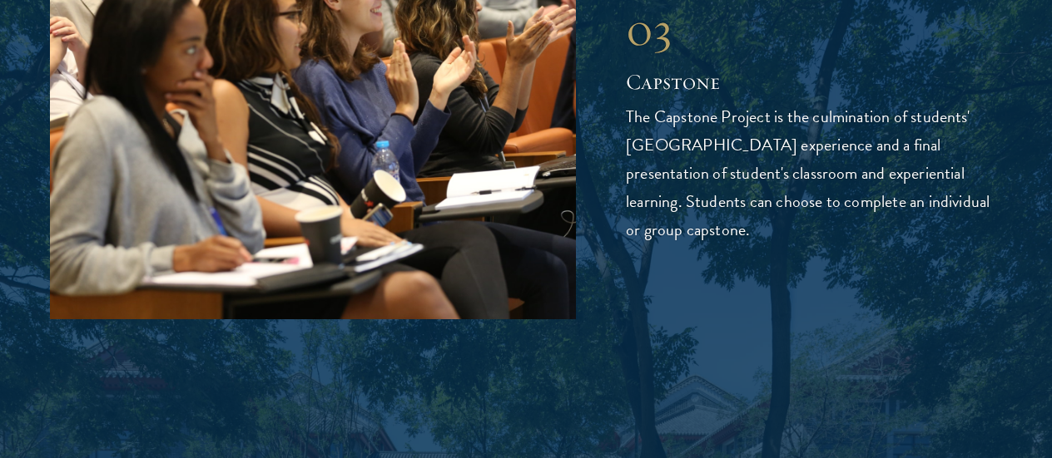
drag, startPoint x: 613, startPoint y: 96, endPoint x: 695, endPoint y: 229, distance: 156.1
click at [695, 229] on div "03 Capstone 03 Capstone The Capstone Project is the culmination of students' Sc…" at bounding box center [526, 122] width 952 height 394
click at [695, 229] on p "The Capstone Project is the culmination of students' Schwarzman College experie…" at bounding box center [814, 172] width 376 height 141
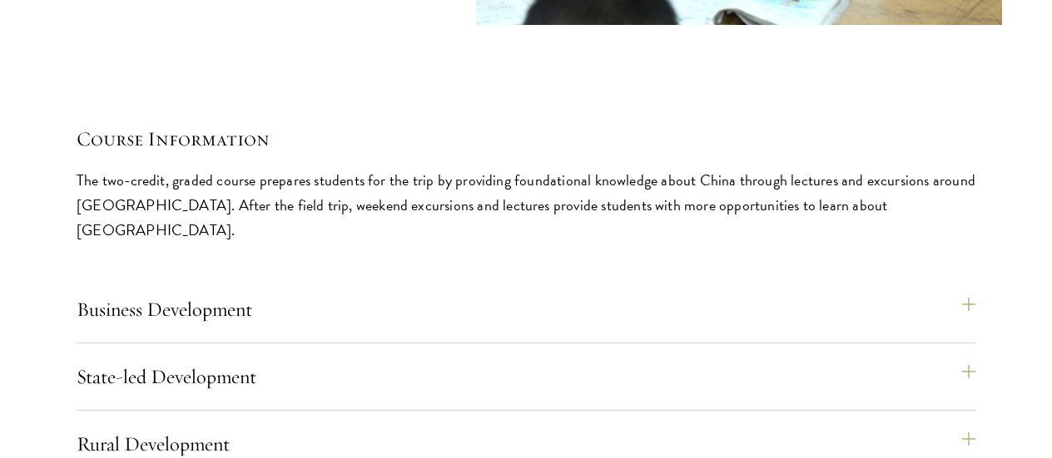
scroll to position [7155, 0]
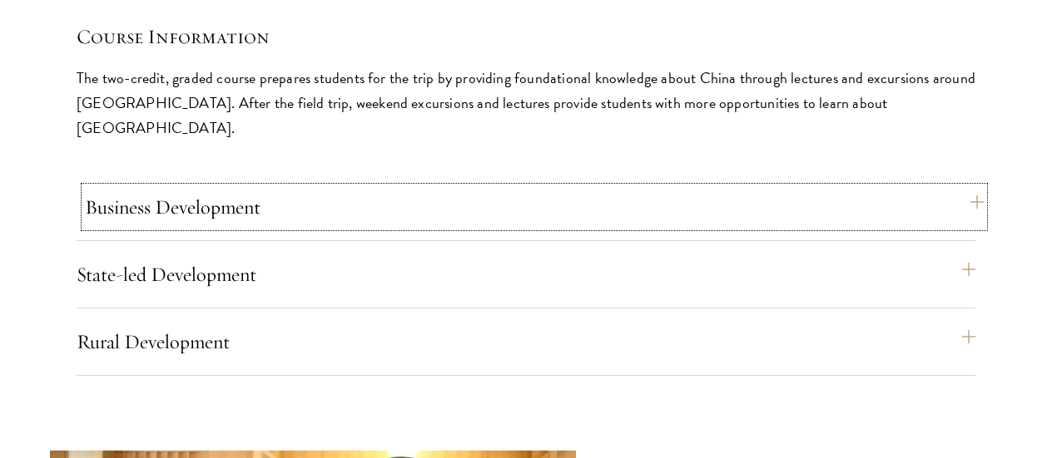
click at [205, 187] on button "Business Development" at bounding box center [534, 207] width 899 height 40
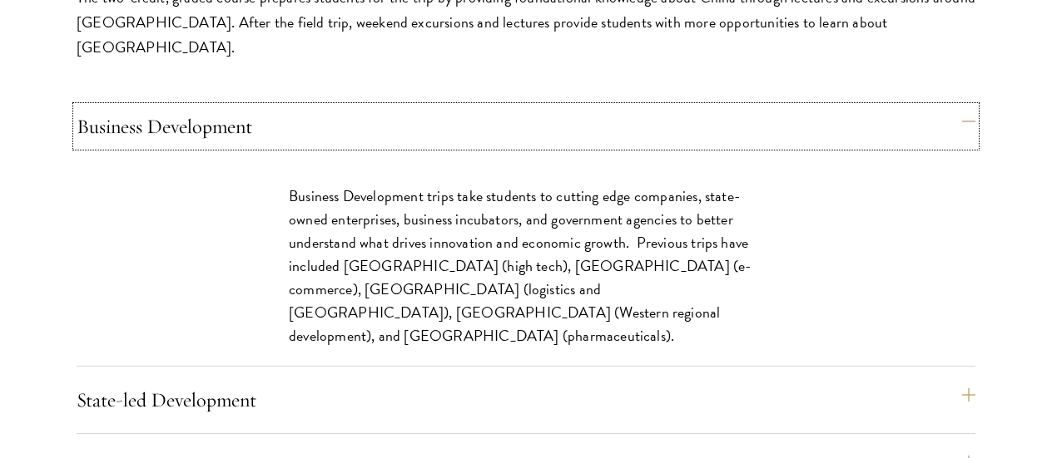
scroll to position [7238, 0]
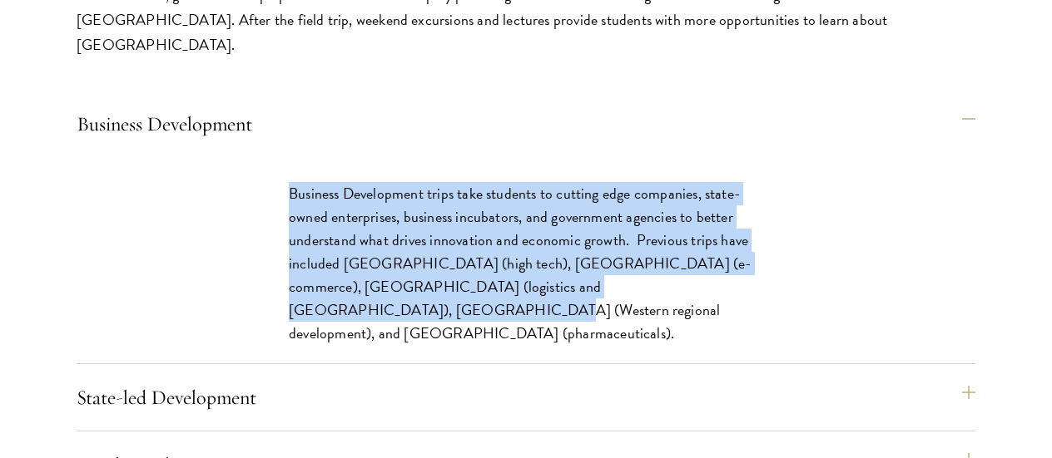
drag, startPoint x: 259, startPoint y: 157, endPoint x: 757, endPoint y: 253, distance: 507.4
click at [757, 253] on div "Business Development trips take students to cutting edge companies, state-owned…" at bounding box center [526, 272] width 574 height 230
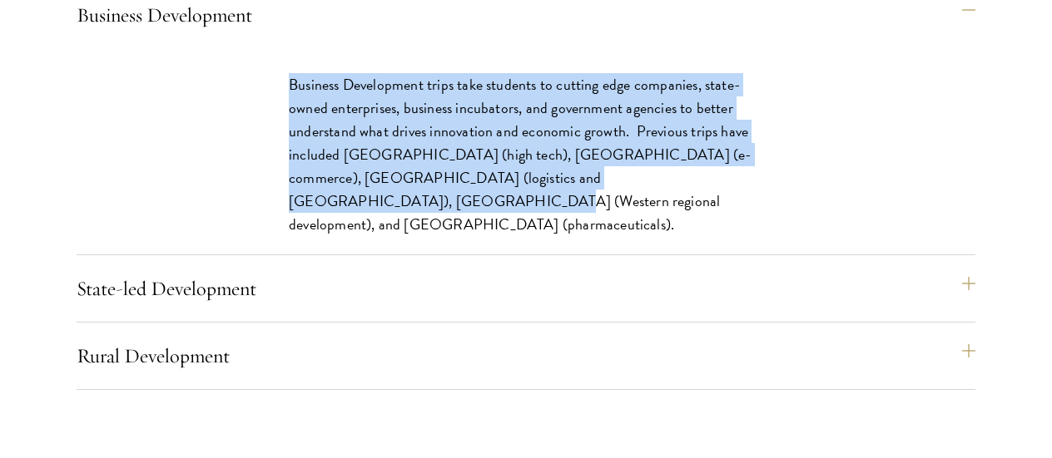
scroll to position [7404, 0]
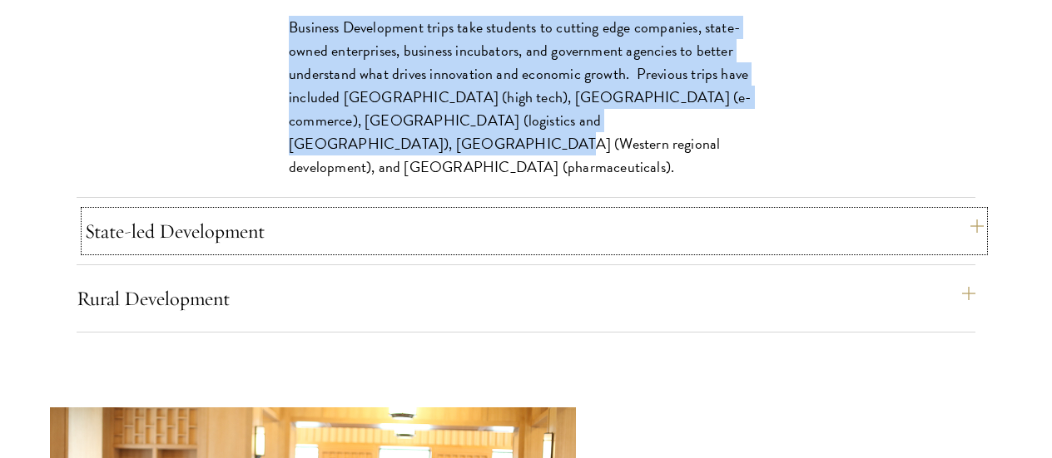
click at [151, 211] on button "State-led Development" at bounding box center [534, 231] width 899 height 40
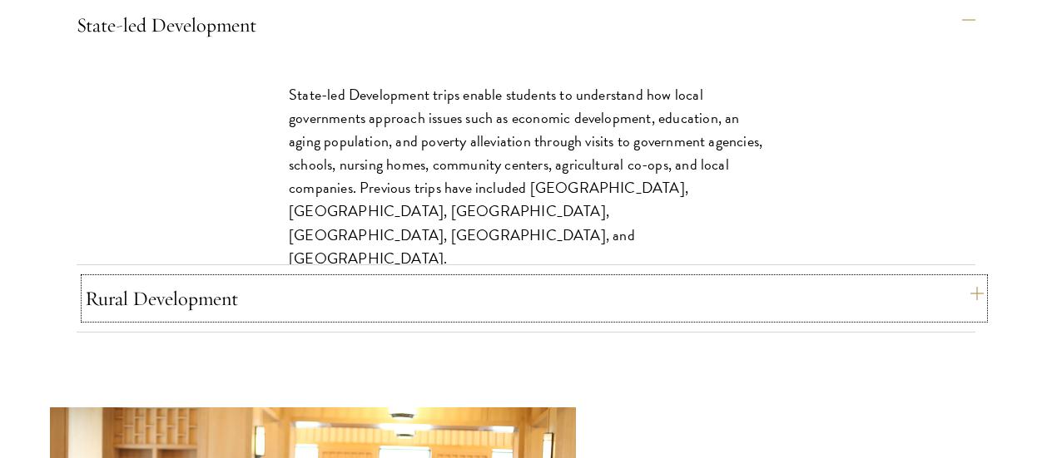
click at [198, 279] on button "Rural Development" at bounding box center [534, 299] width 899 height 40
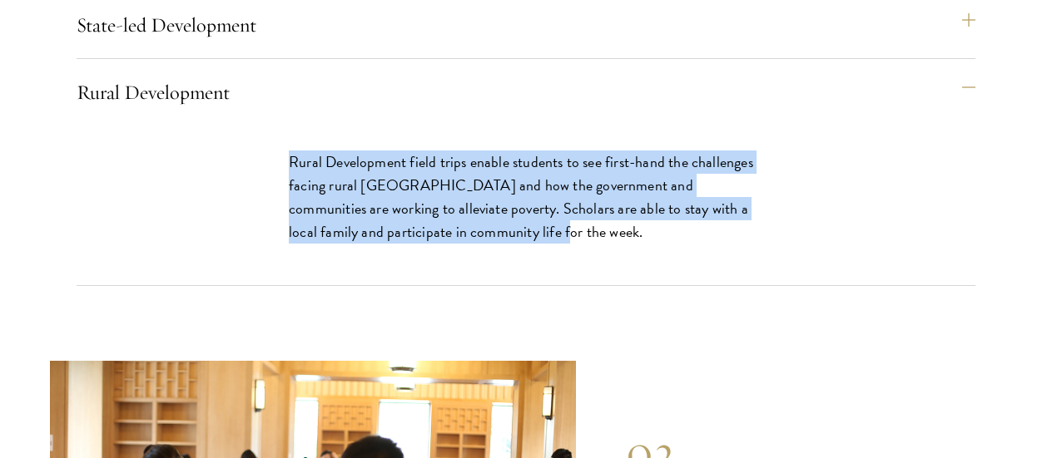
drag, startPoint x: 275, startPoint y: 118, endPoint x: 817, endPoint y: 201, distance: 548.7
click at [817, 201] on div "Rural Development field trips enable students to see first-hand the challenges …" at bounding box center [526, 206] width 899 height 160
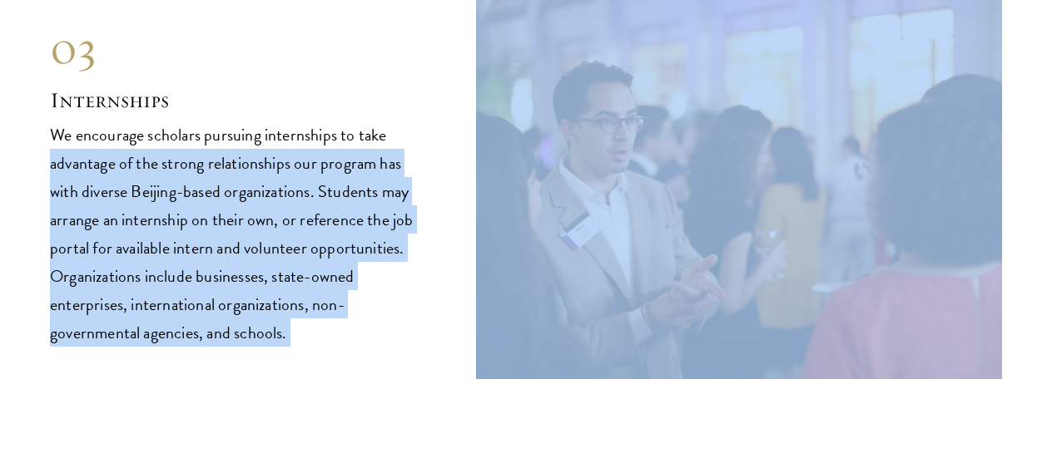
scroll to position [8320, 0]
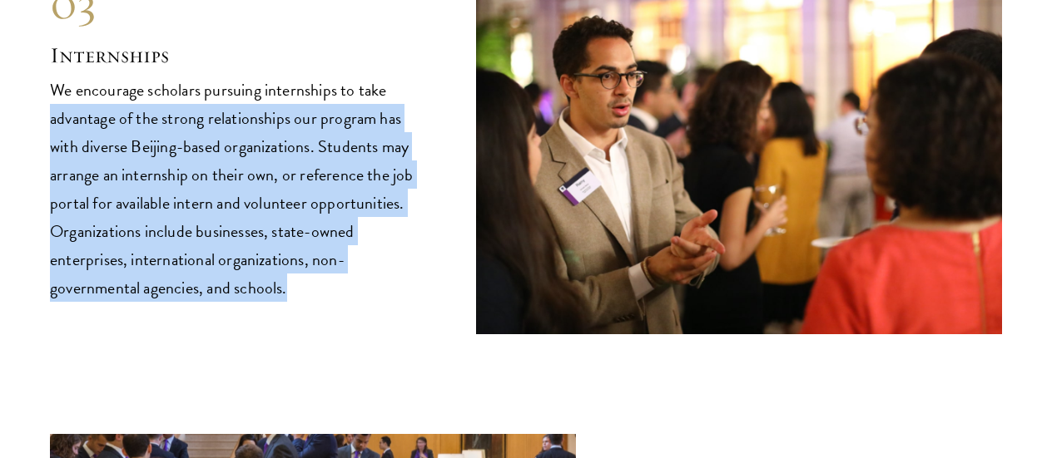
drag, startPoint x: 52, startPoint y: 255, endPoint x: 314, endPoint y: 270, distance: 263.3
click at [314, 270] on div "03 Internships 03 Internships We encourage scholars pursuing internships to tak…" at bounding box center [526, 137] width 952 height 394
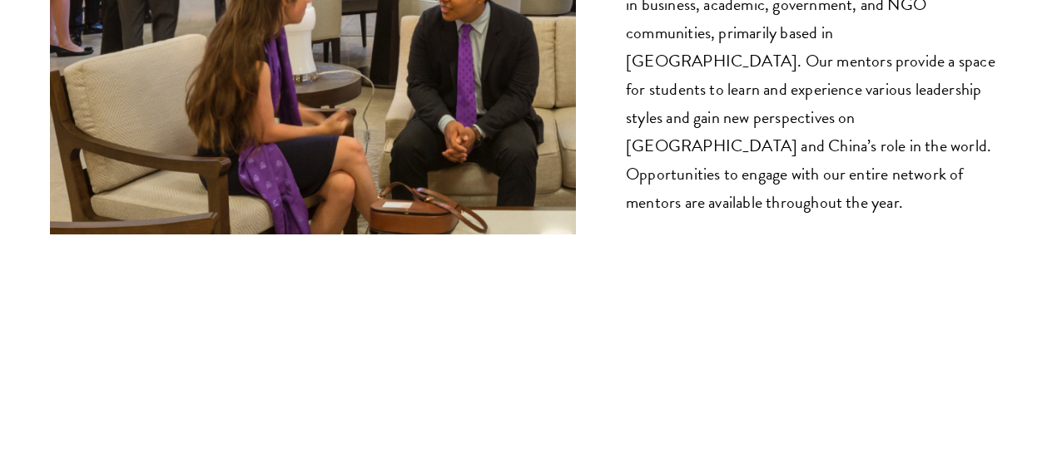
scroll to position [9734, 0]
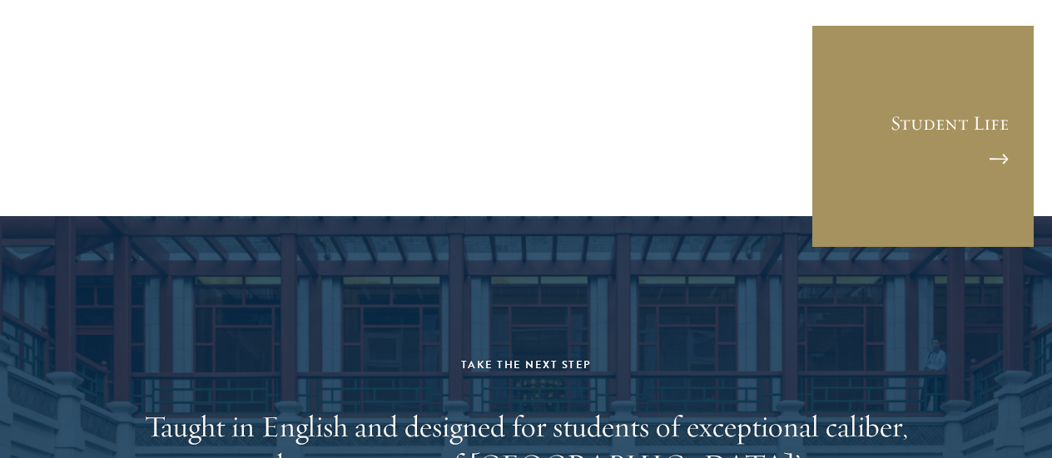
click at [925, 125] on link "Student Life" at bounding box center [922, 136] width 225 height 225
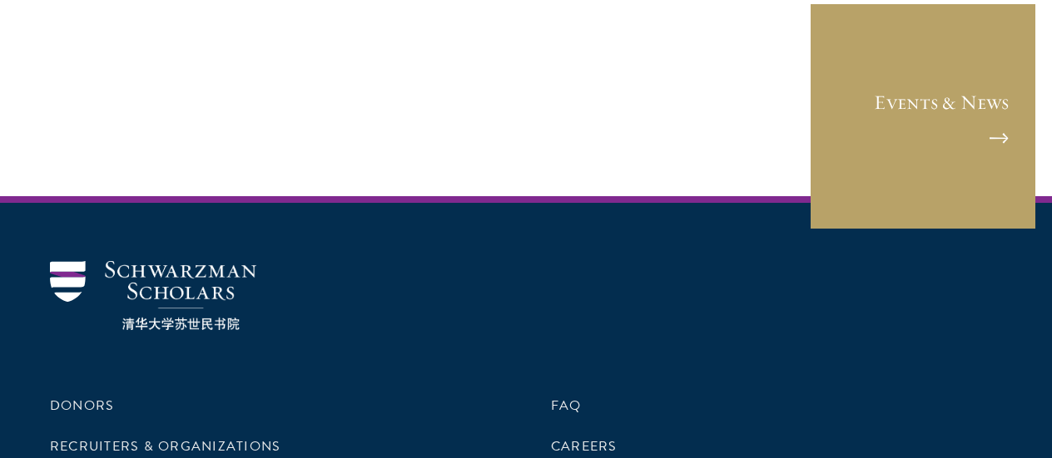
scroll to position [1580, 0]
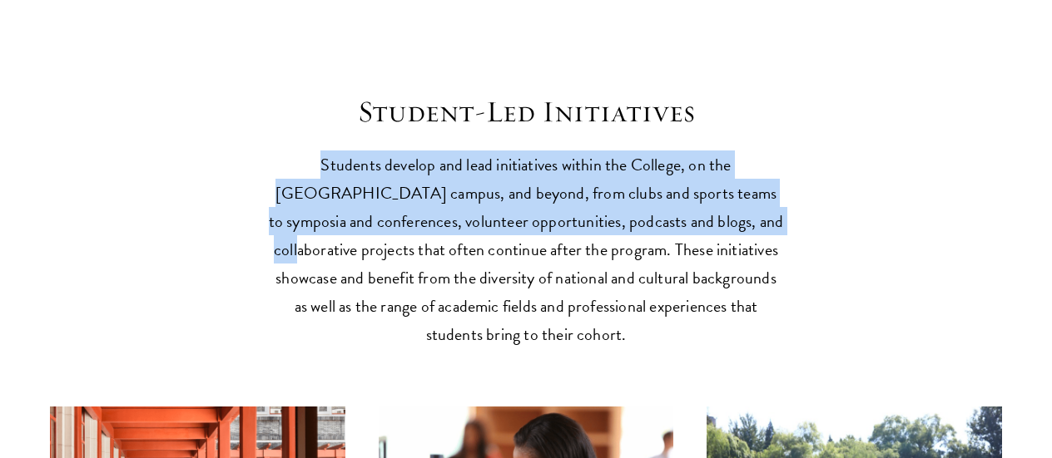
scroll to position [3909, 0]
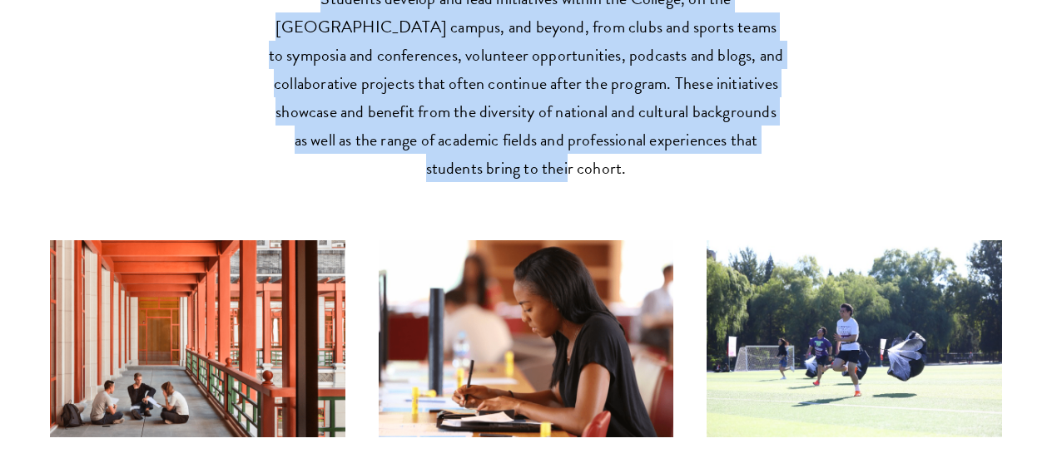
drag, startPoint x: 250, startPoint y: 161, endPoint x: 802, endPoint y: 81, distance: 557.3
click at [803, 81] on div "Student-Led Initiatives Students develop and lead initiatives within the Colleg…" at bounding box center [526, 314] width 952 height 772
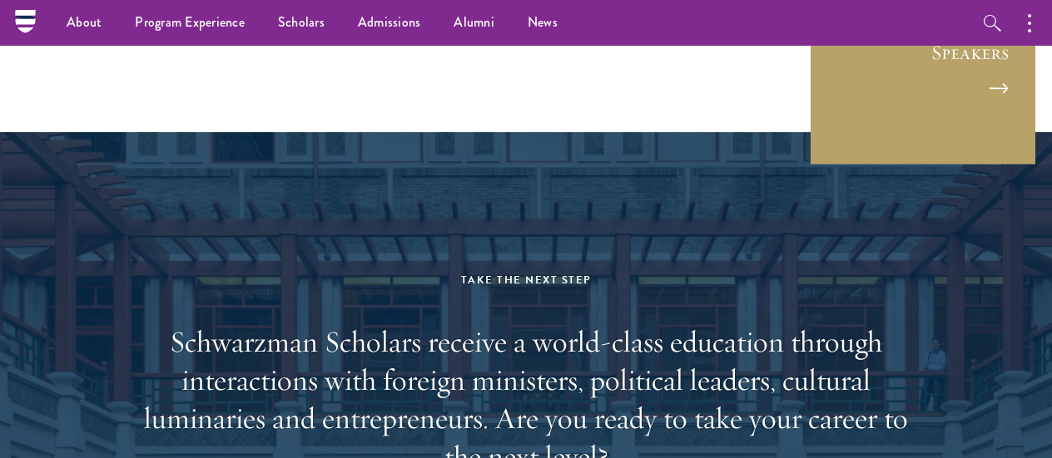
scroll to position [5740, 0]
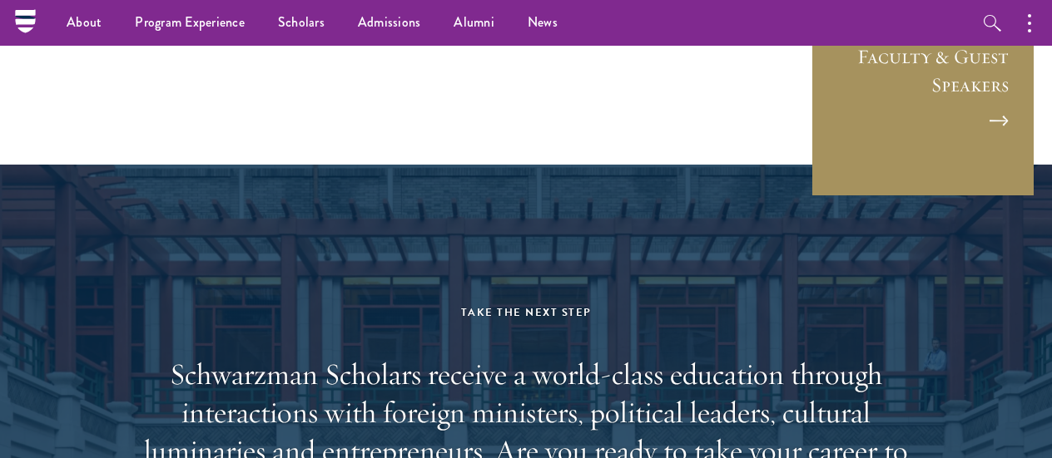
click at [957, 92] on link "Faculty & Guest Speakers" at bounding box center [922, 85] width 225 height 225
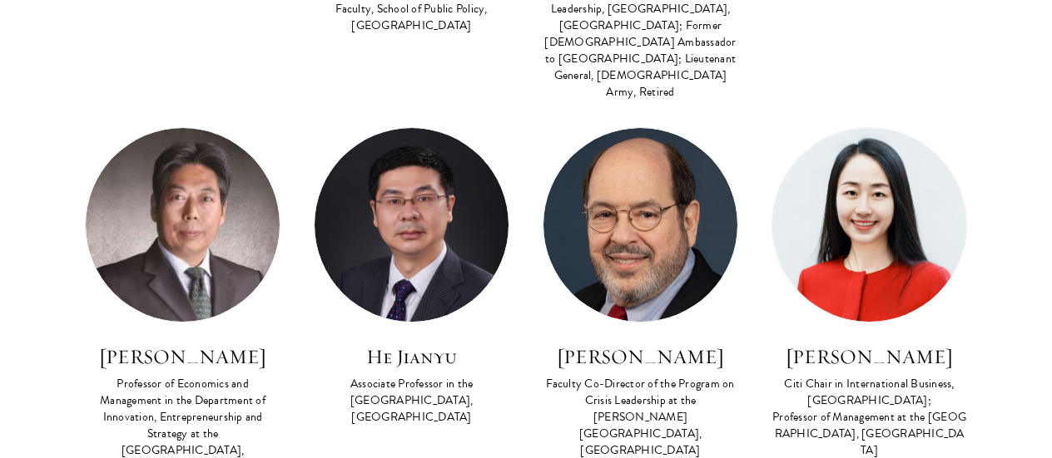
scroll to position [1747, 0]
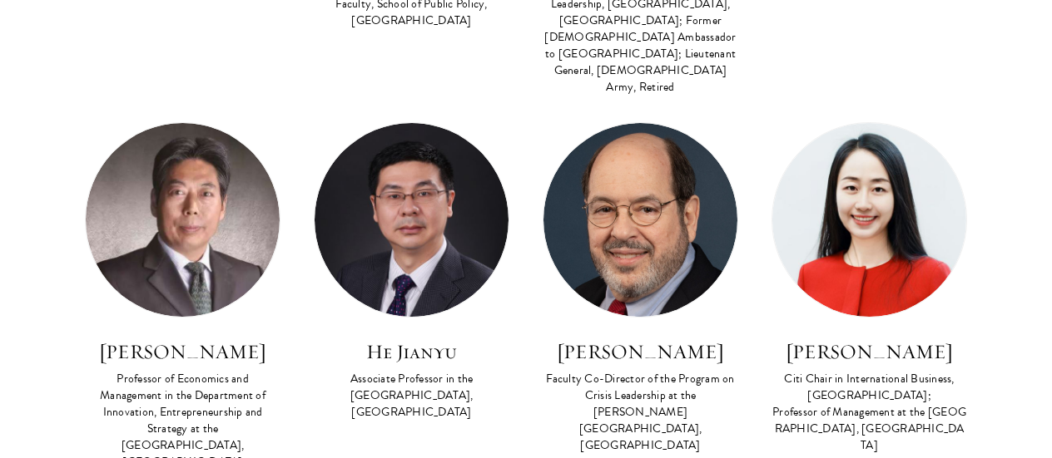
drag, startPoint x: 770, startPoint y: 329, endPoint x: 956, endPoint y: 413, distance: 204.0
click at [956, 413] on div "Lead Faculty Leadership in Business FACULTY BIO [PERSON_NAME] Chair in Internat…" at bounding box center [869, 301] width 229 height 358
click at [956, 407] on div "Lead Faculty Leadership in Business FACULTY BIO [PERSON_NAME] Chair in Internat…" at bounding box center [869, 301] width 229 height 358
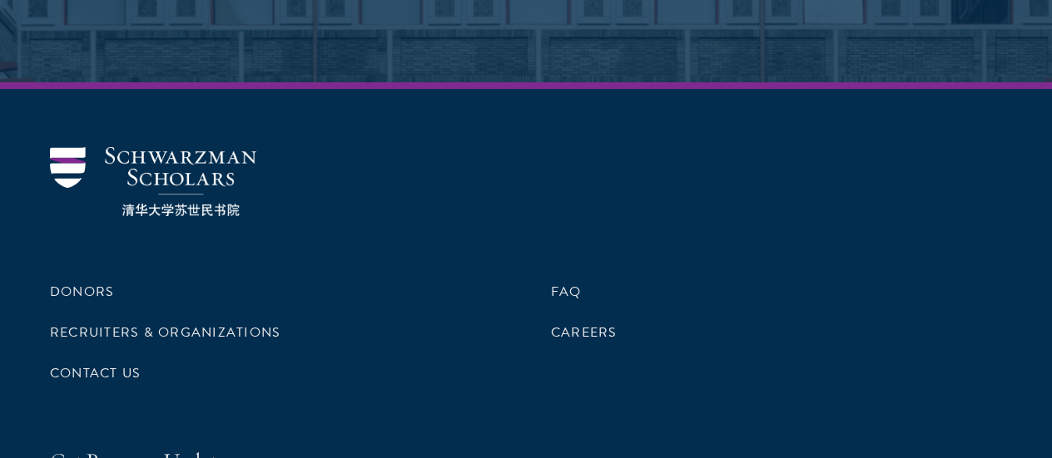
scroll to position [8351, 0]
